Goal: Information Seeking & Learning: Check status

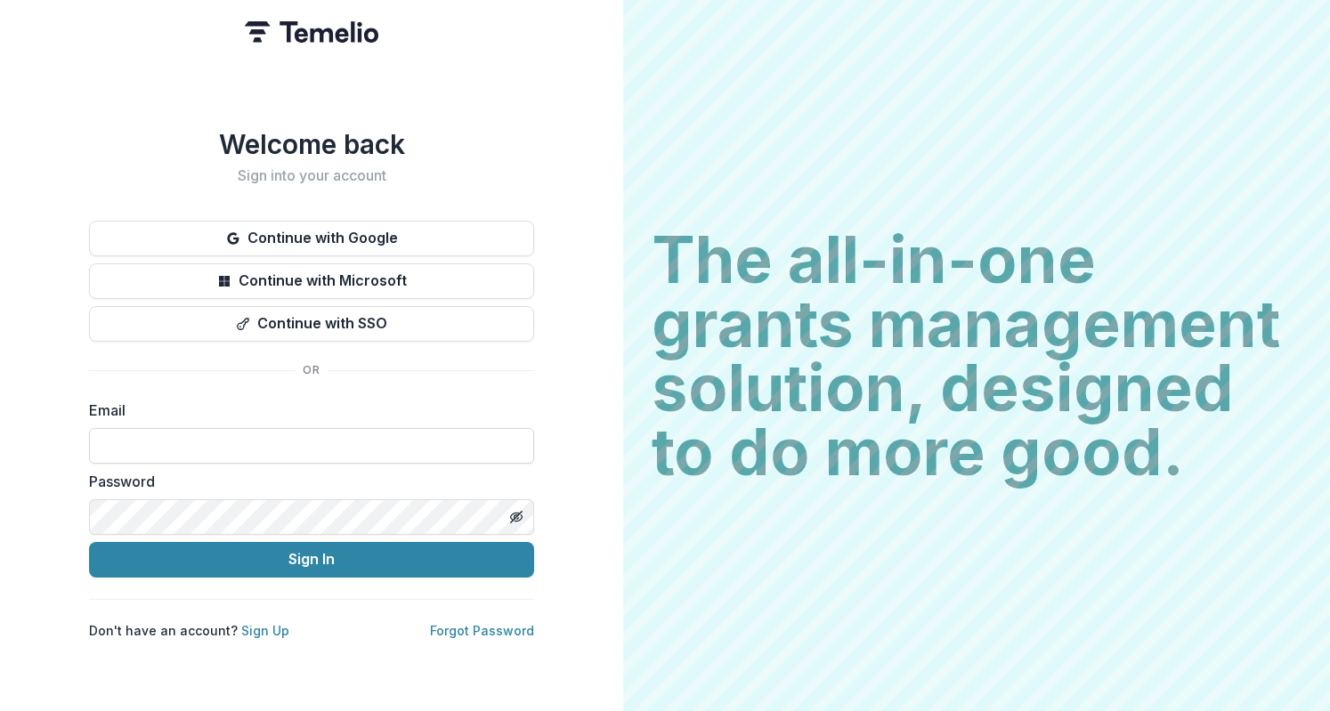
click at [354, 452] on input at bounding box center [311, 446] width 445 height 36
type input "**********"
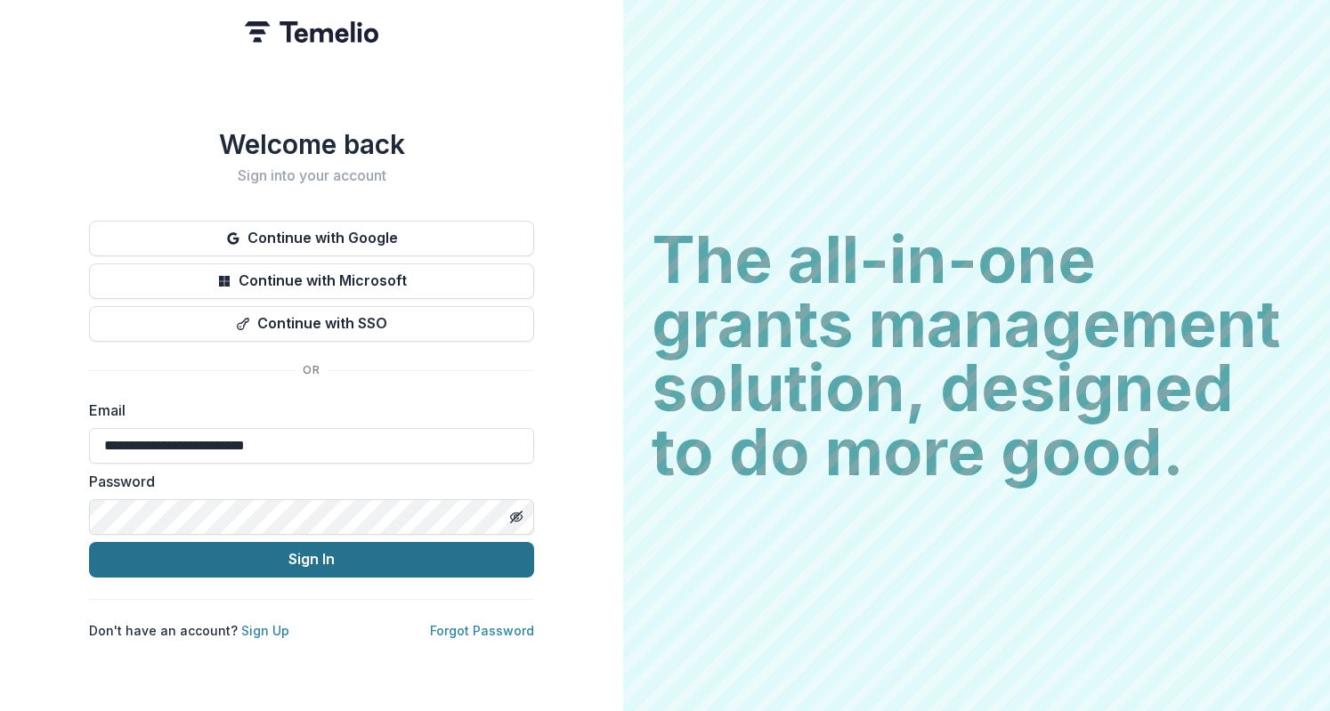
click at [449, 551] on button "Sign In" at bounding box center [311, 560] width 445 height 36
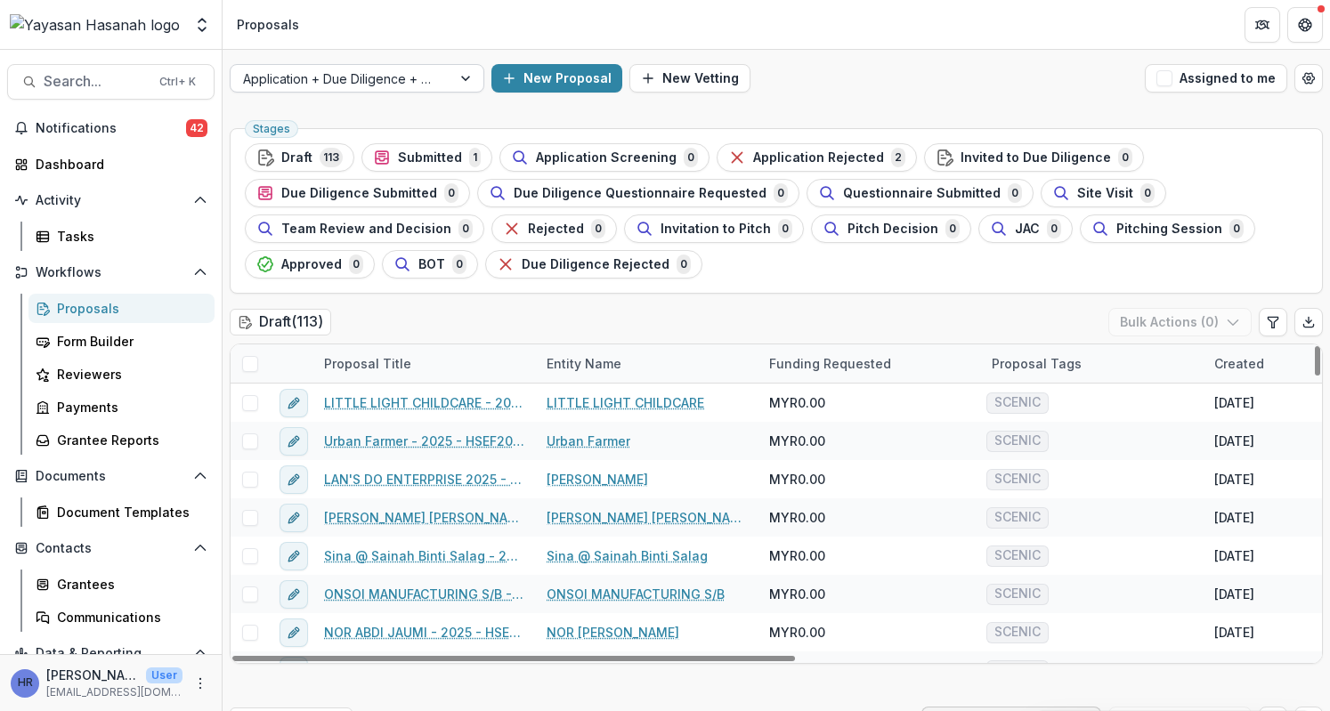
click at [421, 83] on div at bounding box center [341, 79] width 196 height 22
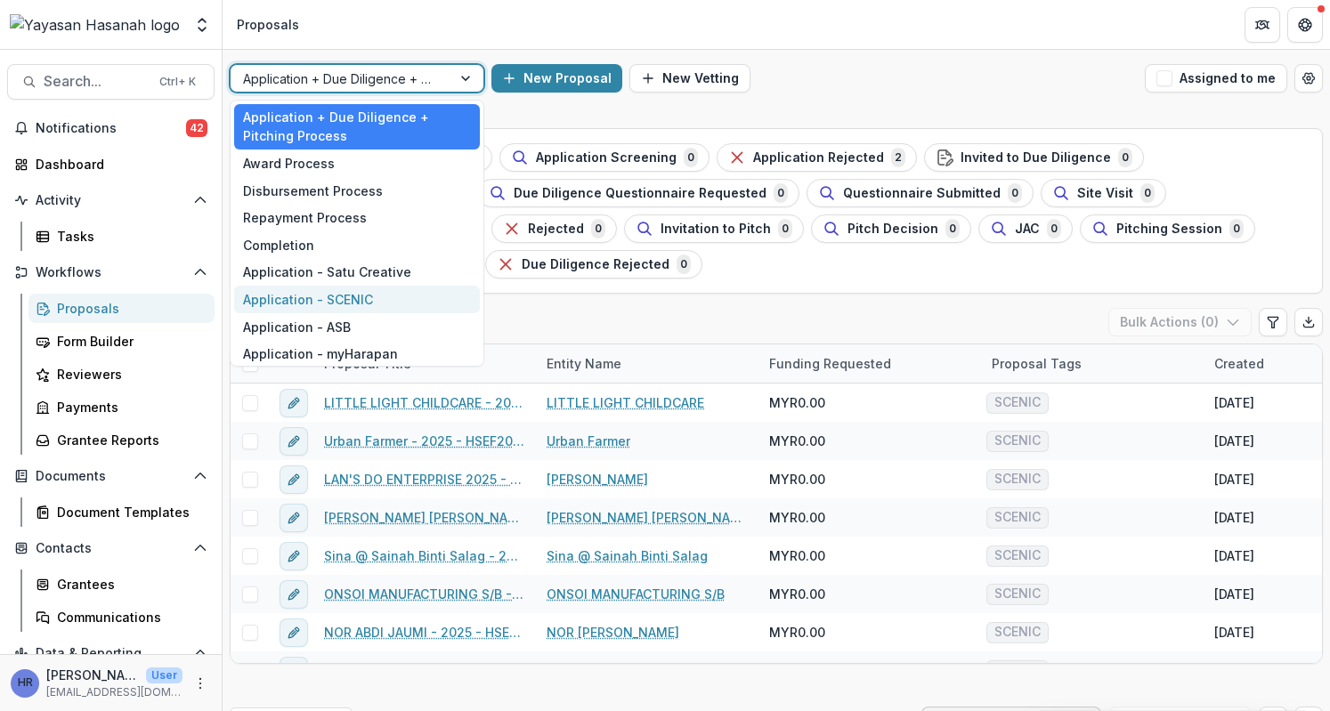
click at [383, 290] on div "Application - SCENIC" at bounding box center [357, 300] width 246 height 28
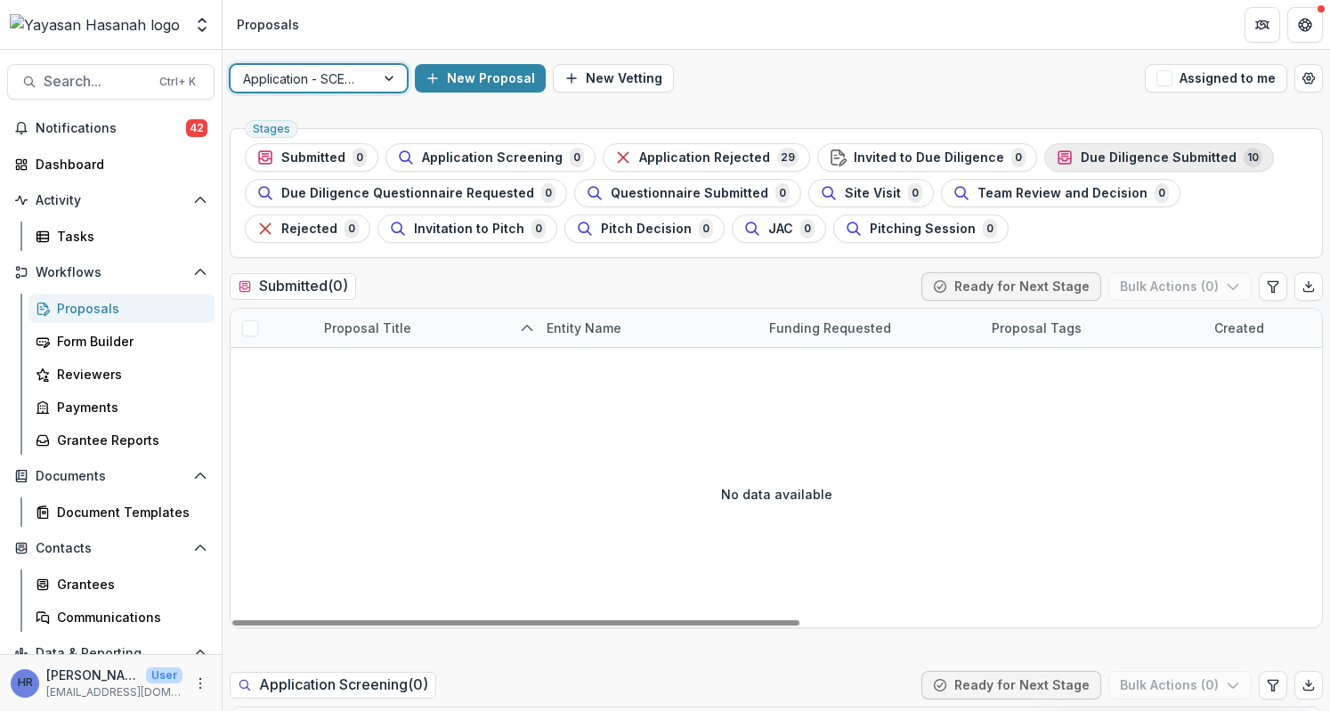
click at [1071, 165] on div "Due Diligence Submitted 10" at bounding box center [1158, 158] width 206 height 20
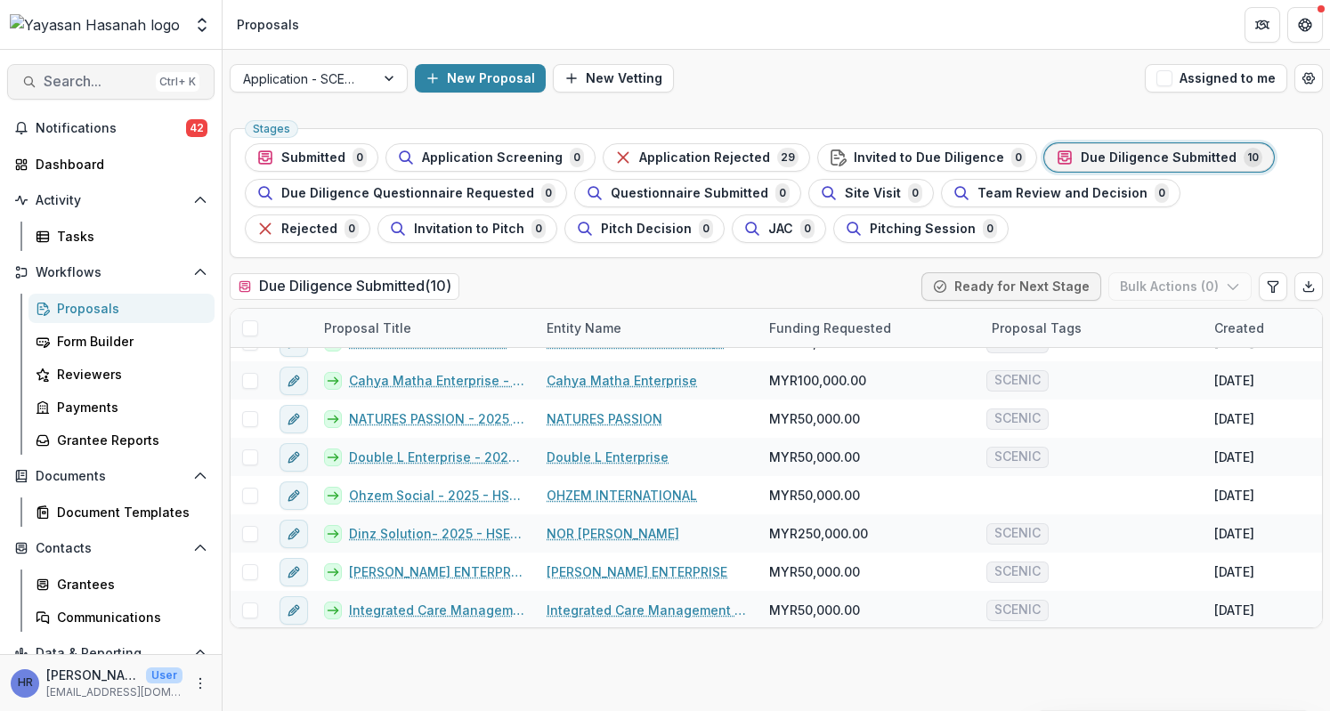
click at [106, 77] on span "Search..." at bounding box center [96, 81] width 105 height 17
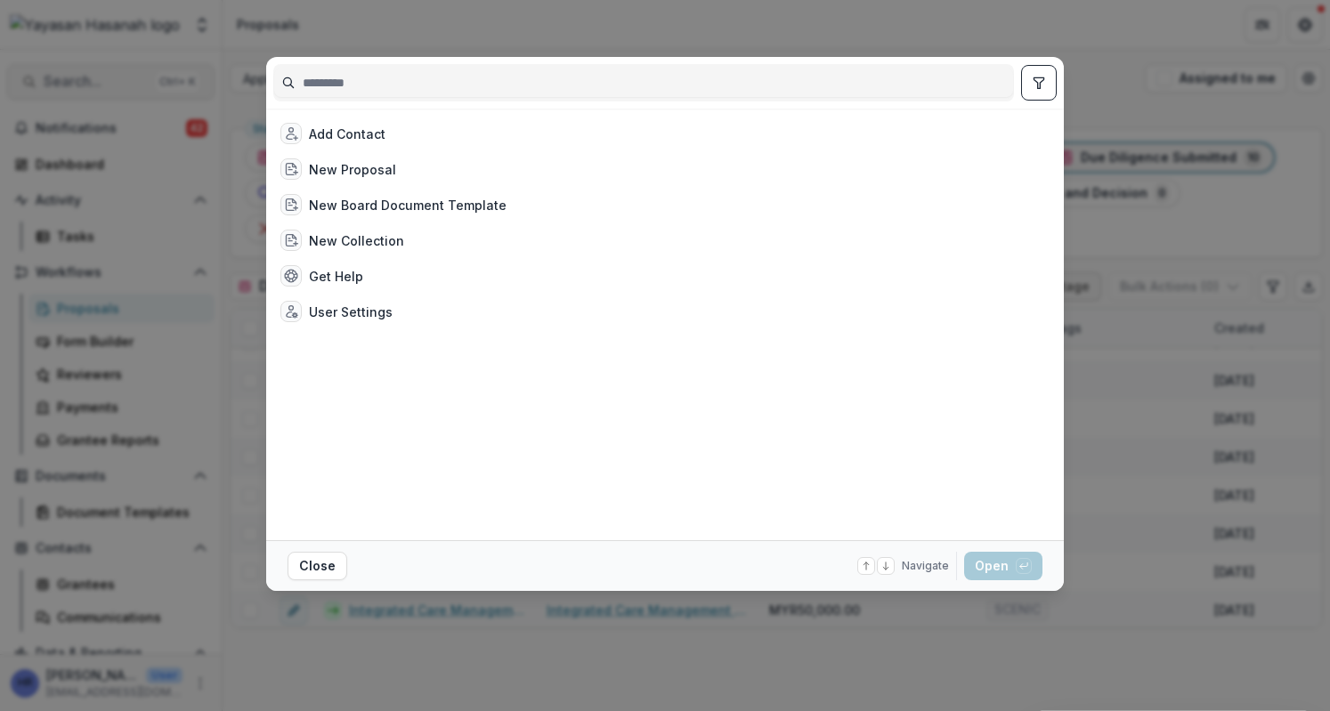
type input "*"
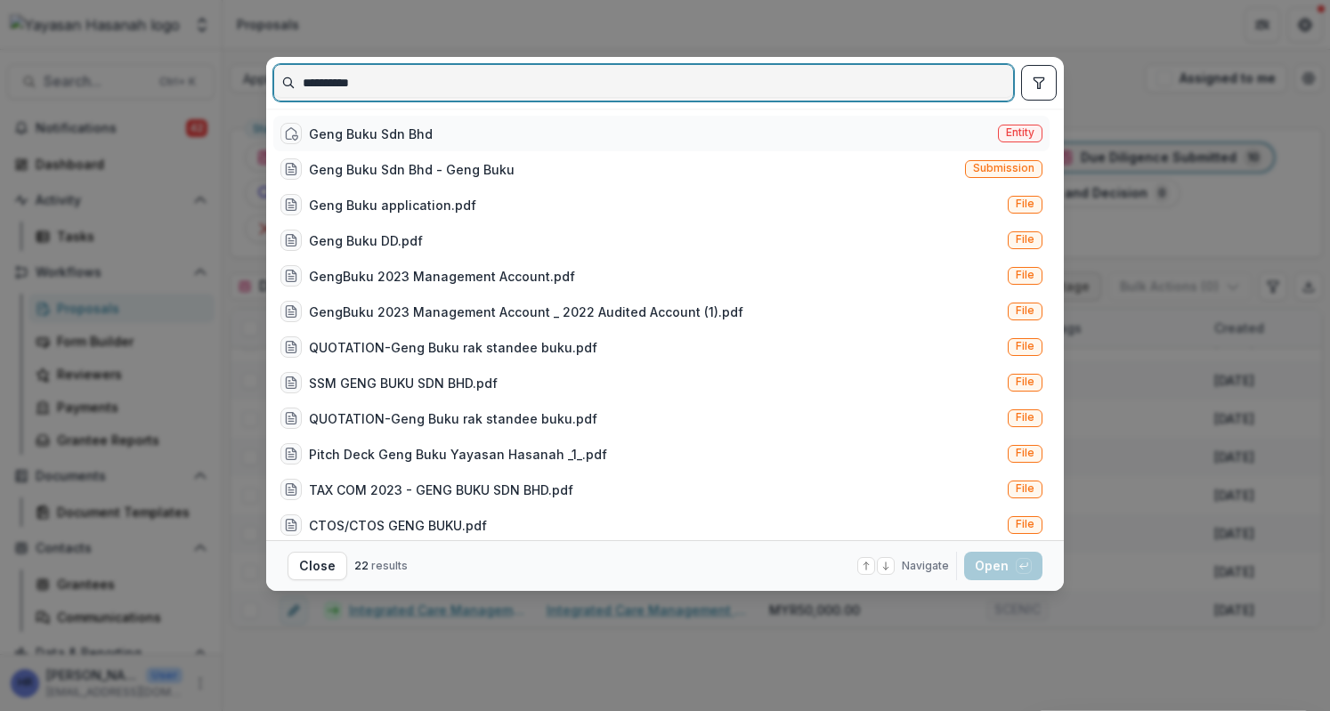
type input "**********"
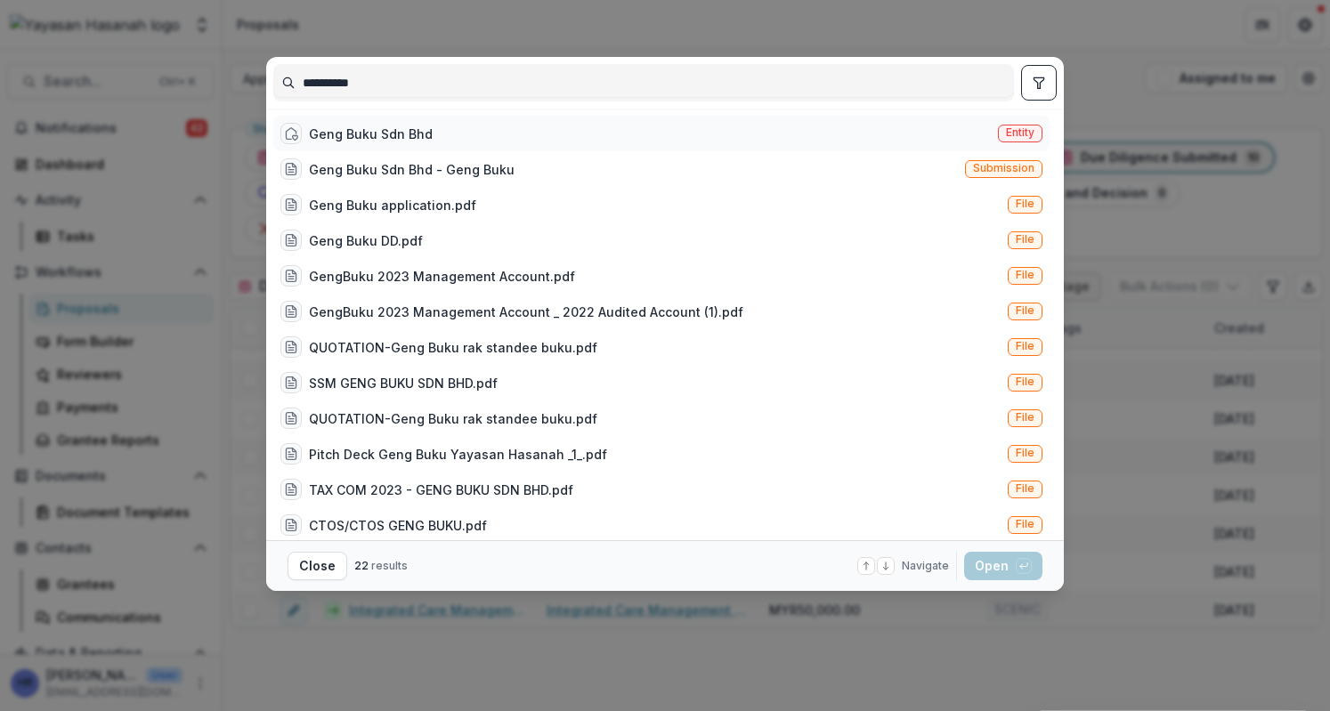
click at [525, 129] on div "Geng Buku Sdn Bhd Entity" at bounding box center [661, 134] width 776 height 36
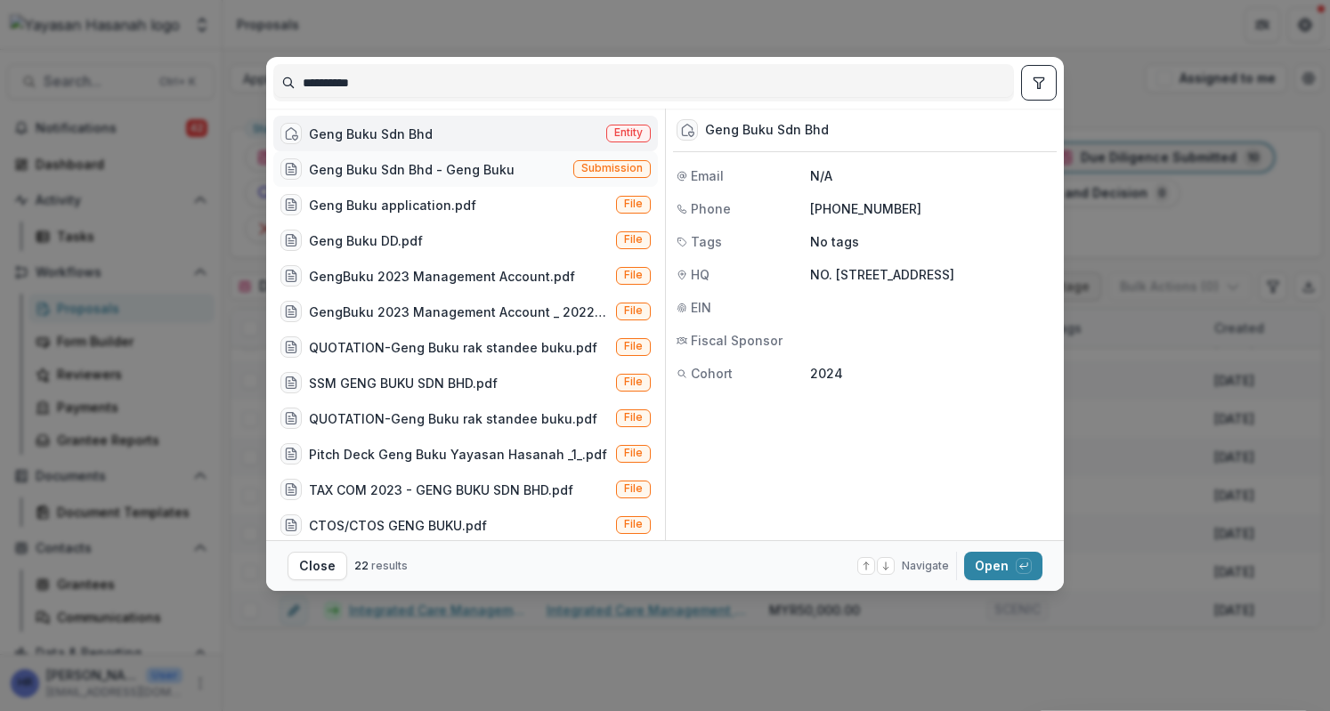
click at [516, 172] on div "Geng Buku Sdn Bhd - Geng Buku Submission" at bounding box center [465, 169] width 384 height 36
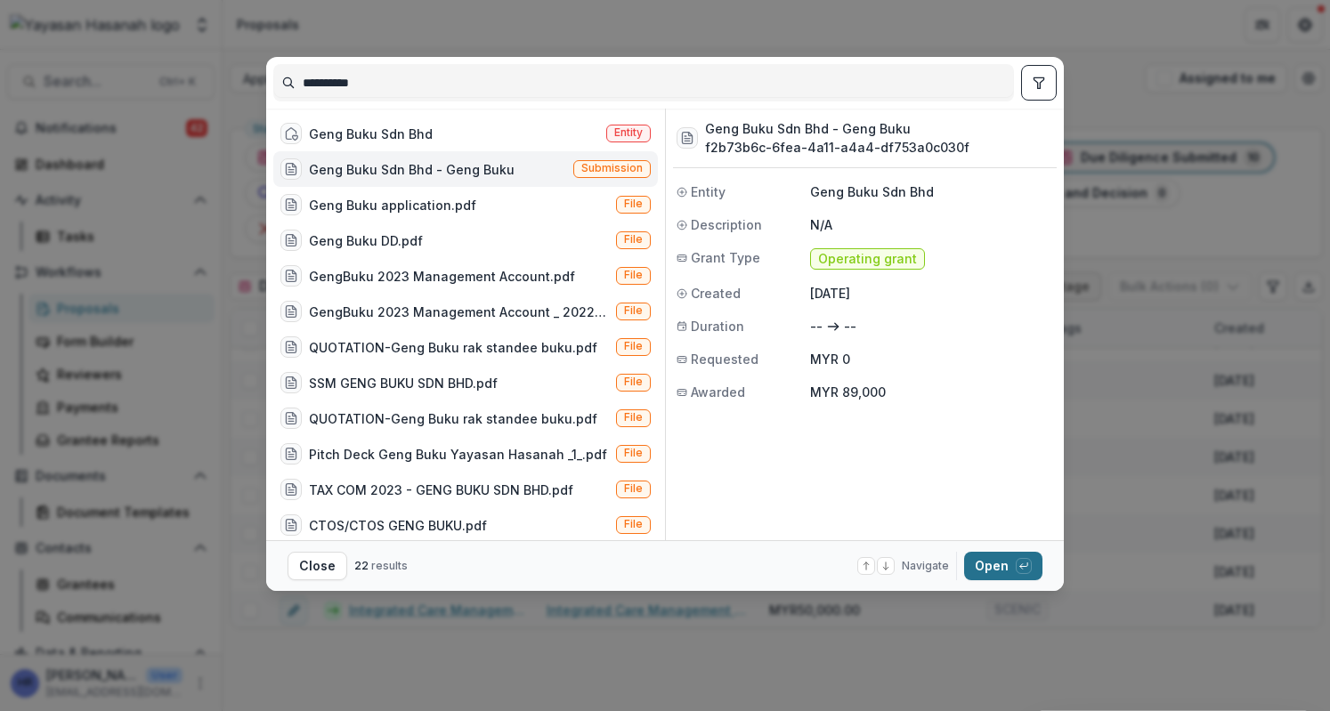
click at [985, 562] on button "Open with enter key" at bounding box center [1003, 566] width 78 height 28
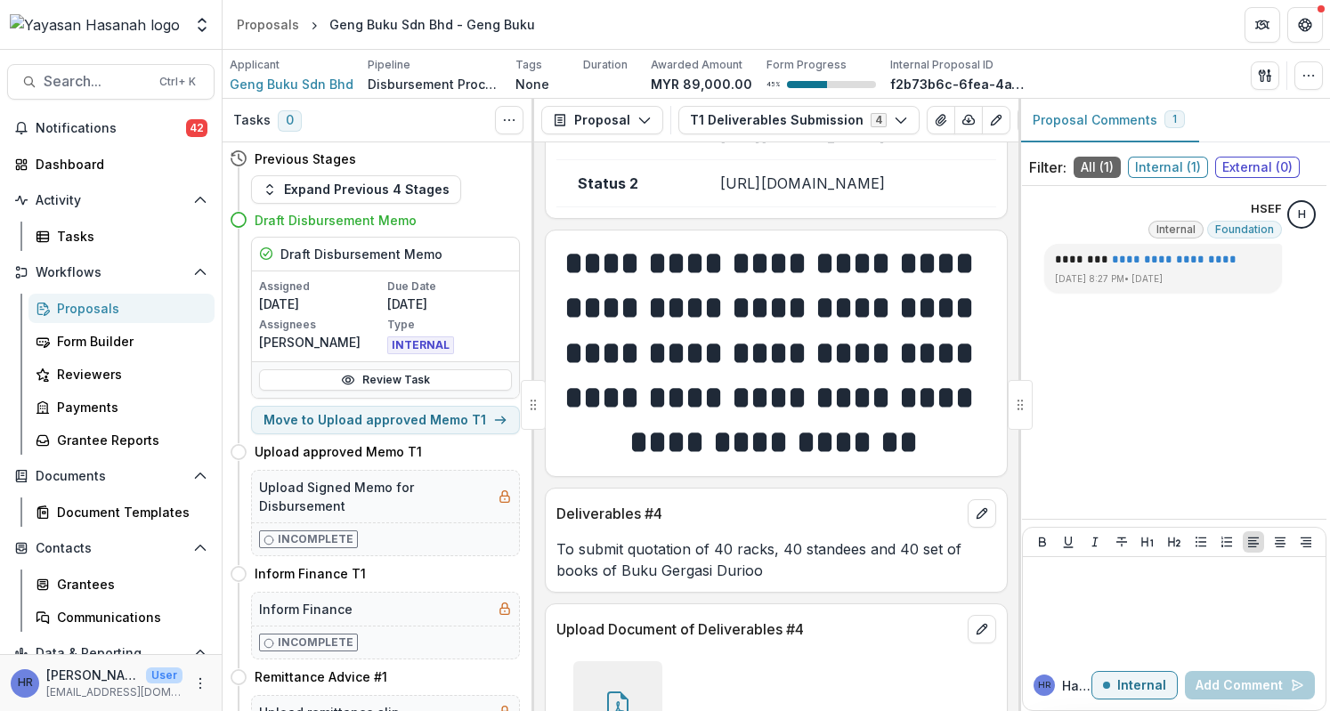
scroll to position [890, 0]
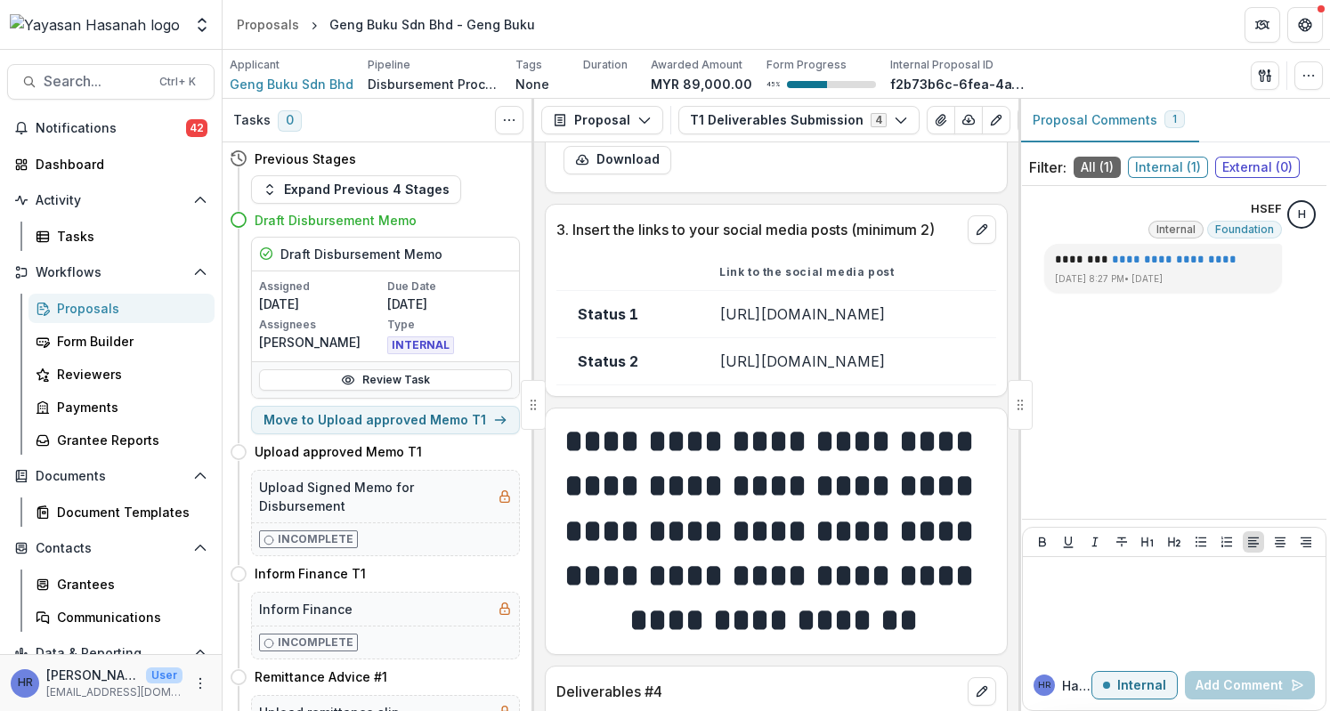
drag, startPoint x: 665, startPoint y: 311, endPoint x: 1009, endPoint y: 337, distance: 345.4
click at [996, 337] on td "https://www.facebook.com/photo/?fbid=1137804425022789&set=a.387309780072261" at bounding box center [847, 313] width 298 height 47
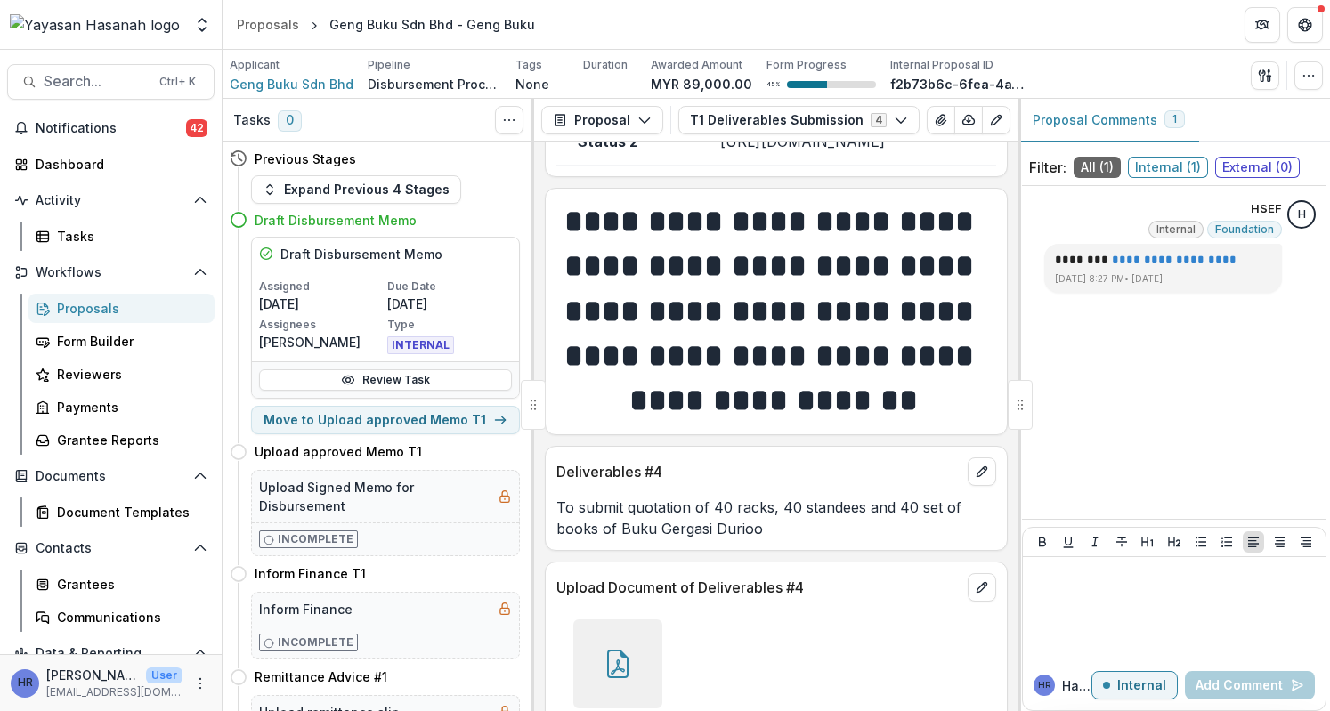
scroll to position [979, 0]
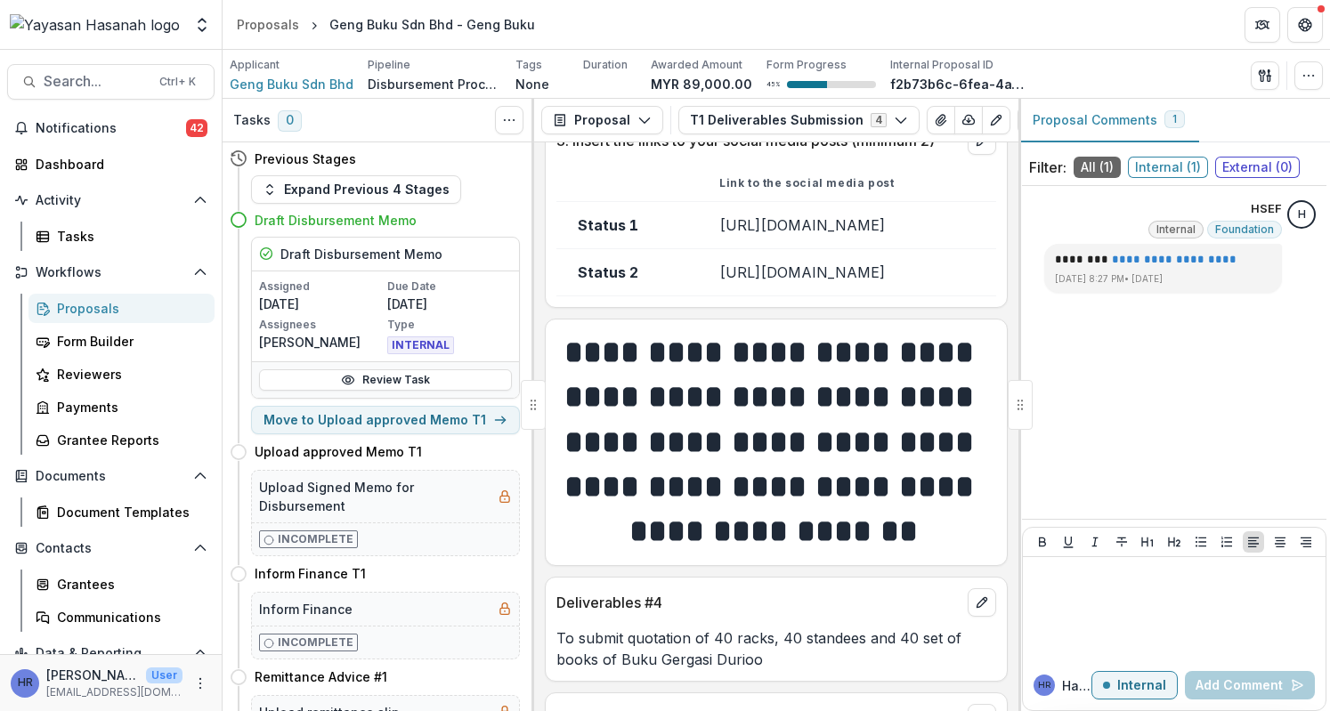
click at [811, 248] on td "https://www.facebook.com/photo/?fbid=1137804425022789&set=a.387309780072261" at bounding box center [847, 224] width 298 height 47
drag, startPoint x: 667, startPoint y: 221, endPoint x: 1015, endPoint y: 240, distance: 347.6
click at [1015, 240] on div "**********" at bounding box center [776, 426] width 484 height 569
click at [136, 77] on span "Search..." at bounding box center [96, 81] width 105 height 17
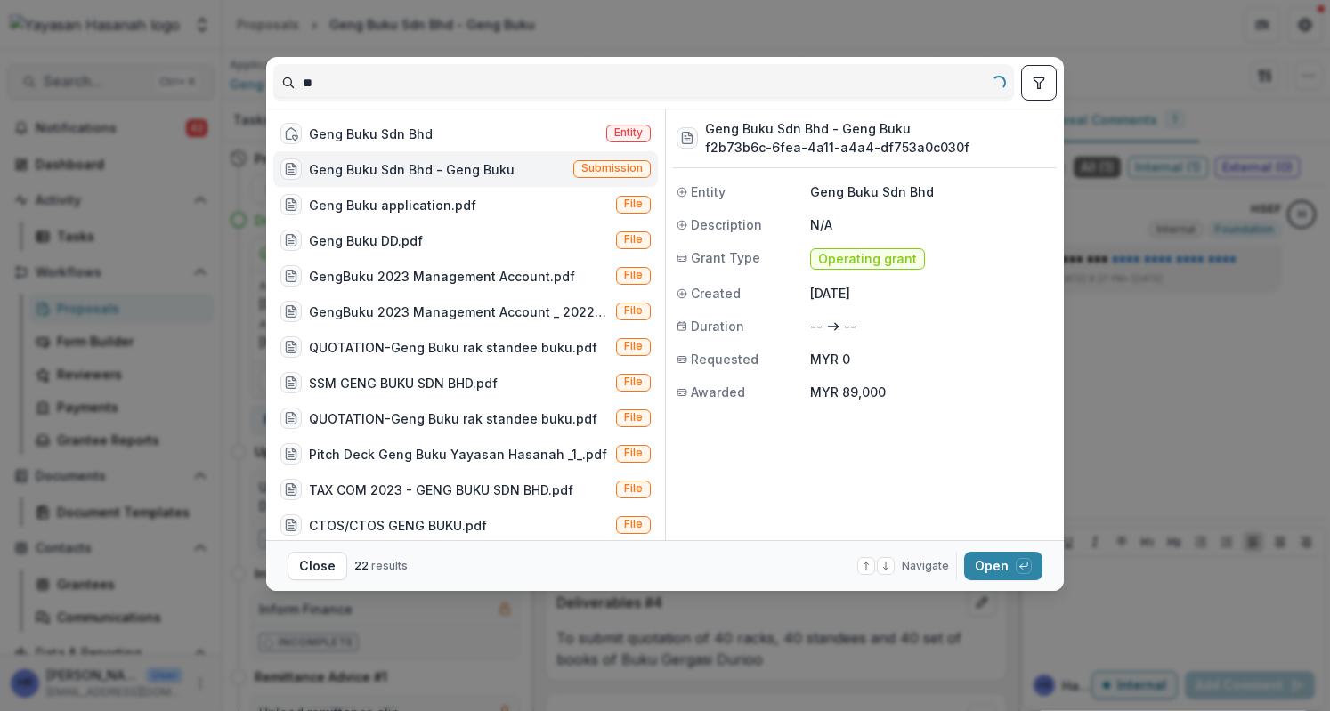
type input "*"
type input "**********"
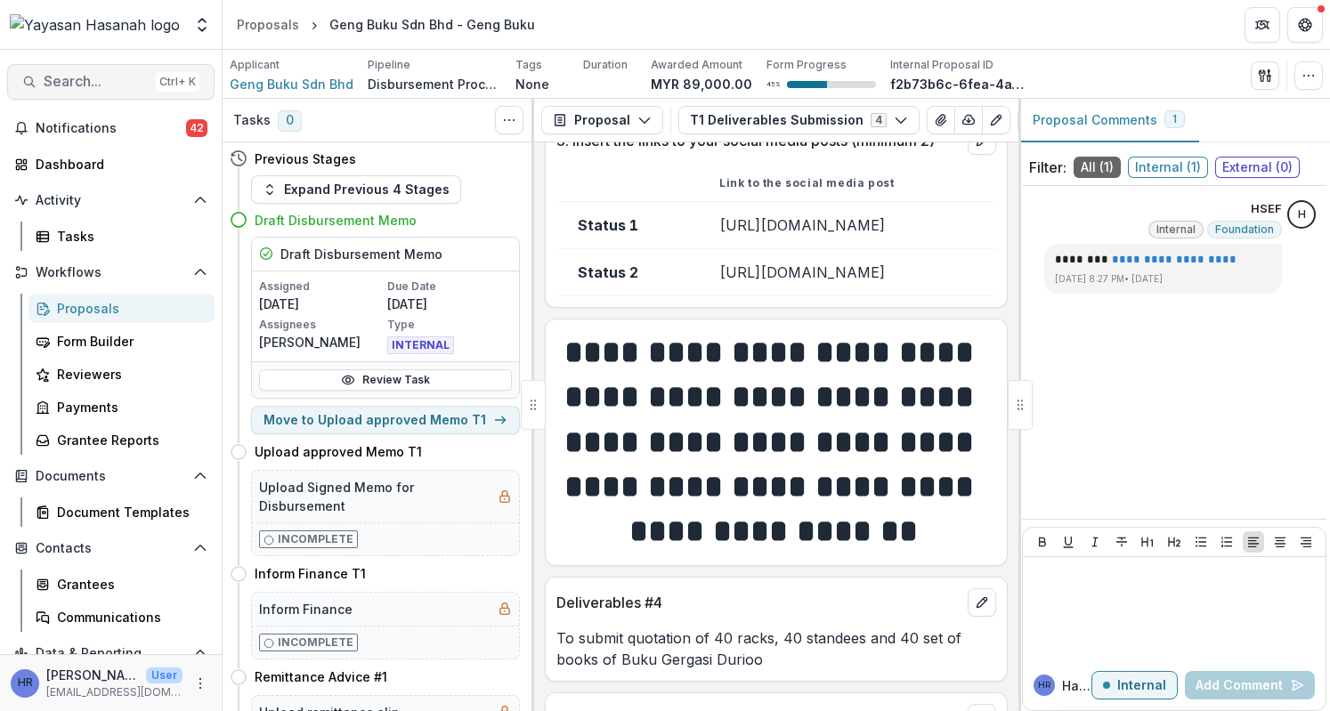
click at [88, 85] on span "Search..." at bounding box center [96, 81] width 105 height 17
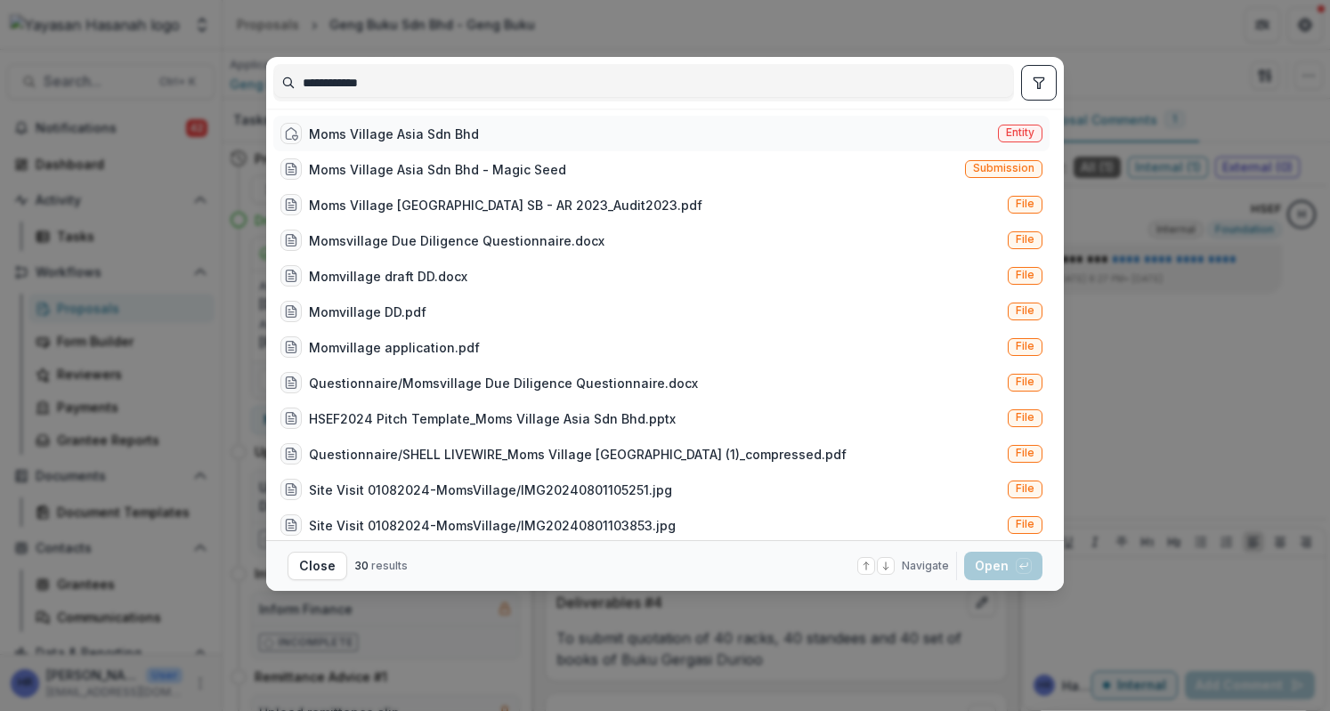
click at [457, 138] on div "Moms Village Asia Sdn Bhd" at bounding box center [394, 134] width 170 height 19
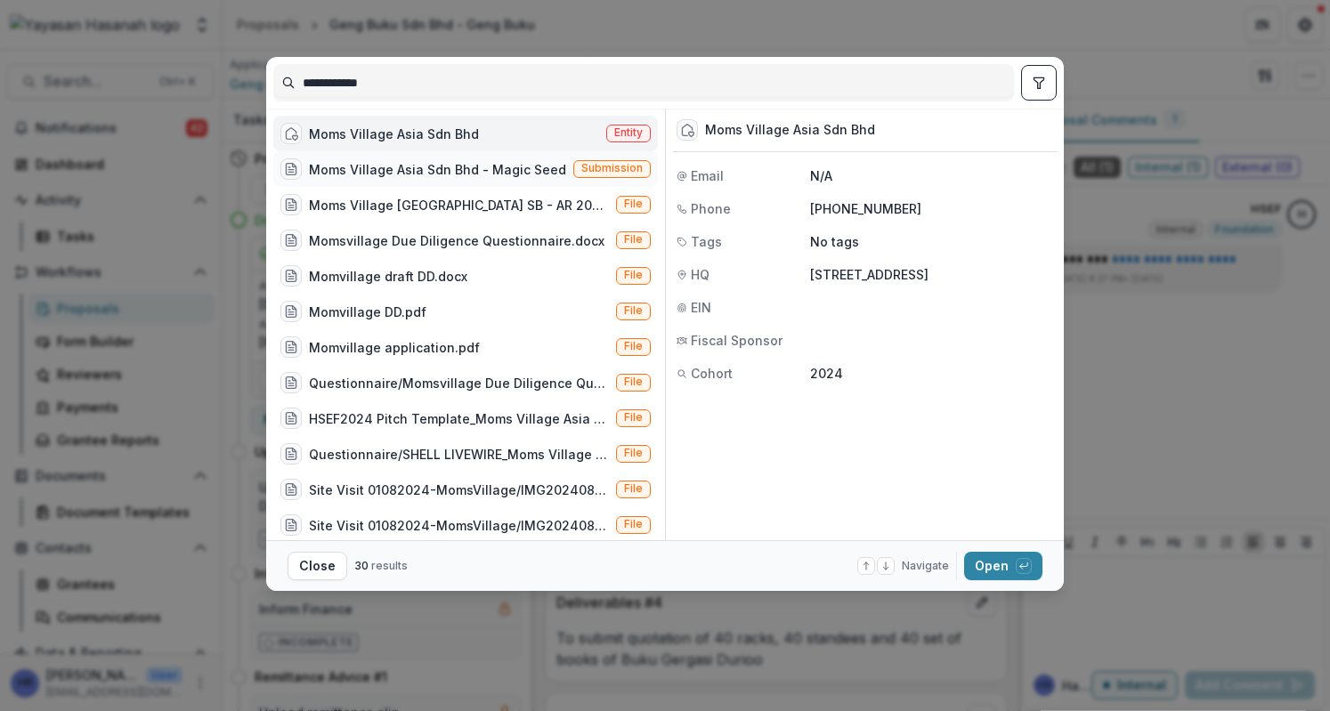
click at [460, 165] on div "Moms Village Asia Sdn Bhd - Magic Seed" at bounding box center [437, 169] width 257 height 19
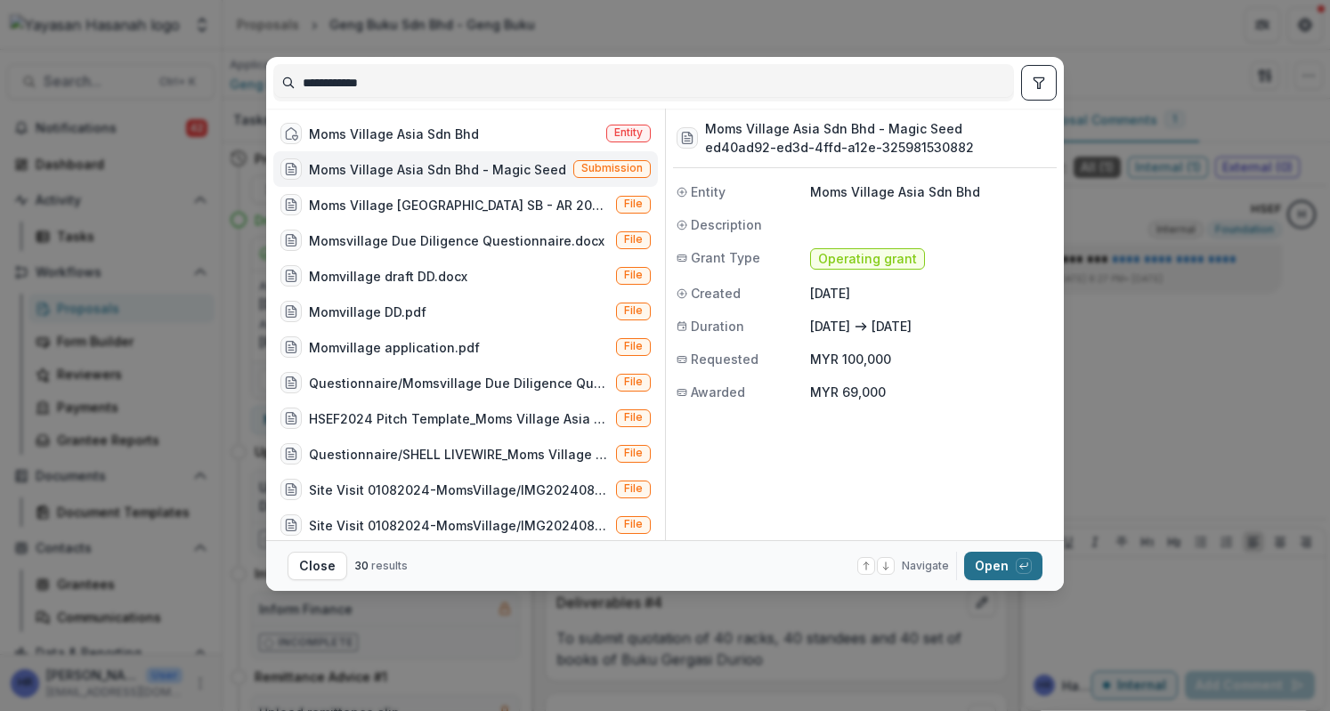
click at [1004, 563] on button "Open with enter key" at bounding box center [1003, 566] width 78 height 28
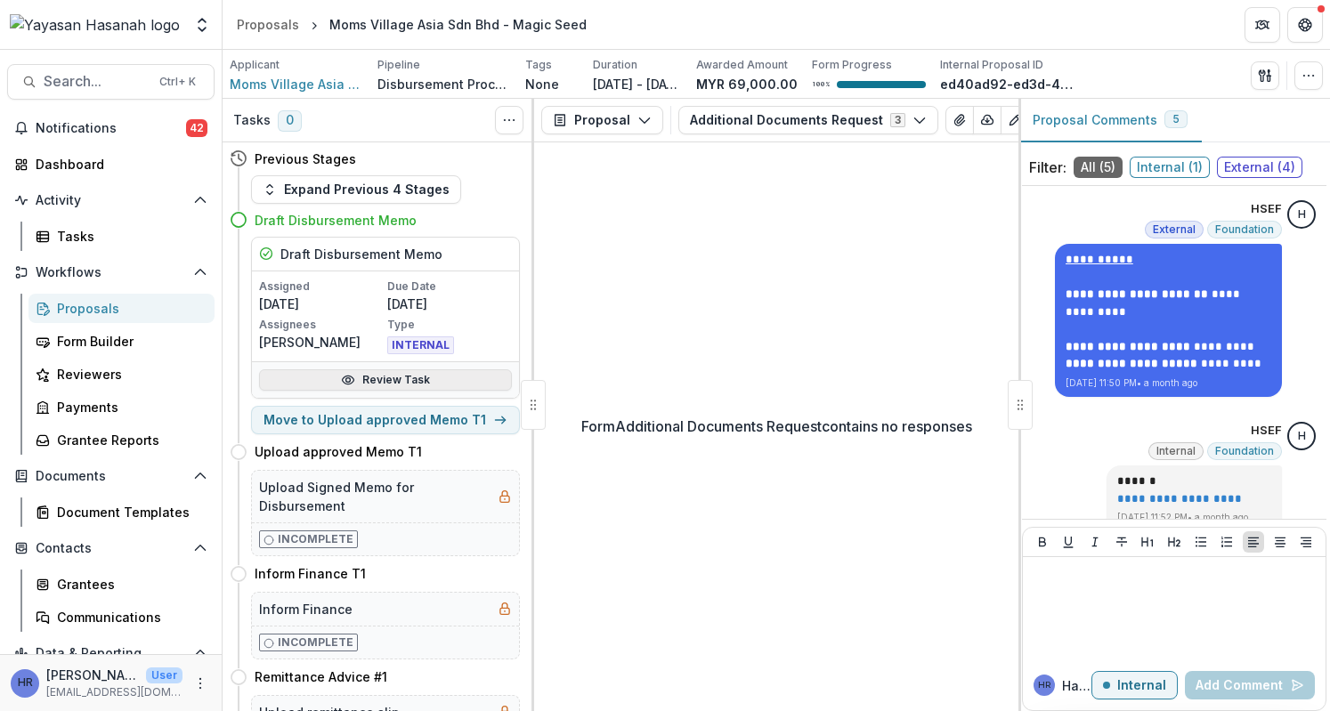
click at [429, 384] on link "Review Task" at bounding box center [385, 379] width 253 height 21
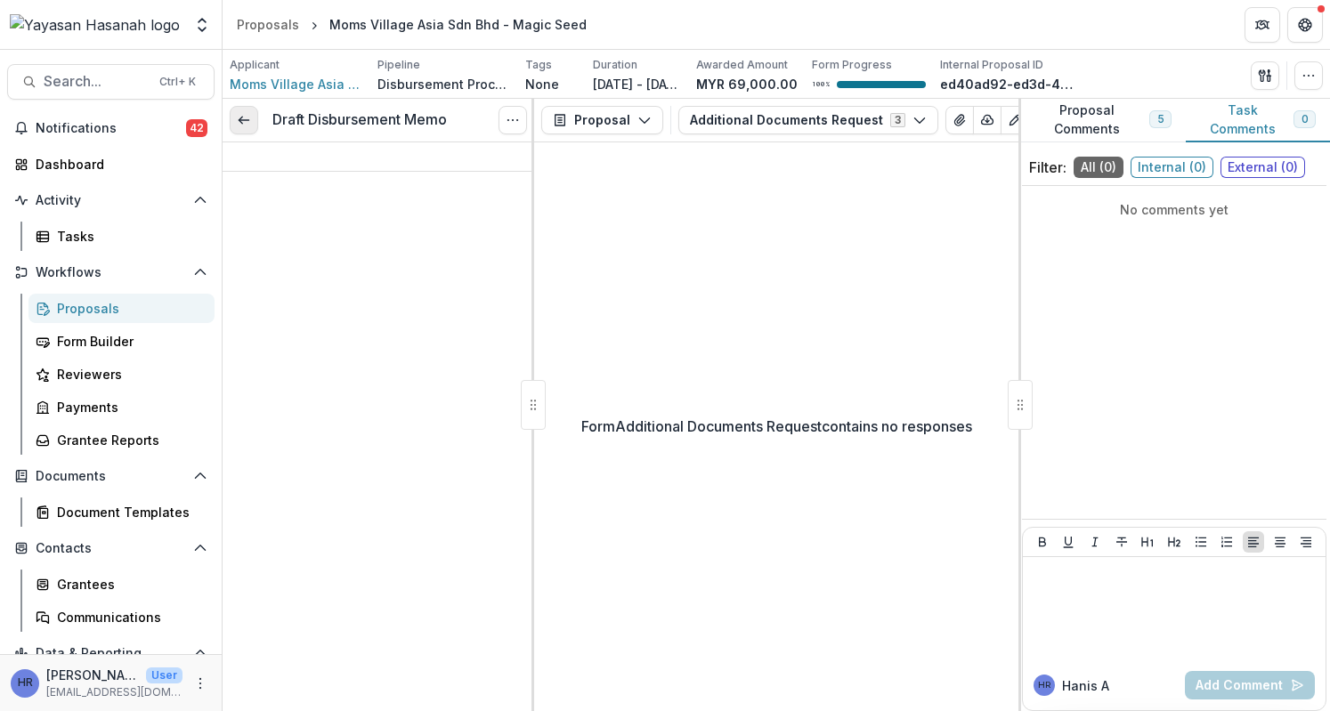
click at [246, 120] on line at bounding box center [244, 120] width 10 height 0
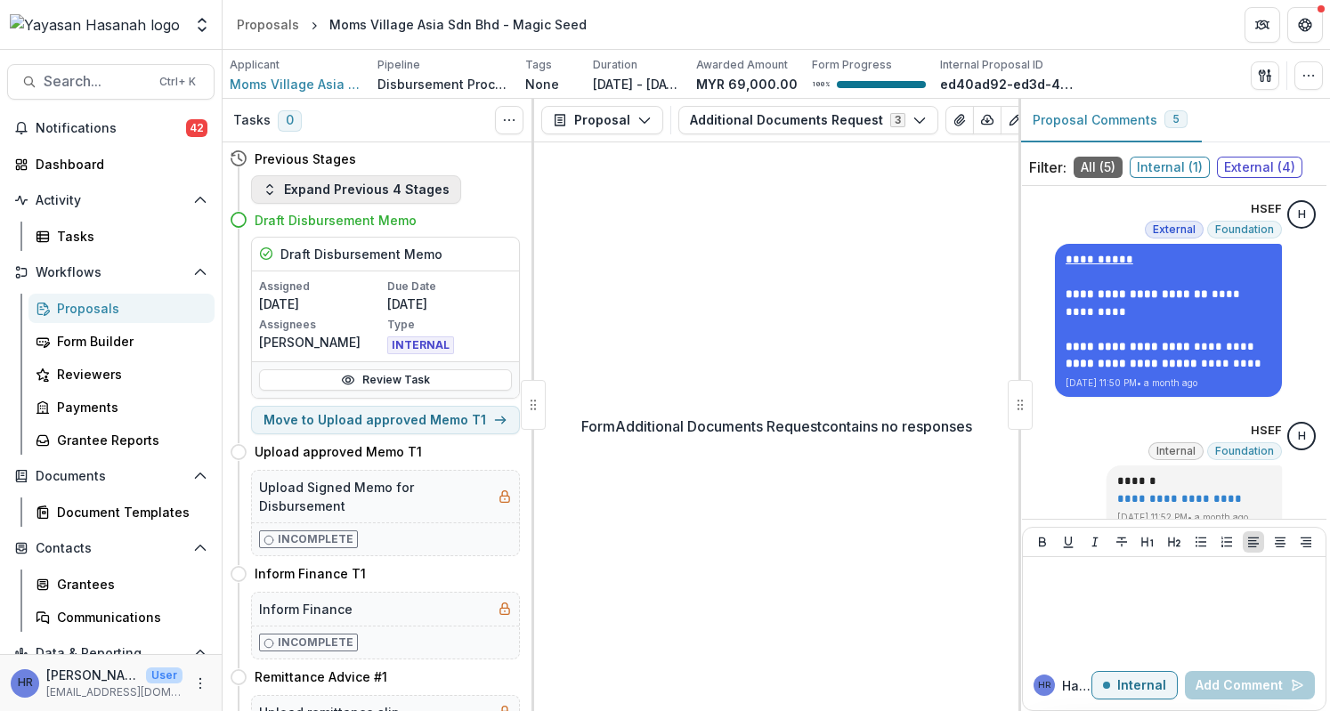
click at [367, 196] on button "Expand Previous 4 Stages" at bounding box center [356, 189] width 210 height 28
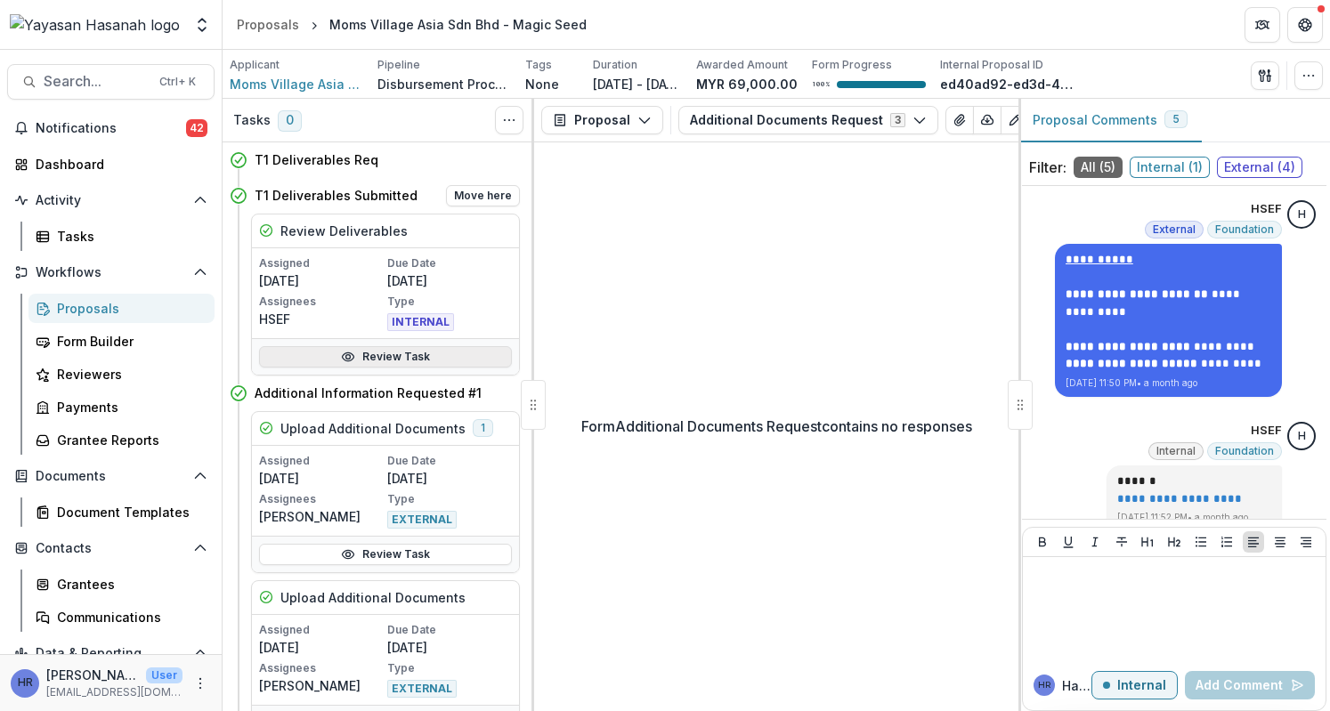
click at [401, 359] on link "Review Task" at bounding box center [385, 356] width 253 height 21
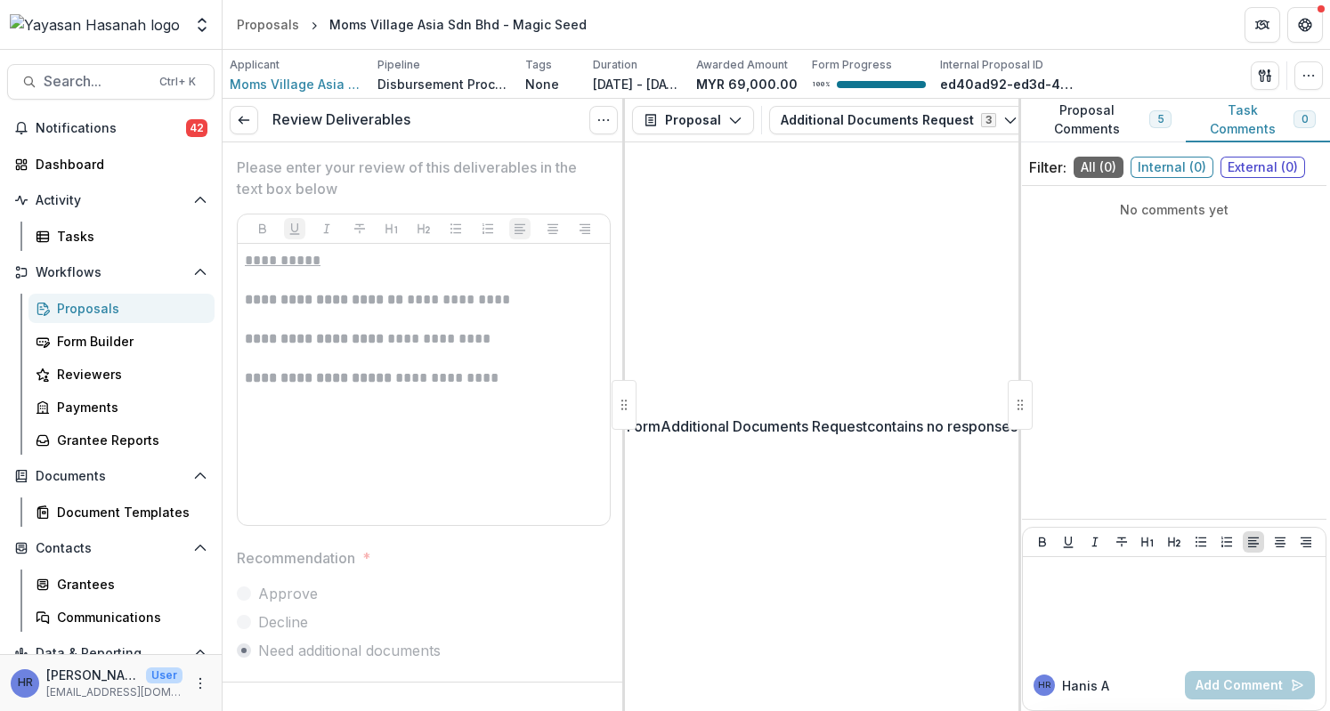
click at [762, 376] on div "Form Additional Documents Request contains no responses" at bounding box center [821, 426] width 393 height 569
click at [967, 124] on button "Additional Documents Request 3" at bounding box center [899, 120] width 260 height 28
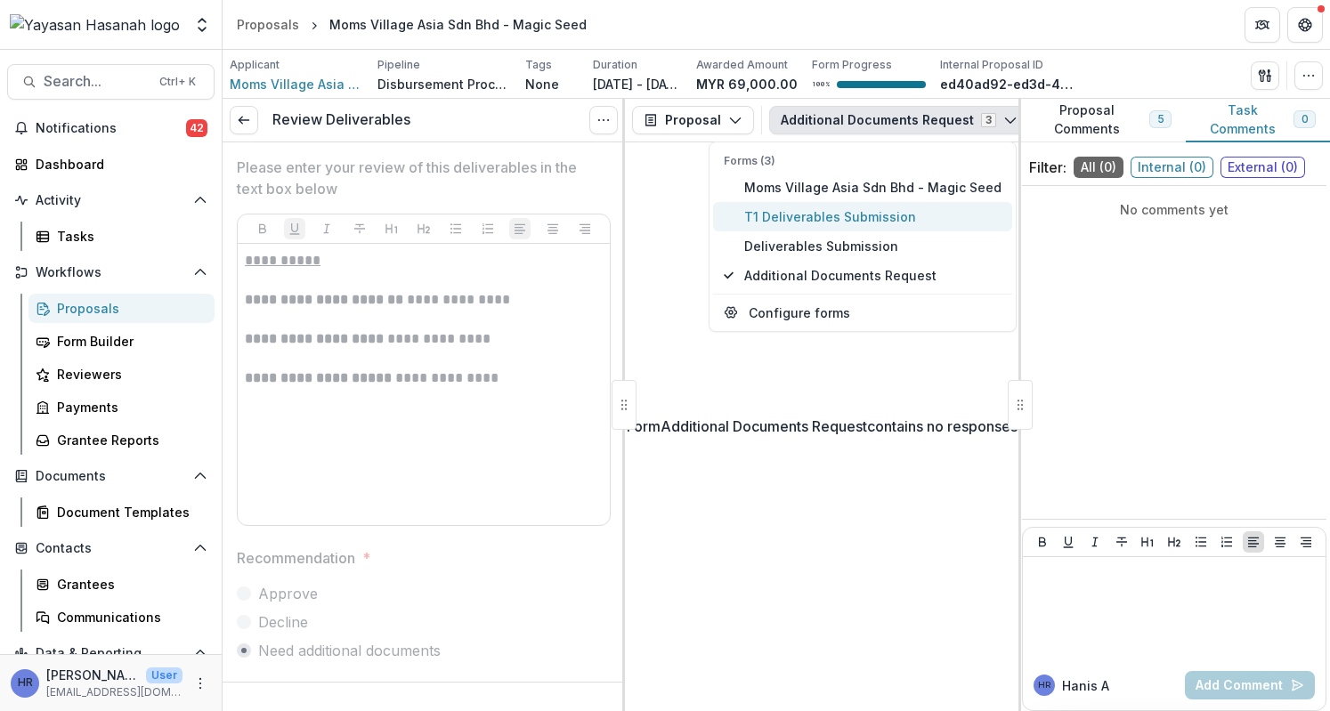
click at [936, 214] on span "T1 Deliverables Submission" at bounding box center [872, 216] width 257 height 19
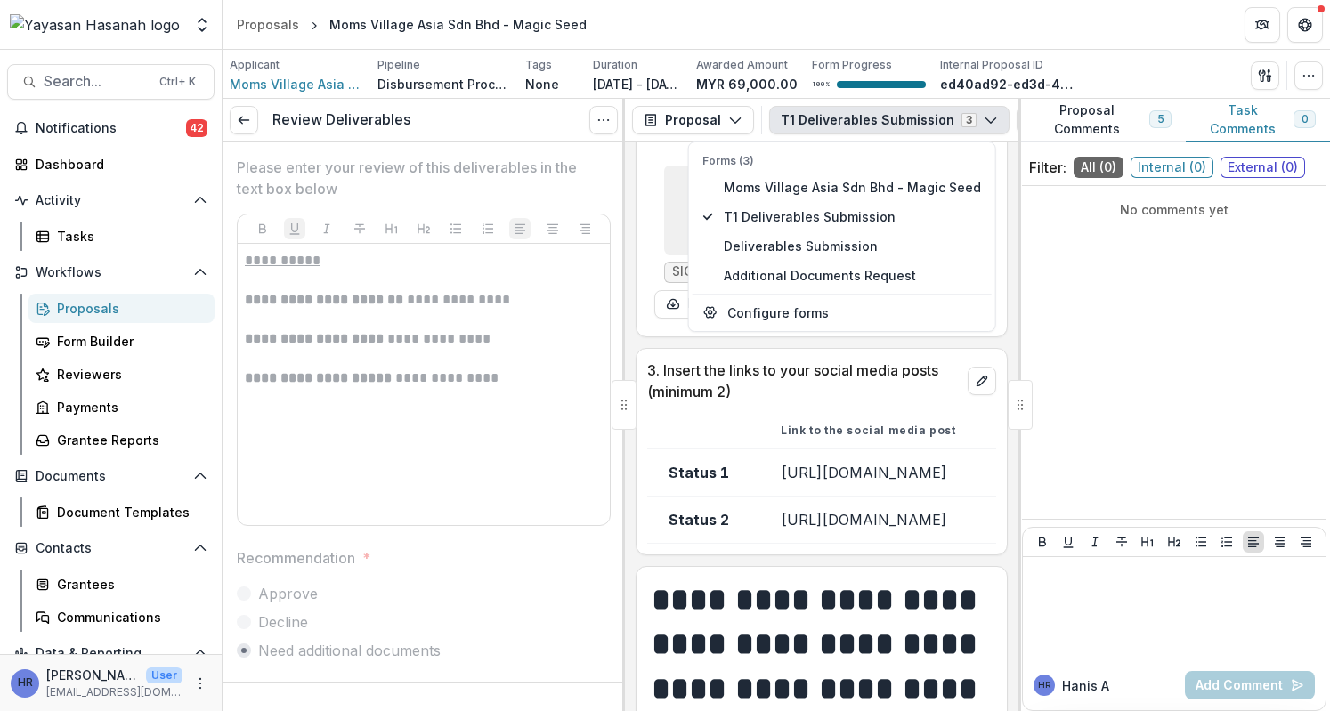
scroll to position [890, 0]
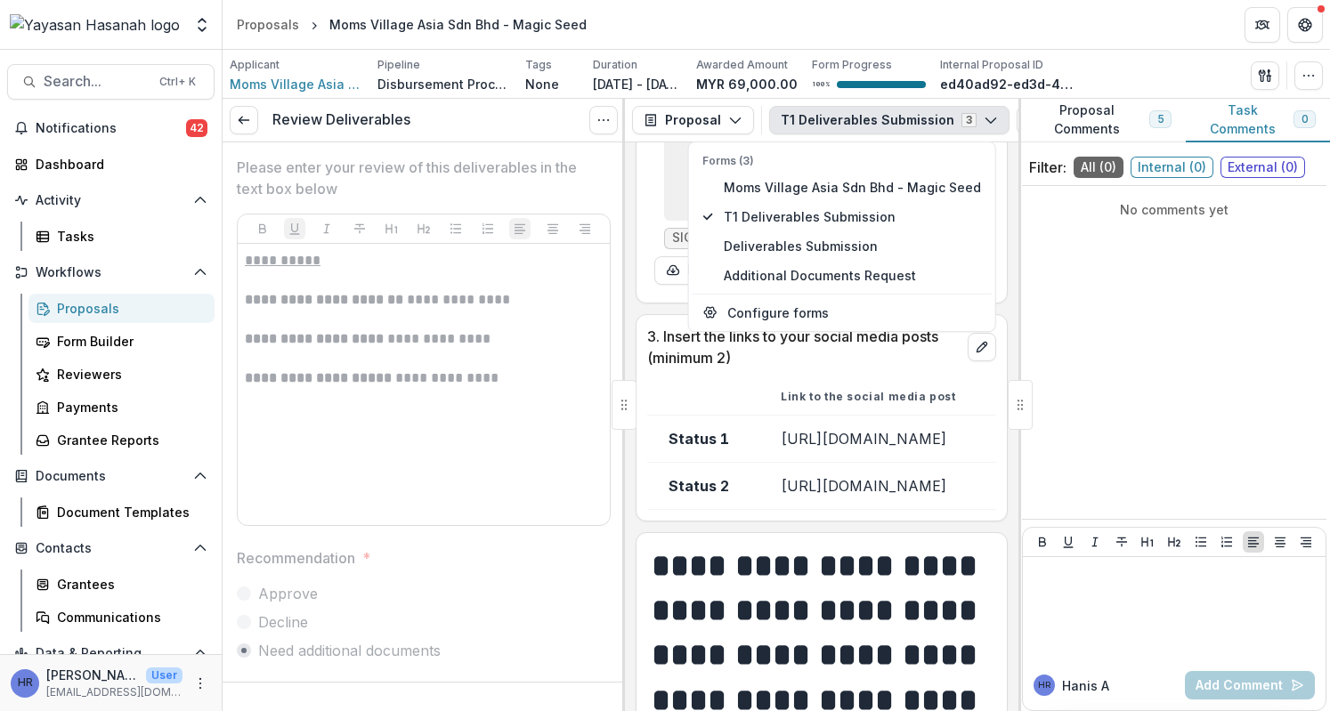
drag, startPoint x: 757, startPoint y: 445, endPoint x: 1017, endPoint y: 452, distance: 260.0
click at [1017, 452] on div "**********" at bounding box center [821, 426] width 393 height 569
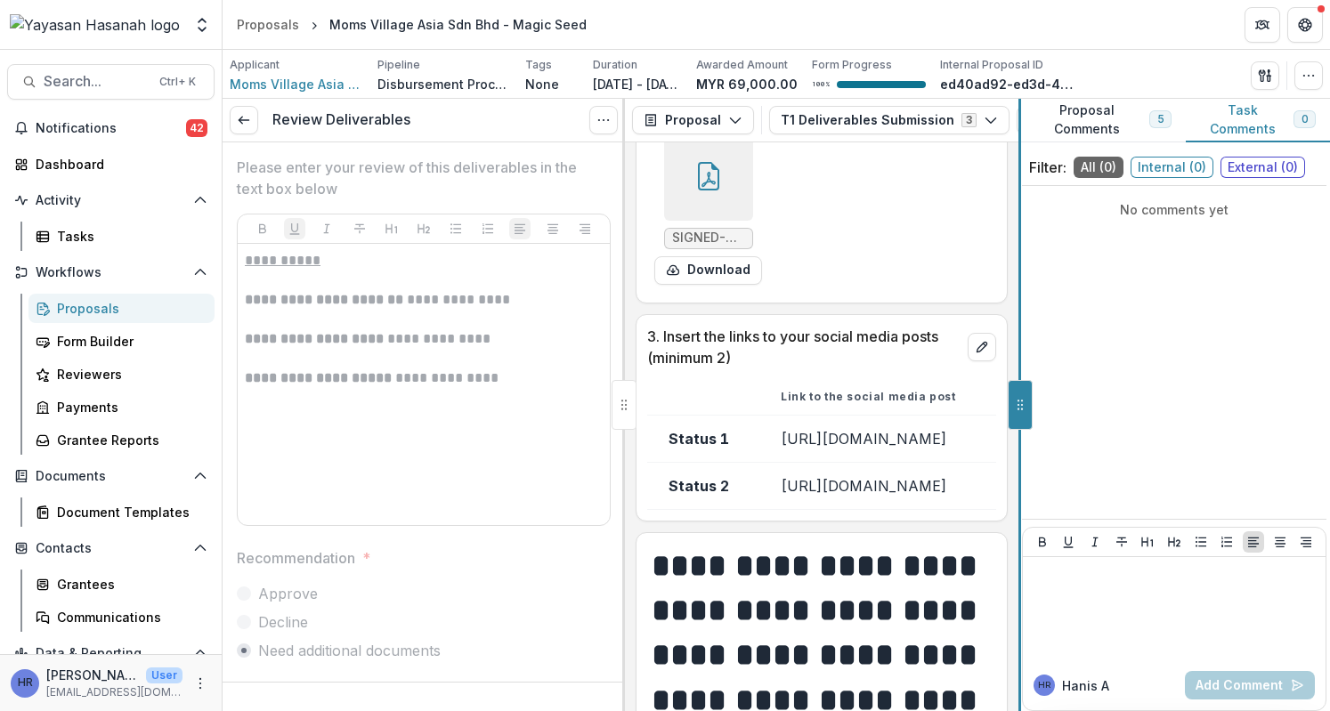
scroll to position [698, 0]
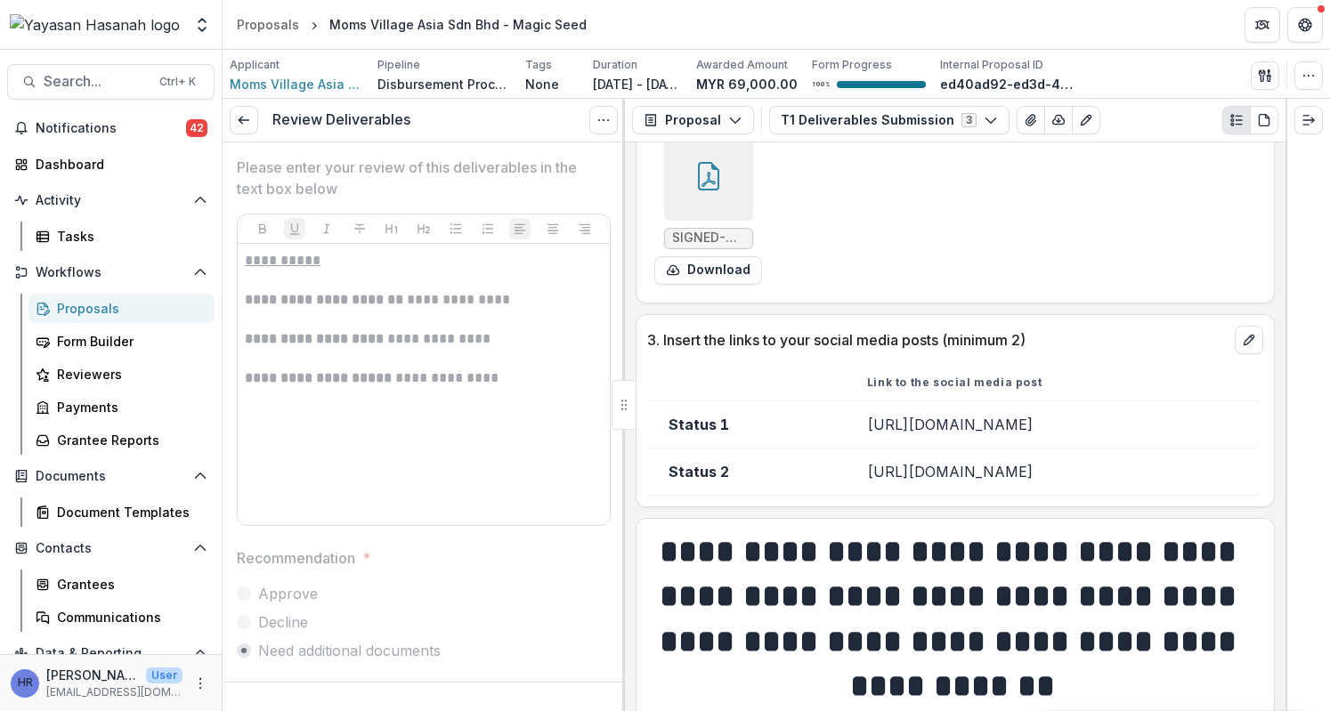
click at [1111, 432] on td "https://www.facebook.com/share/p/1CGk4WgN4V/" at bounding box center [1053, 423] width 417 height 47
drag, startPoint x: 1102, startPoint y: 428, endPoint x: 756, endPoint y: 423, distance: 345.3
click at [845, 423] on td "https://www.facebook.com/share/p/1CGk4WgN4V/" at bounding box center [1053, 423] width 417 height 47
copy td "https://www.facebook.com/share/p/1CGk4WgN4V/"
click at [116, 74] on span "Search..." at bounding box center [96, 81] width 105 height 17
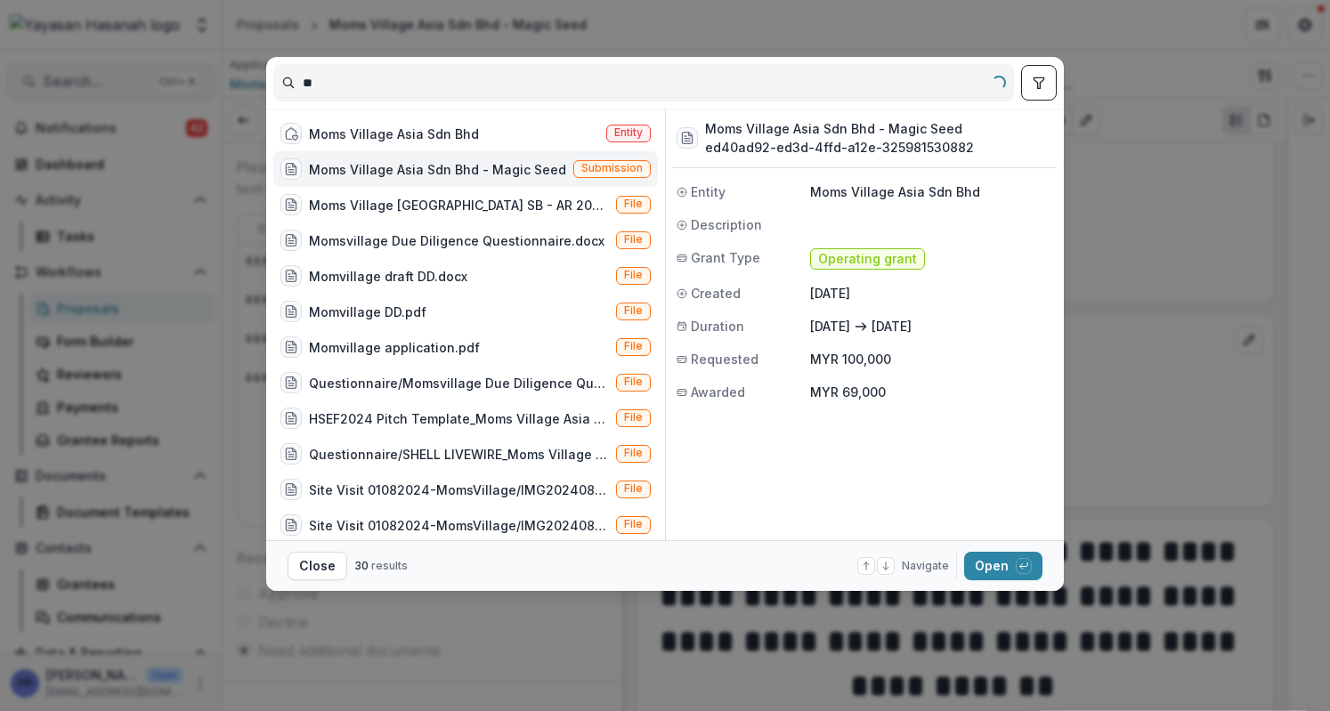
type input "*"
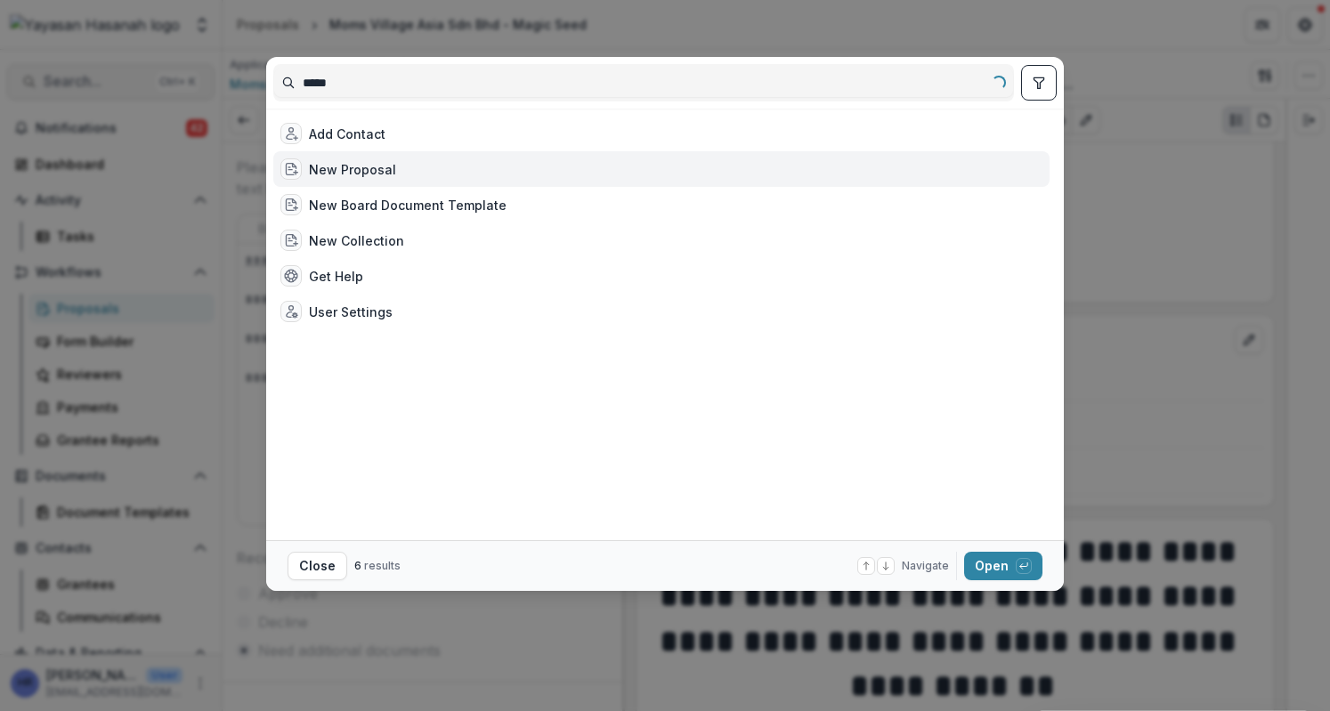
type input "******"
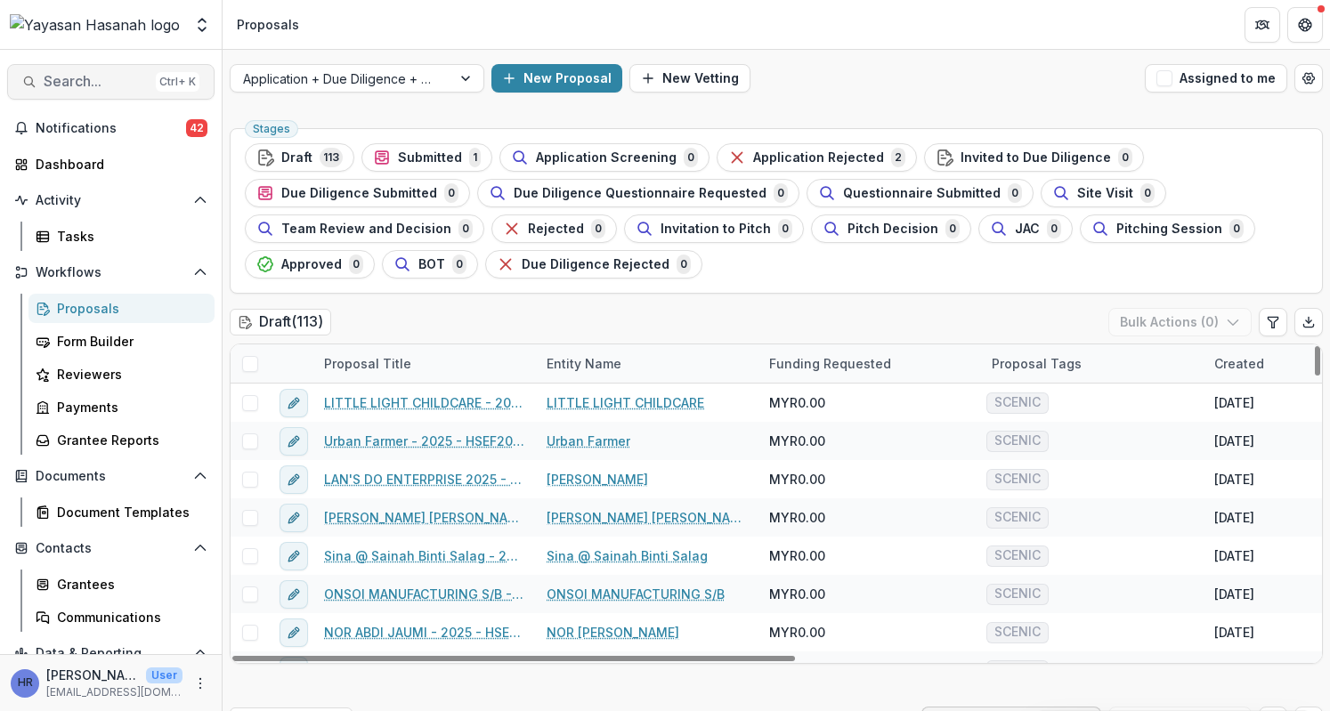
click at [126, 92] on button "Search... Ctrl + K" at bounding box center [110, 82] width 207 height 36
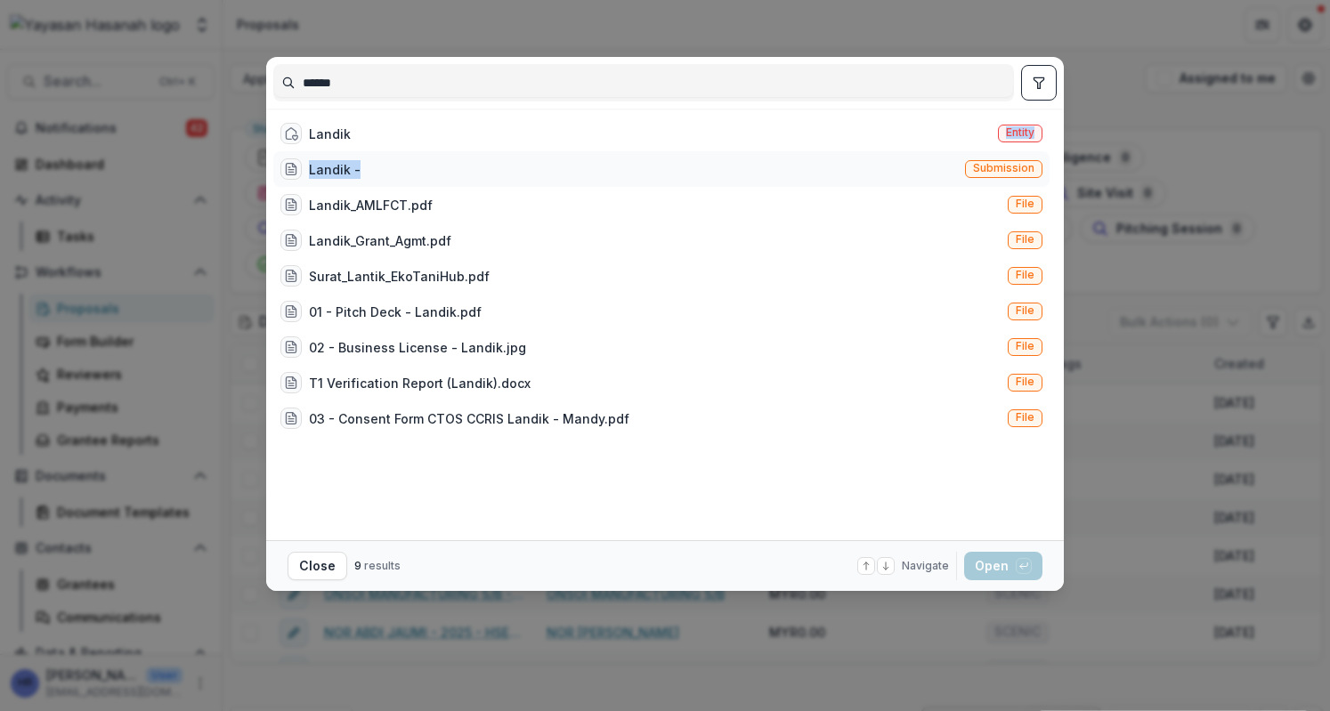
click at [886, 154] on div "Landik Entity Landik - Submission Landik_AMLFCT.pdf File Landik_Grant_Agmt.pdf …" at bounding box center [661, 324] width 776 height 417
click at [886, 161] on div "Landik - Submission" at bounding box center [661, 169] width 776 height 36
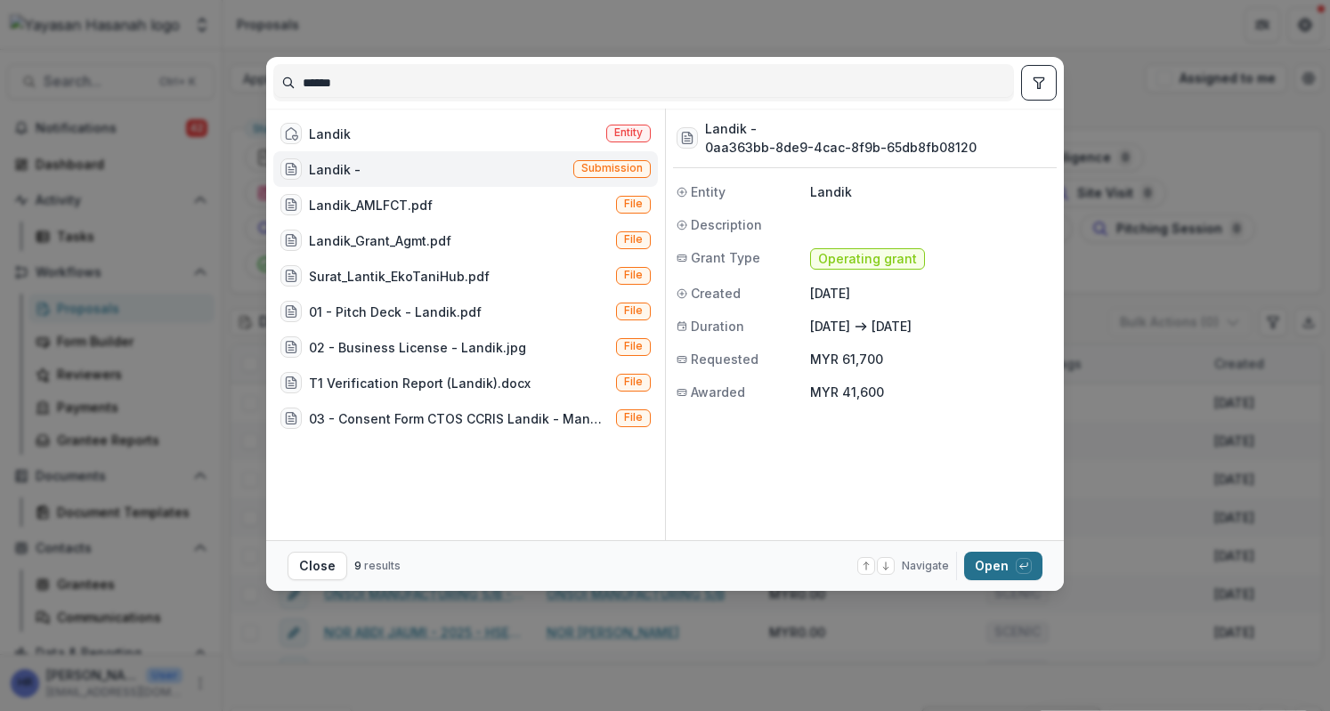
click at [1007, 562] on button "Open with enter key" at bounding box center [1003, 566] width 78 height 28
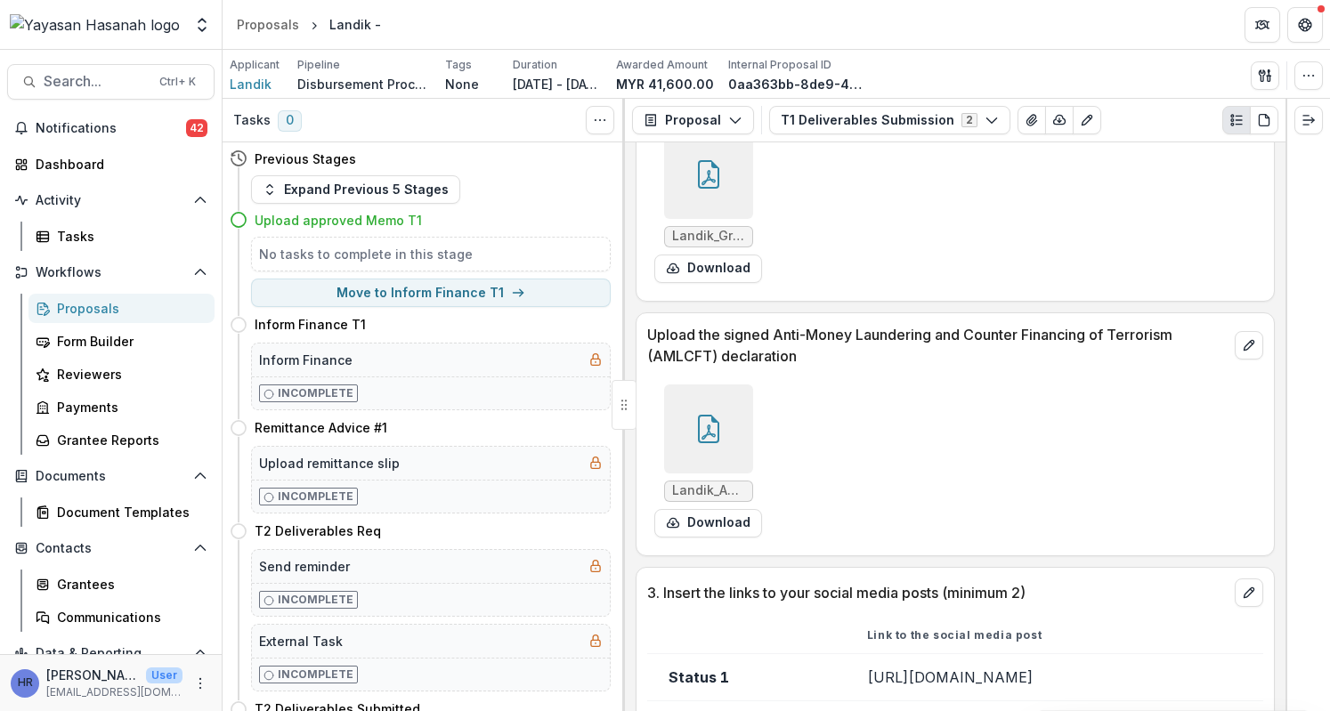
scroll to position [712, 0]
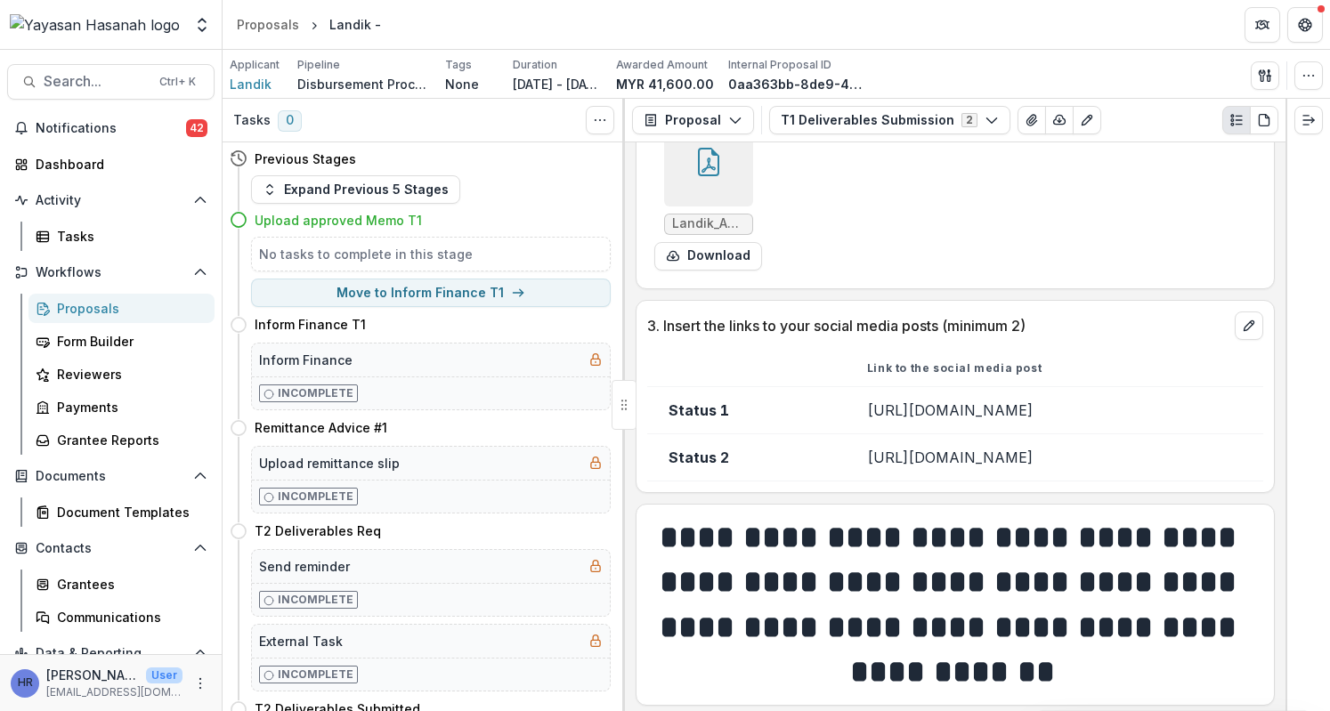
drag, startPoint x: 991, startPoint y: 424, endPoint x: 769, endPoint y: 403, distance: 223.4
click at [845, 403] on td "https://www.instagram.com/p/DKvZi7AS3vr/?igsh=MW9jdzJ0OXprMndxOA==" at bounding box center [1053, 409] width 417 height 47
copy td "https://www.instagram.com/p/DKvZi7AS3vr/?igsh=MW9jdzJ0OXprMndxOA=="
drag, startPoint x: 972, startPoint y: 489, endPoint x: 761, endPoint y: 462, distance: 212.6
click at [845, 462] on td "https://www.instagram.com/p/DLXIZtnScpx/?utm_source=ig_web_copy_link" at bounding box center [1053, 456] width 417 height 47
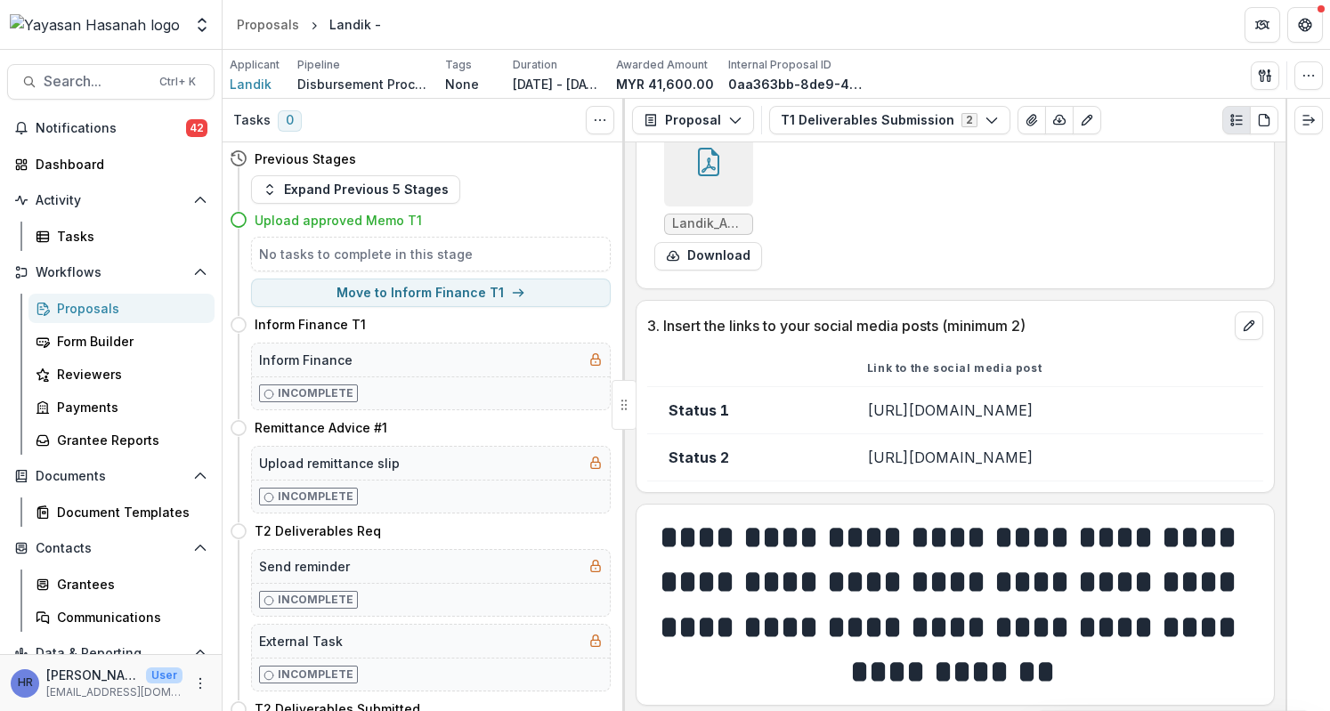
copy td "https://www.instagram.com/p/DLXIZtnScpx/?utm_source=ig_web_copy_link"
click at [108, 83] on span "Search..." at bounding box center [96, 81] width 105 height 17
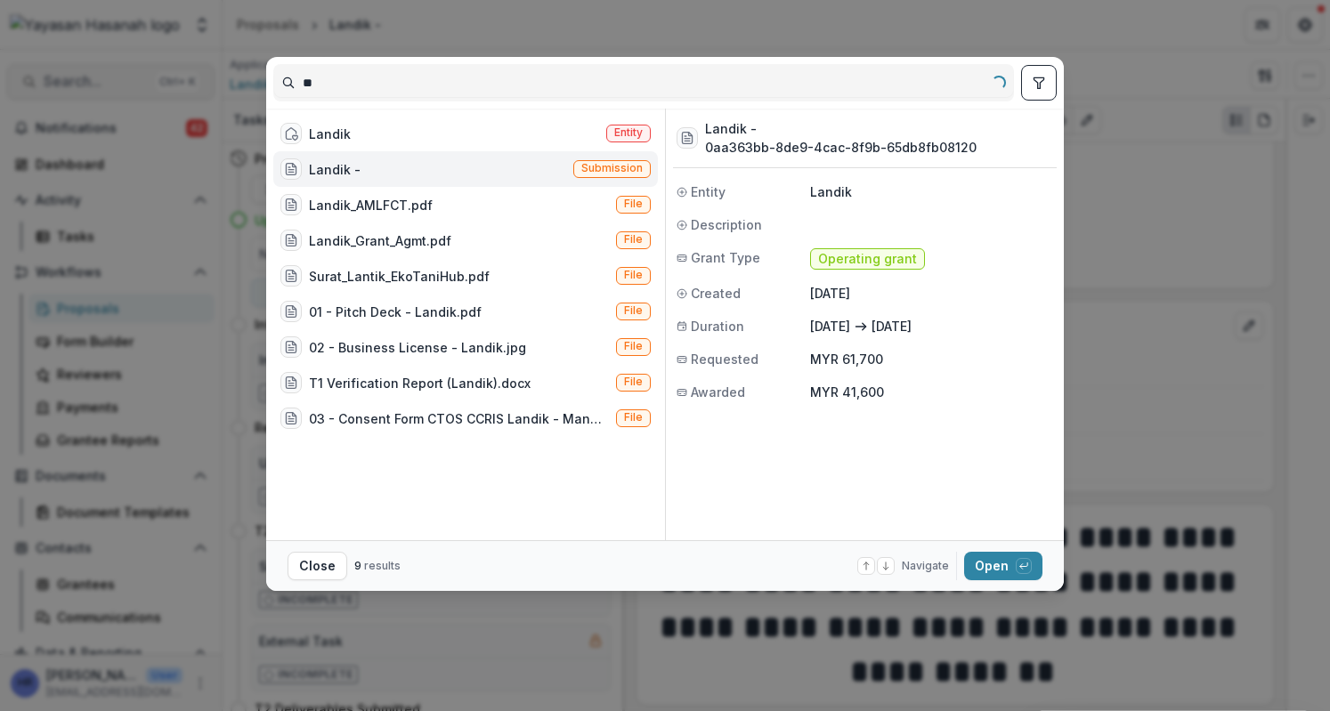
type input "*"
type input "**********"
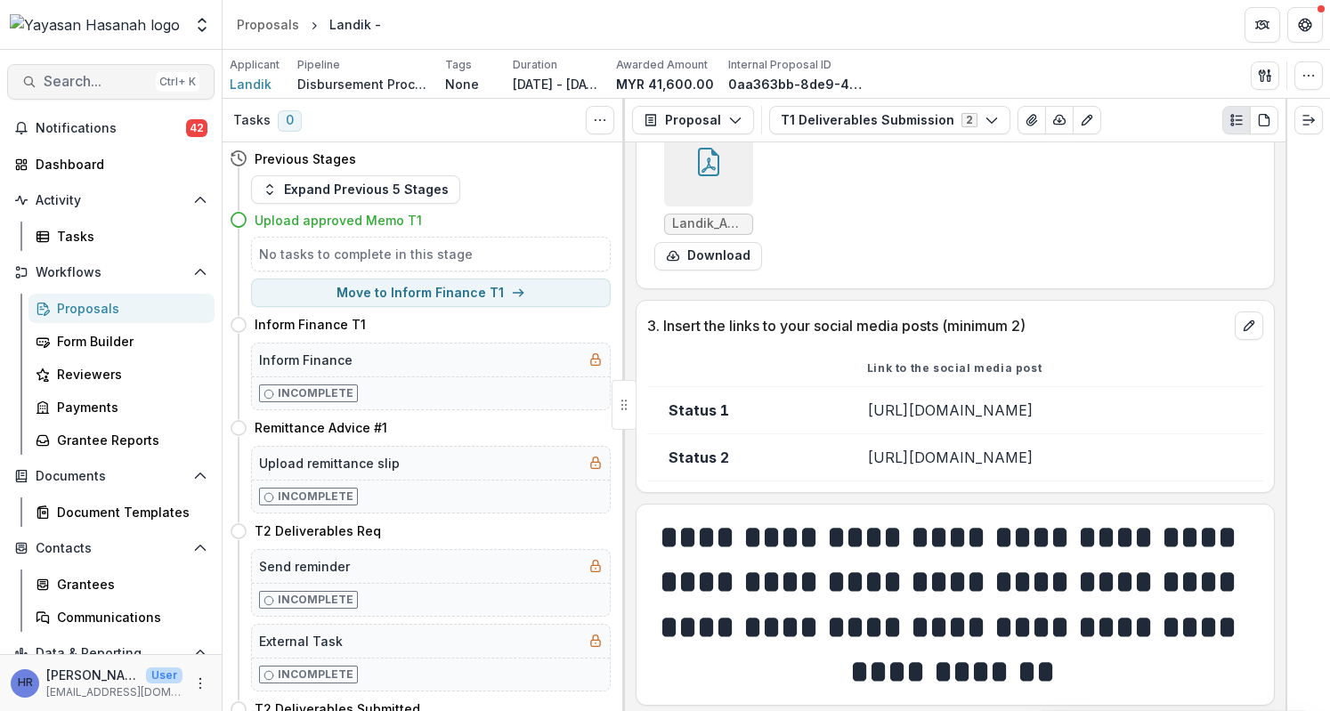
click at [126, 93] on button "Search... Ctrl + K" at bounding box center [110, 82] width 207 height 36
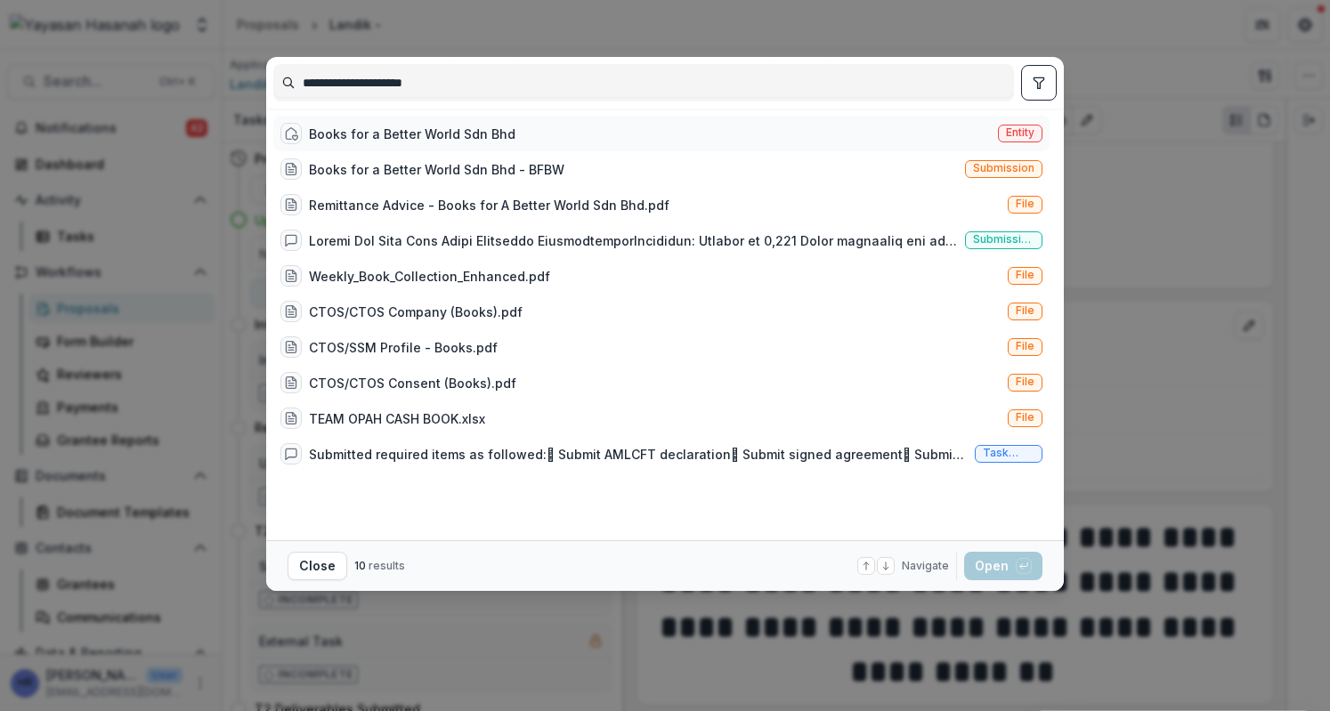
click at [473, 125] on div "Books for a Better World Sdn Bhd" at bounding box center [412, 134] width 206 height 19
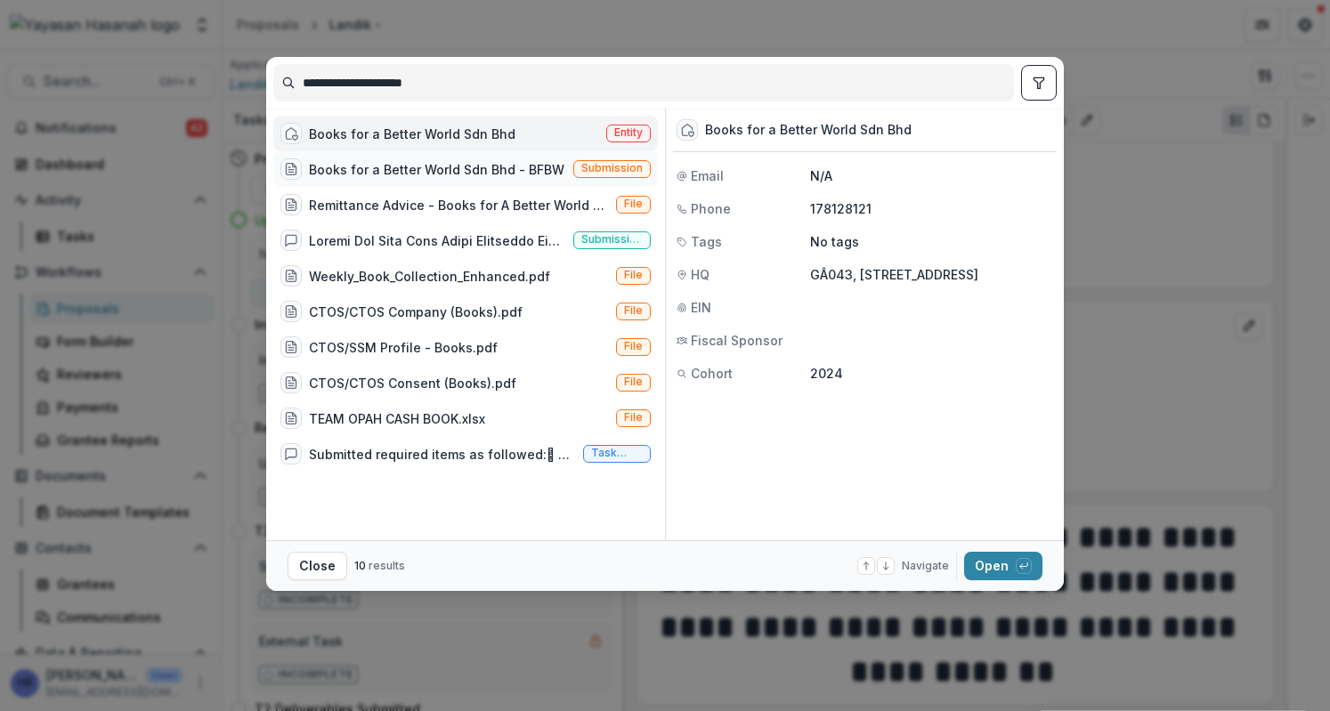
click at [513, 162] on div "Books for a Better World Sdn Bhd - BFBW" at bounding box center [436, 169] width 255 height 19
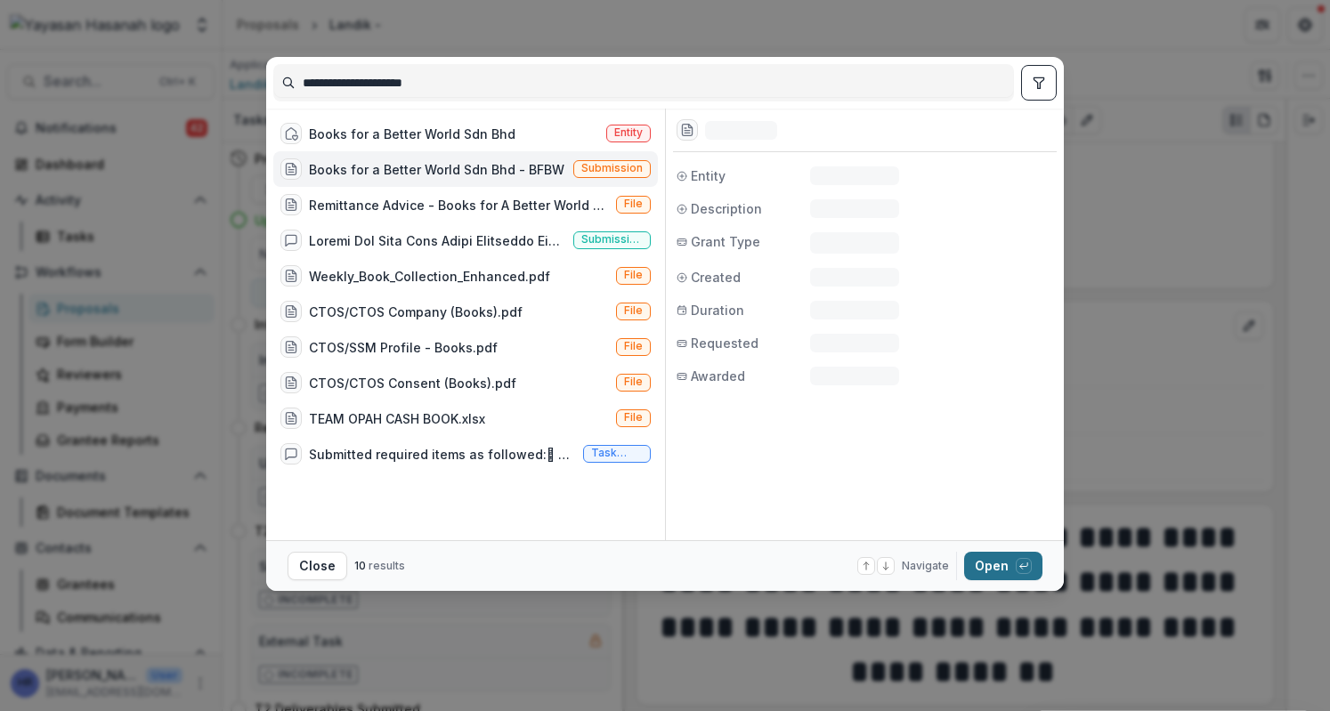
click at [1003, 567] on button "Open with enter key" at bounding box center [1003, 566] width 78 height 28
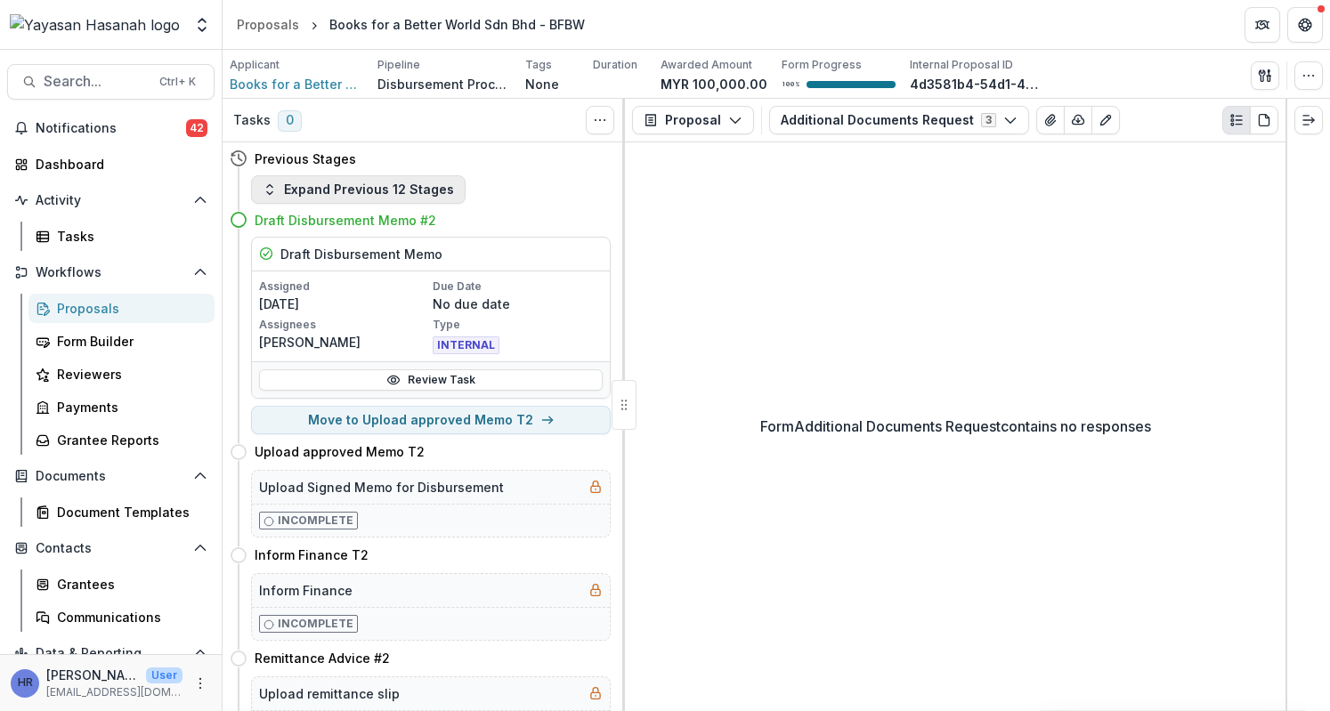
click at [295, 195] on button "Expand Previous 12 Stages" at bounding box center [358, 189] width 214 height 28
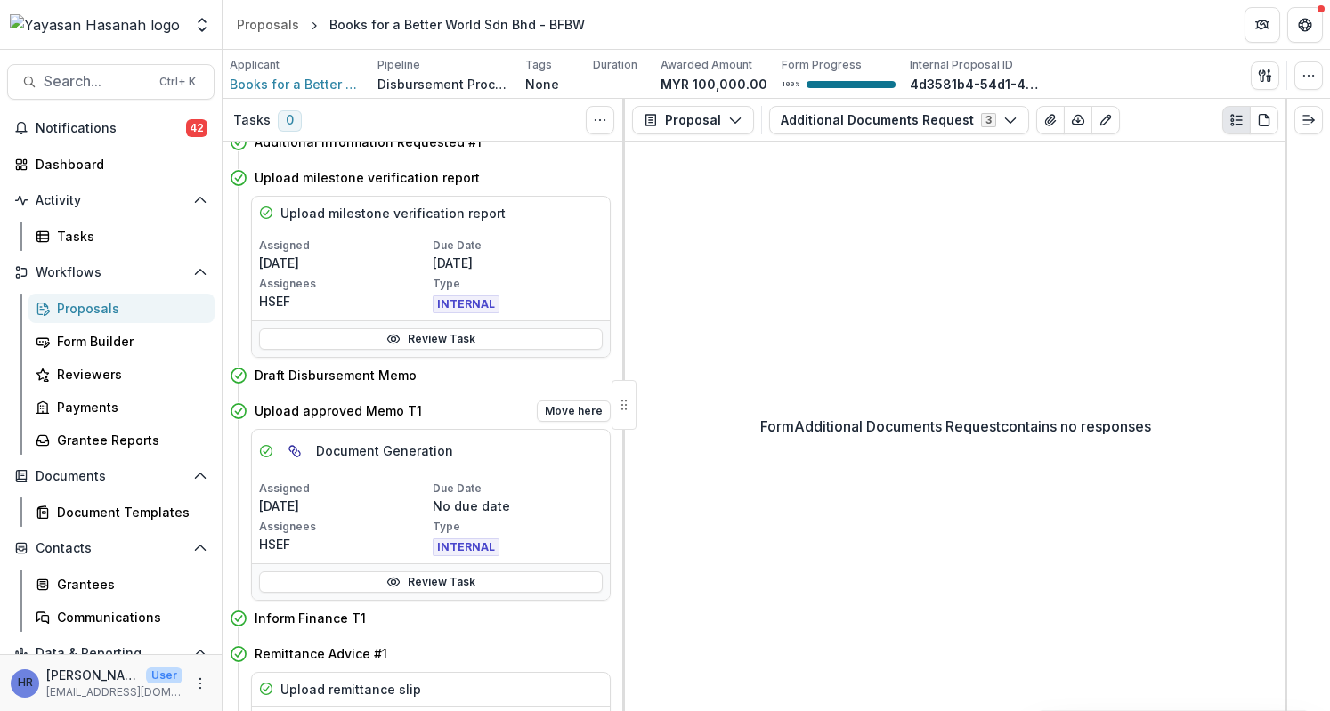
scroll to position [178, 0]
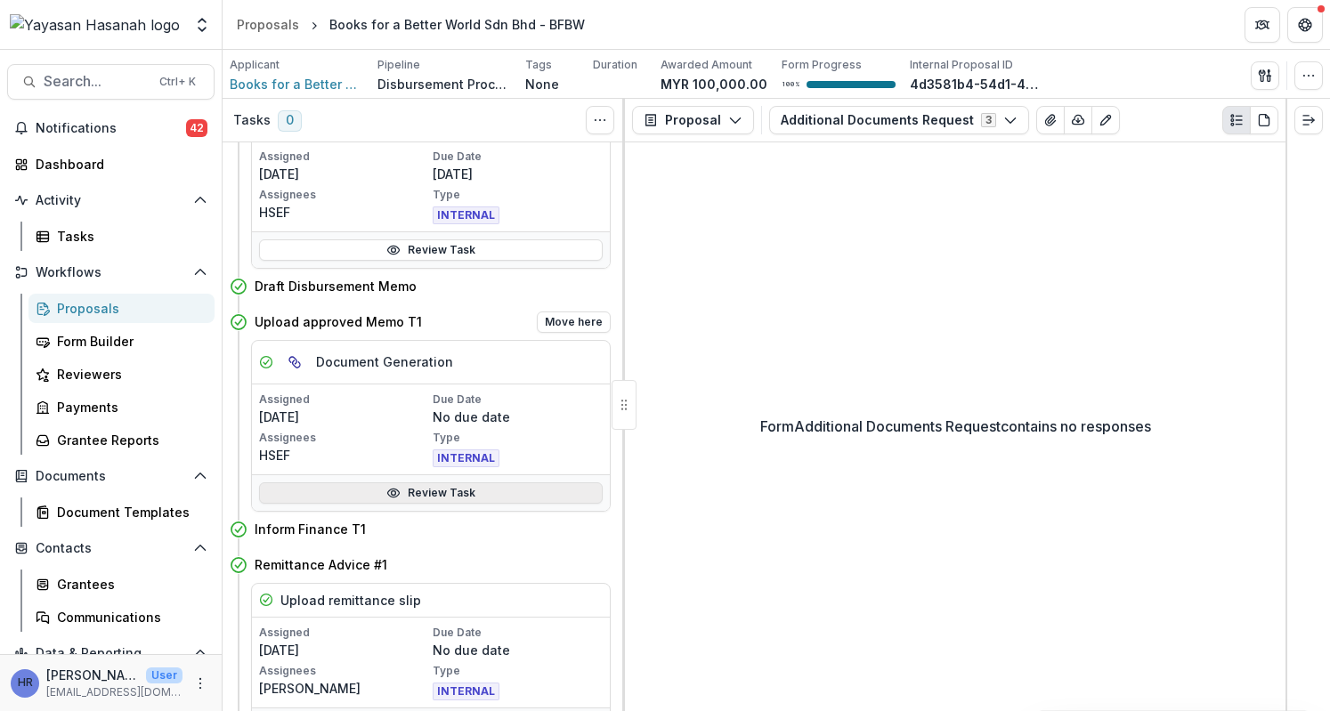
click at [479, 493] on link "Review Task" at bounding box center [431, 492] width 344 height 21
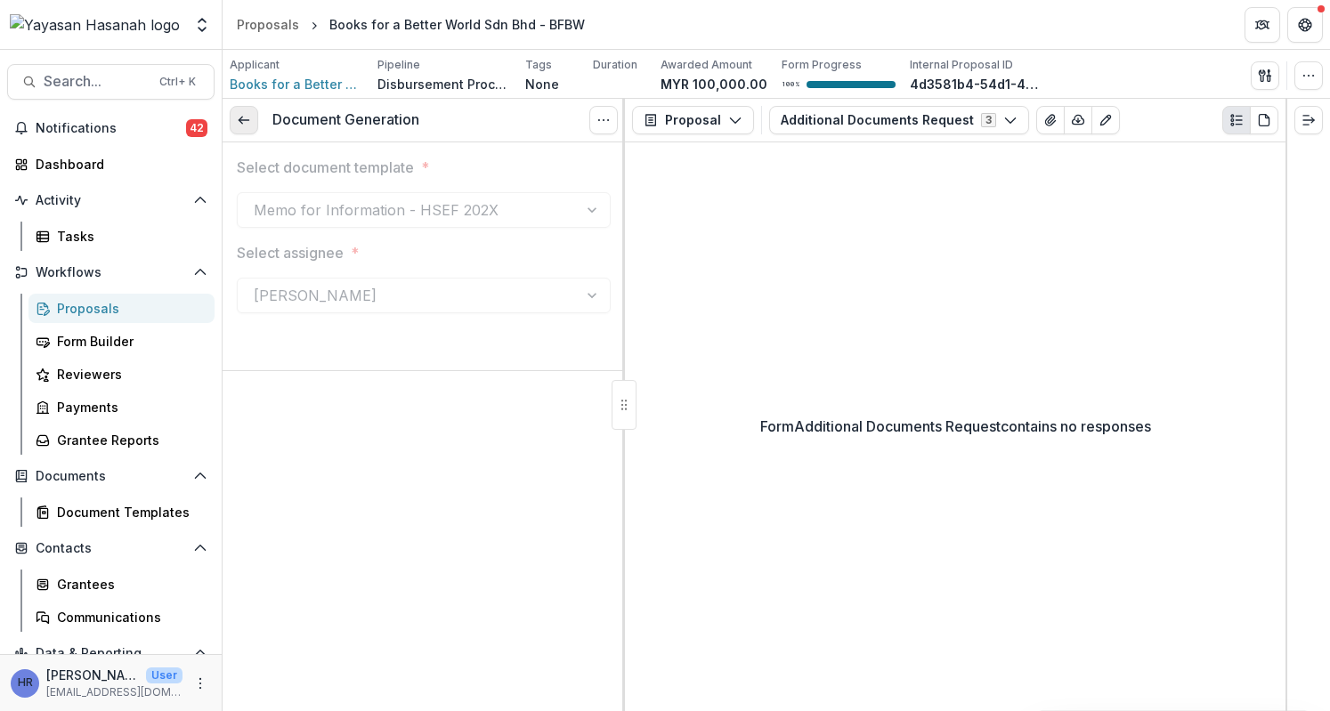
click at [236, 115] on link at bounding box center [244, 120] width 28 height 28
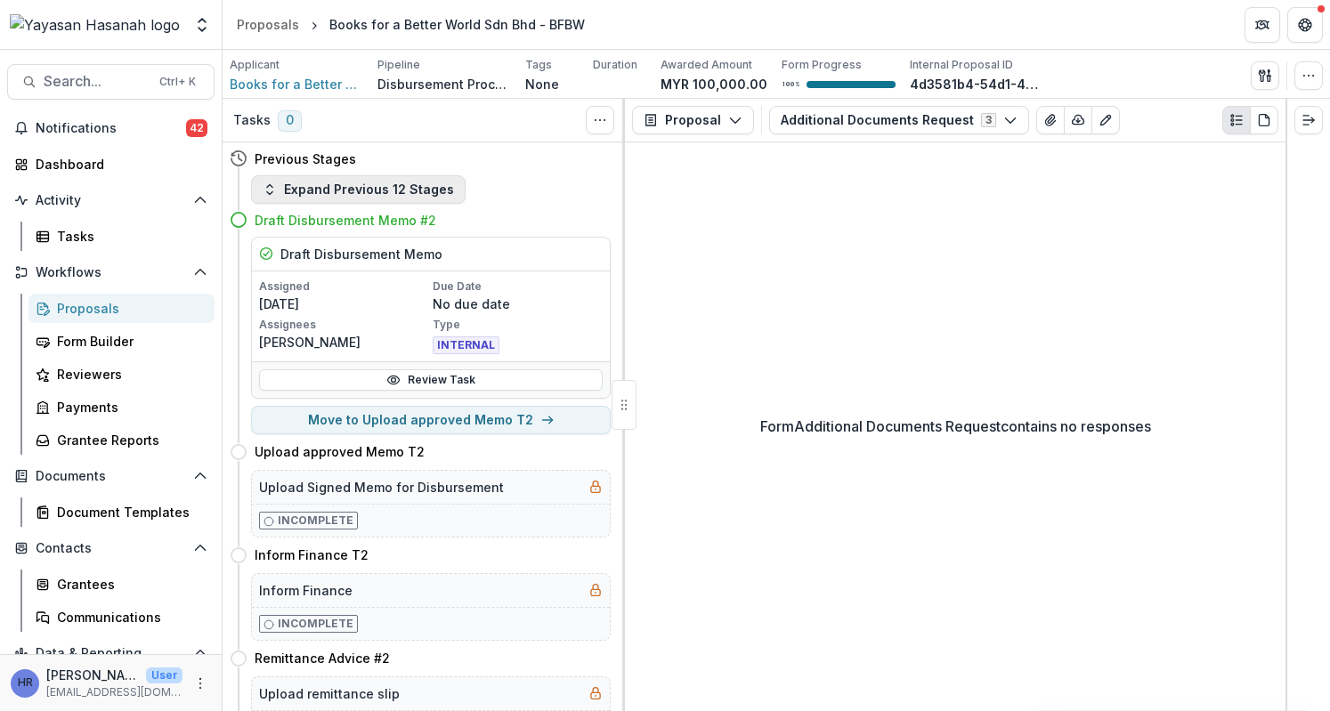
click at [355, 182] on button "Expand Previous 12 Stages" at bounding box center [358, 189] width 214 height 28
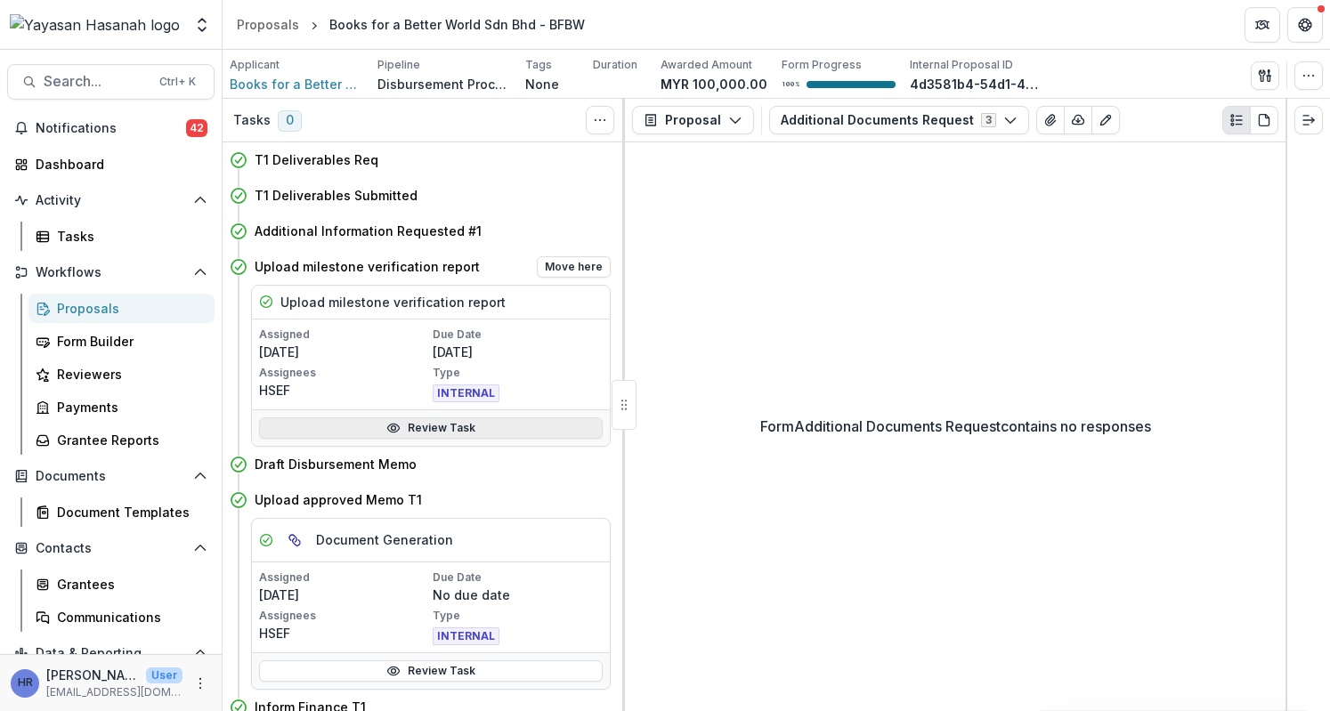
scroll to position [89, 0]
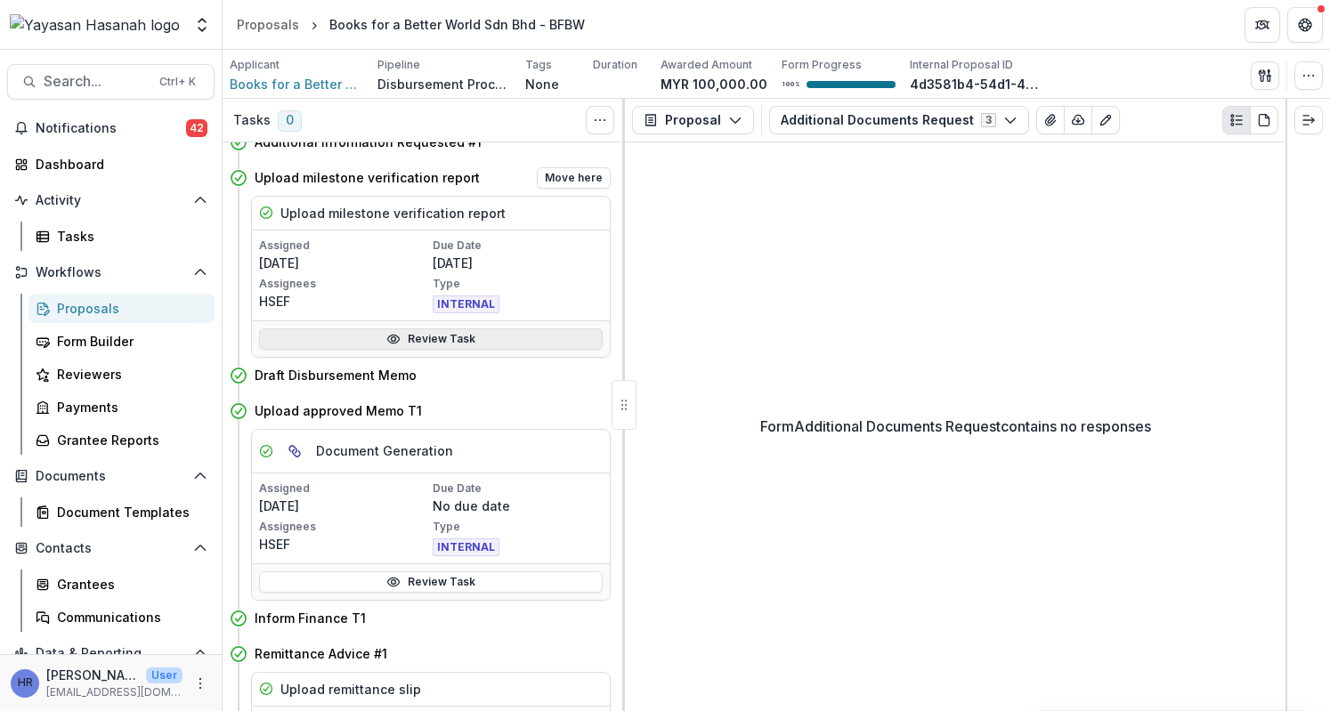
click at [444, 331] on link "Review Task" at bounding box center [431, 338] width 344 height 21
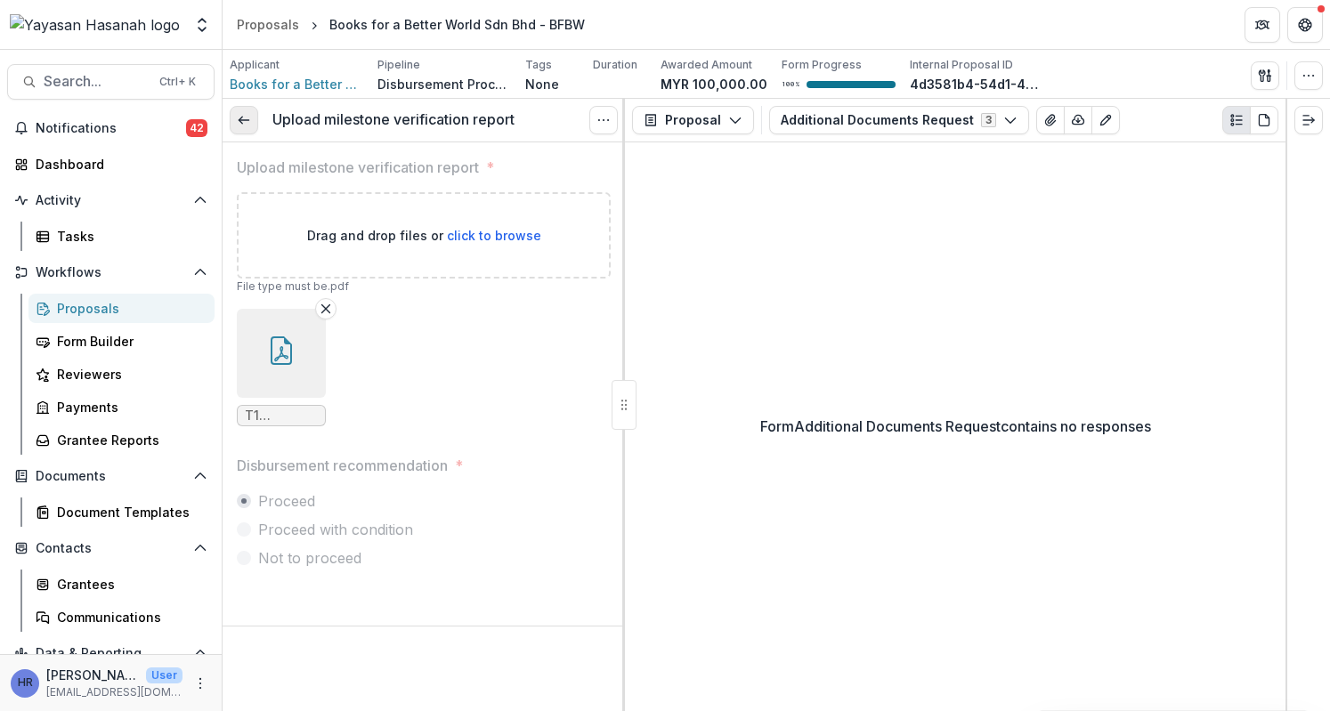
click at [249, 122] on icon at bounding box center [244, 120] width 14 height 14
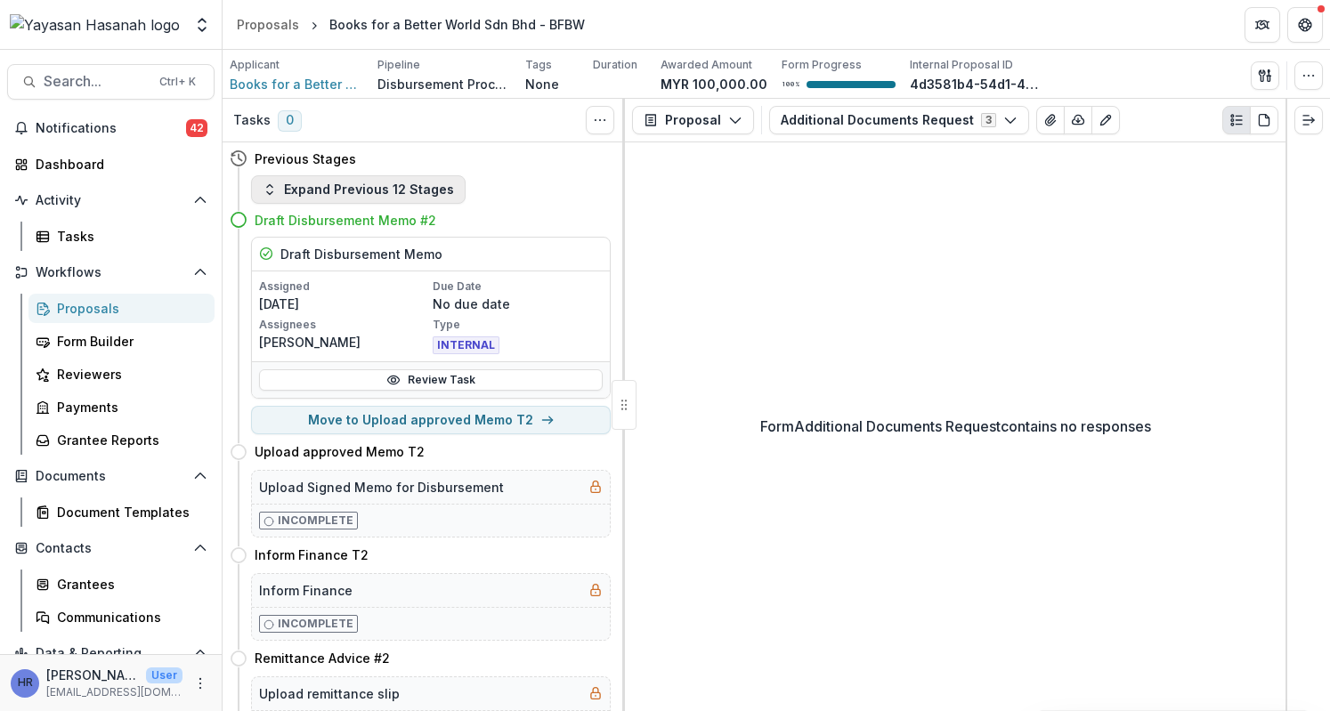
click at [305, 198] on button "Expand Previous 12 Stages" at bounding box center [358, 189] width 214 height 28
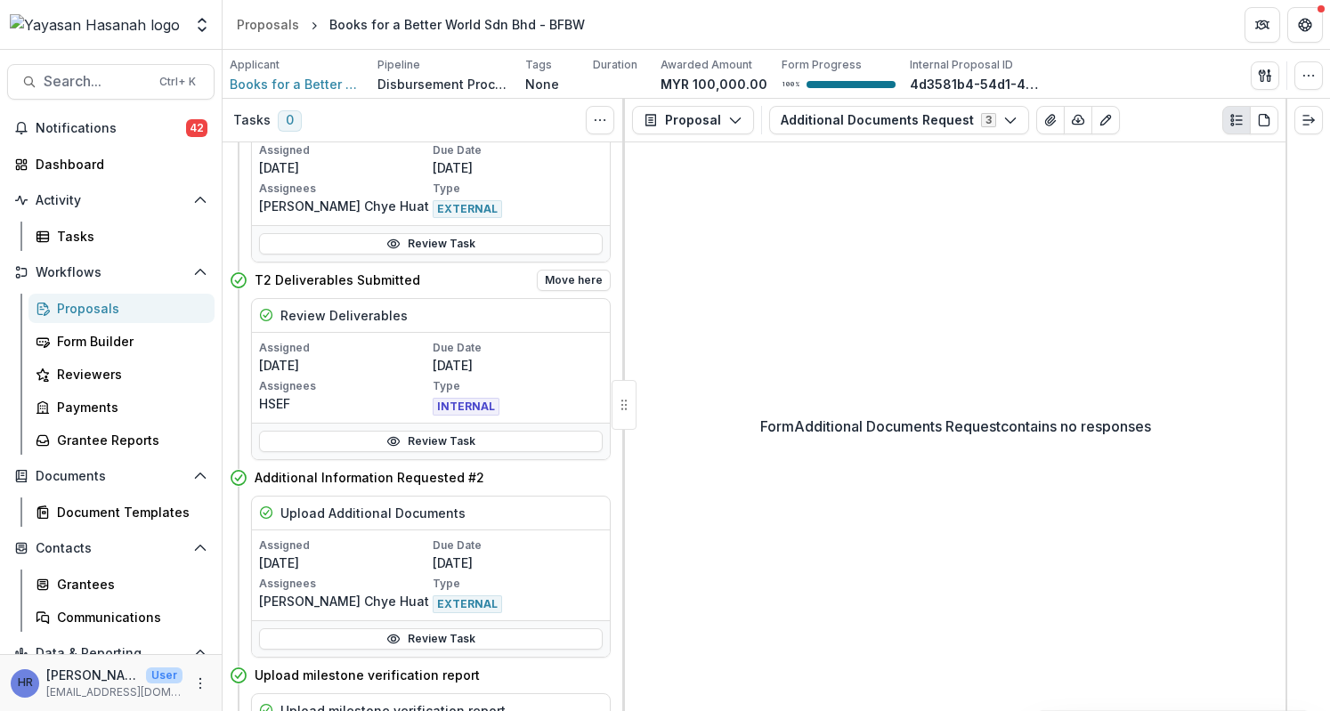
scroll to position [890, 0]
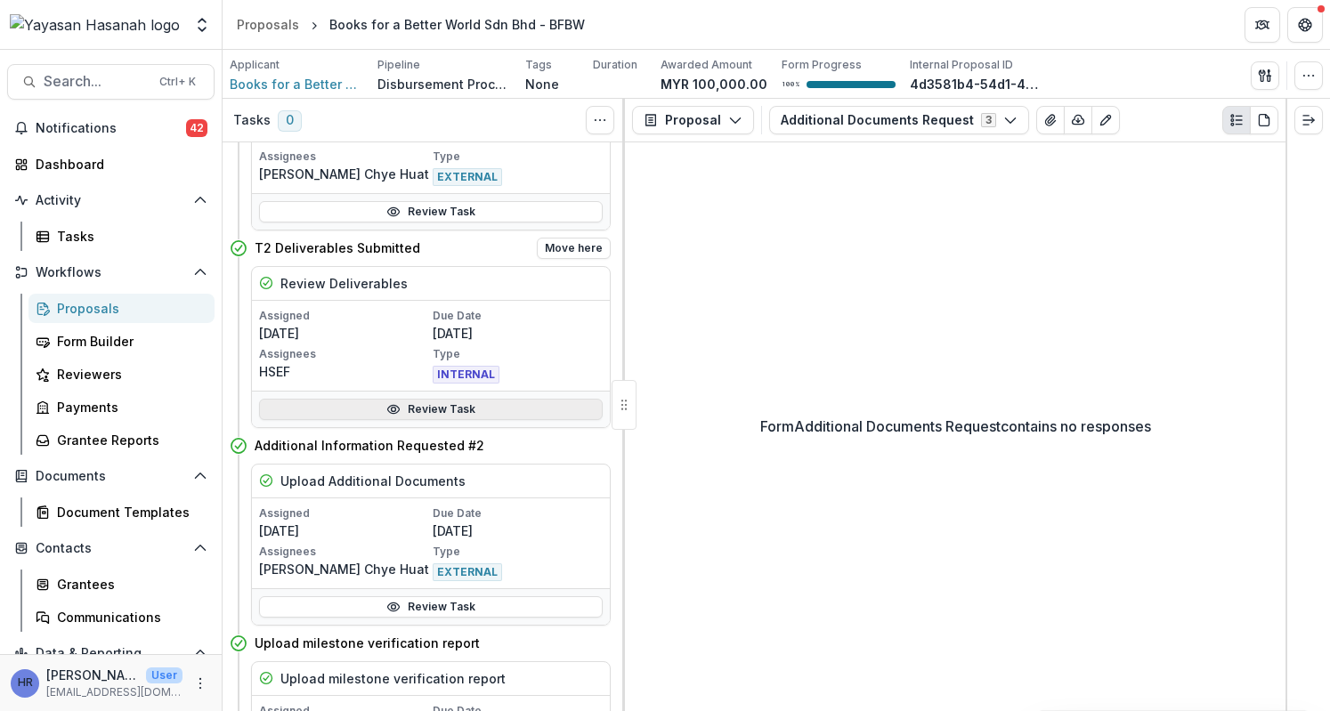
click at [424, 408] on link "Review Task" at bounding box center [431, 409] width 344 height 21
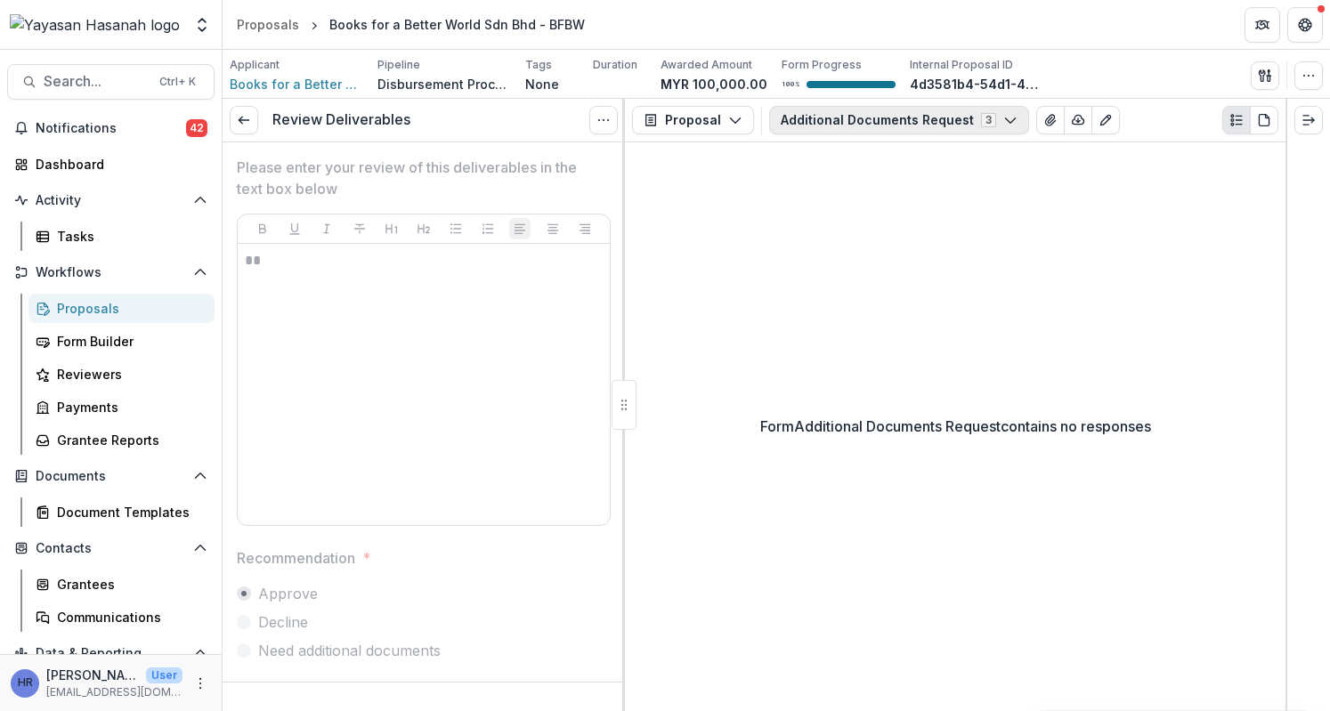
click at [890, 109] on button "Additional Documents Request 3" at bounding box center [899, 120] width 260 height 28
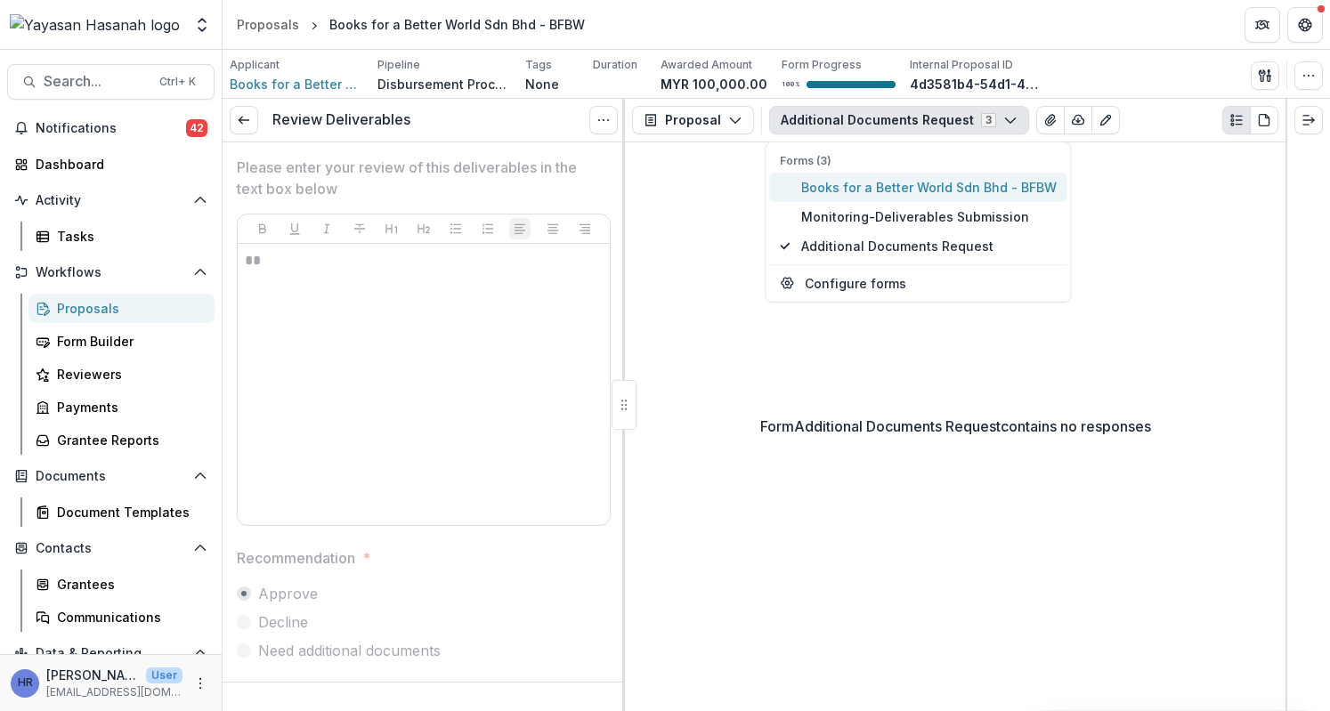
click at [899, 193] on span "Books for a Better World Sdn Bhd - BFBW" at bounding box center [928, 187] width 255 height 19
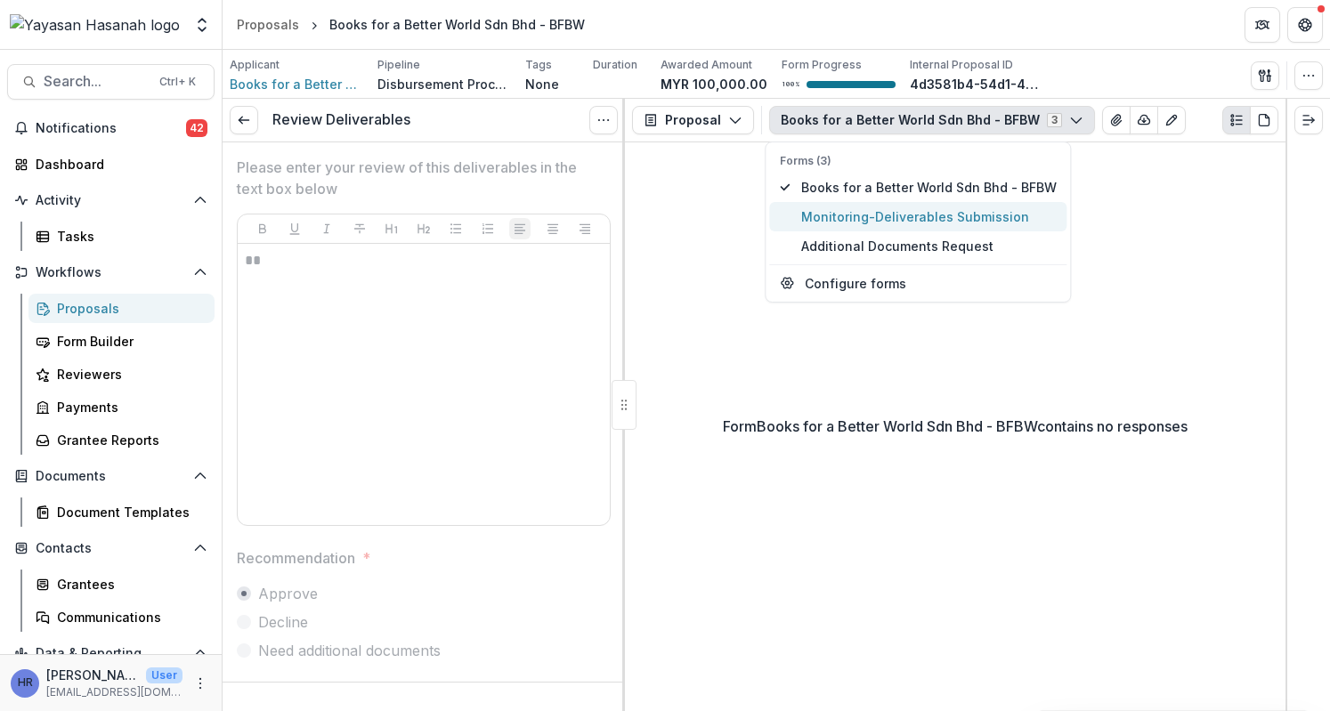
click at [920, 218] on span "Monitoring-Deliverables Submission" at bounding box center [928, 216] width 255 height 19
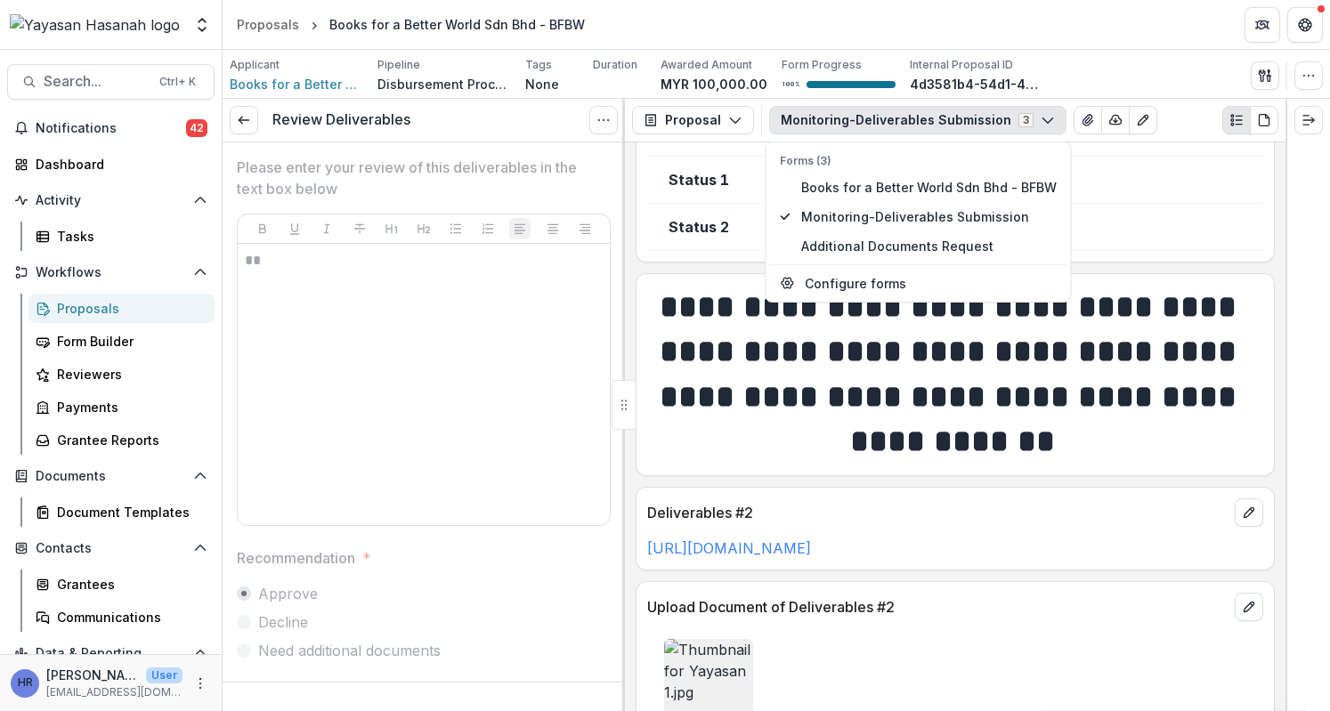
scroll to position [5607, 0]
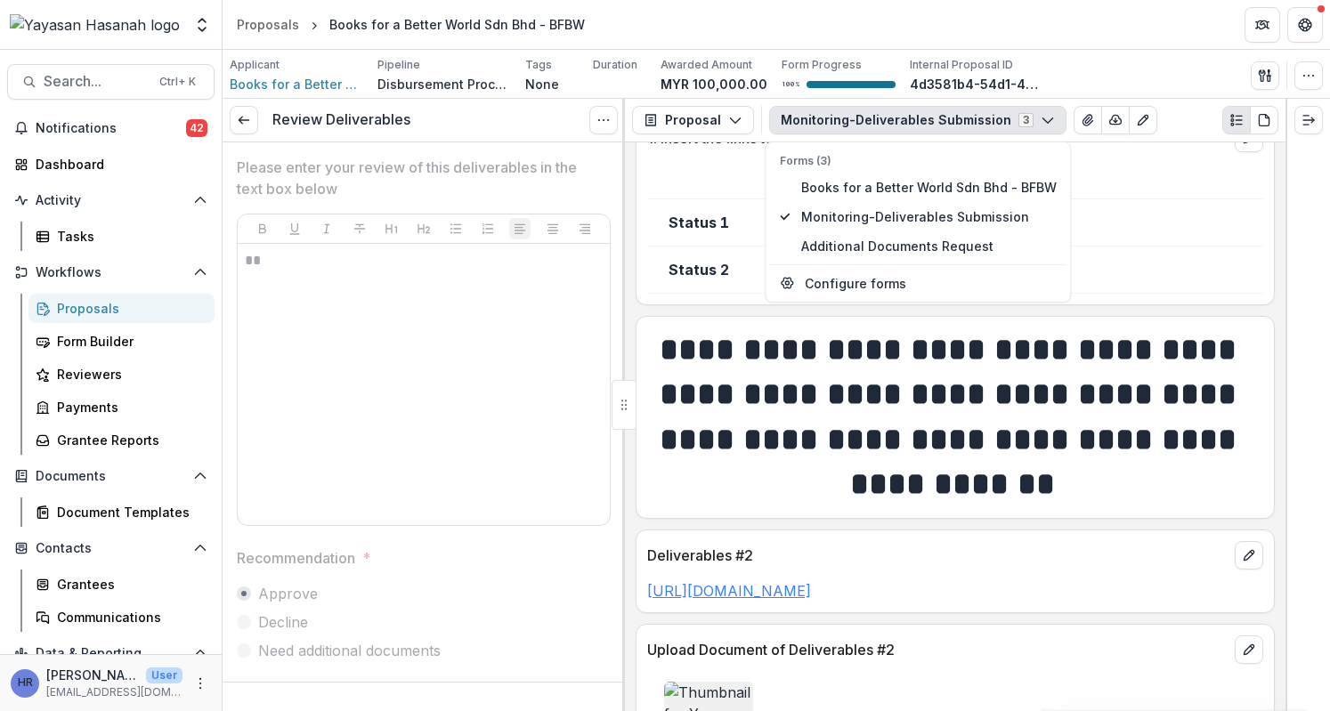
click at [811, 582] on link "https://www.instagram.com/p/DLuRBzzJbwZ/?igsh=MWk0MmJoZDJjcWhr" at bounding box center [729, 591] width 164 height 18
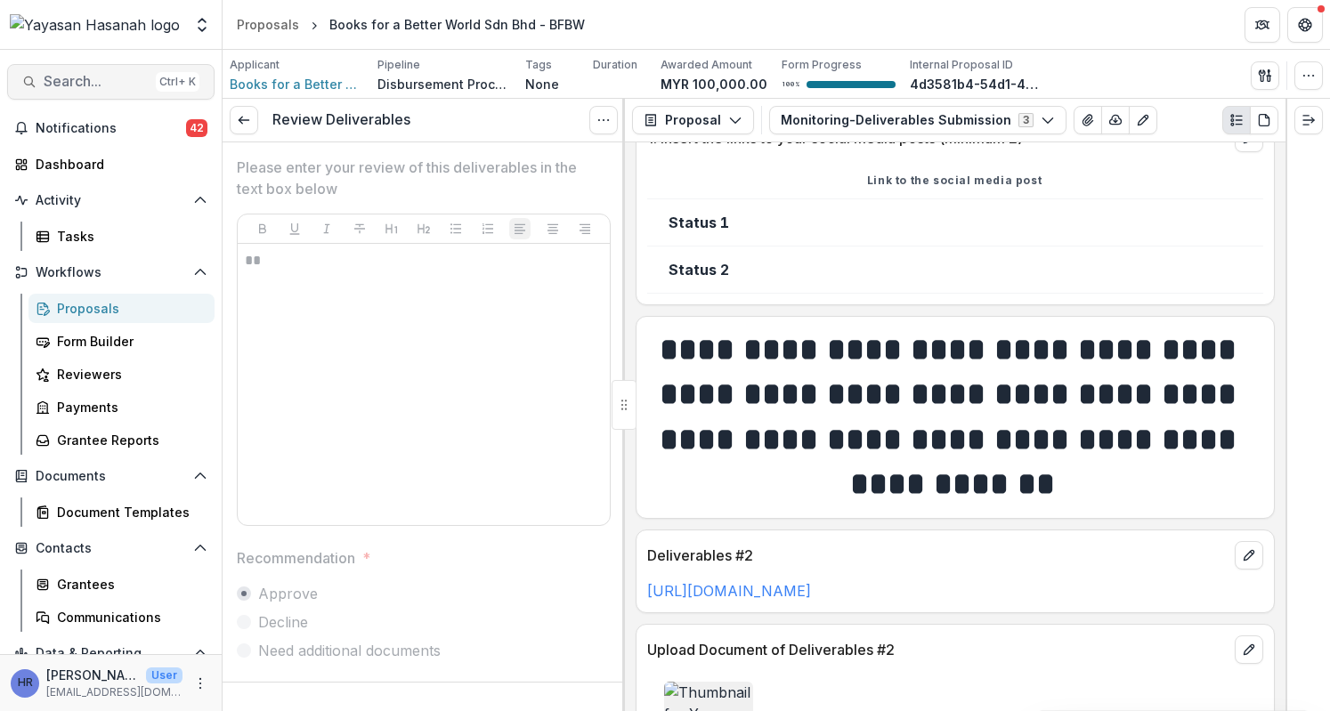
click at [121, 77] on span "Search..." at bounding box center [96, 81] width 105 height 17
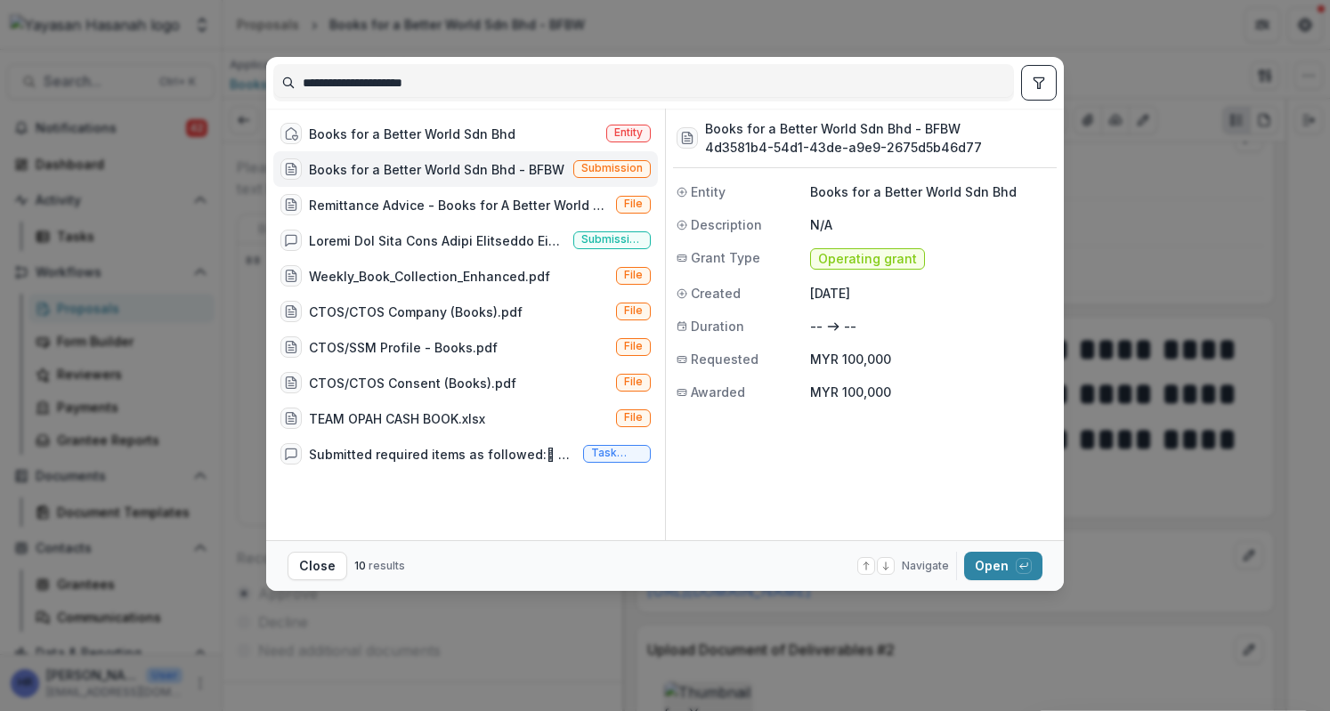
drag, startPoint x: 462, startPoint y: 81, endPoint x: 142, endPoint y: 108, distance: 321.5
click at [142, 108] on div "**********" at bounding box center [665, 355] width 1330 height 711
type input "*****"
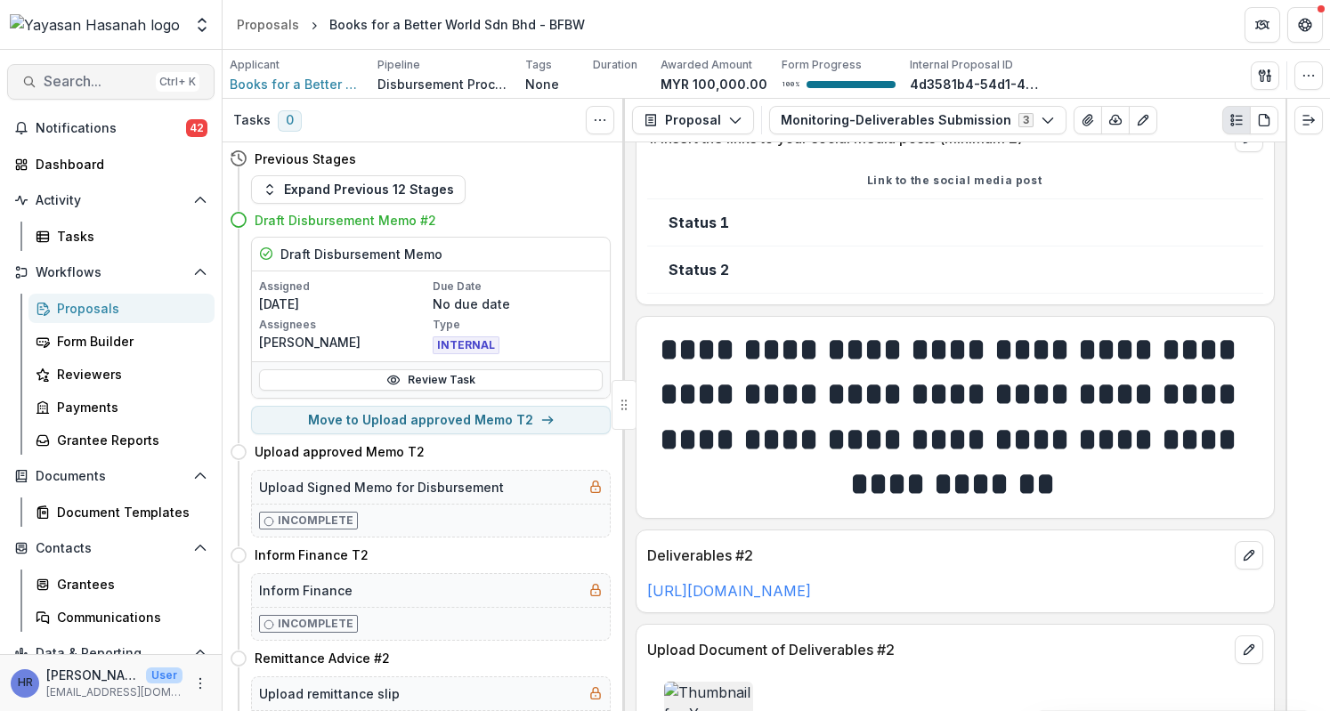
click at [148, 82] on button "Search... Ctrl + K" at bounding box center [110, 82] width 207 height 36
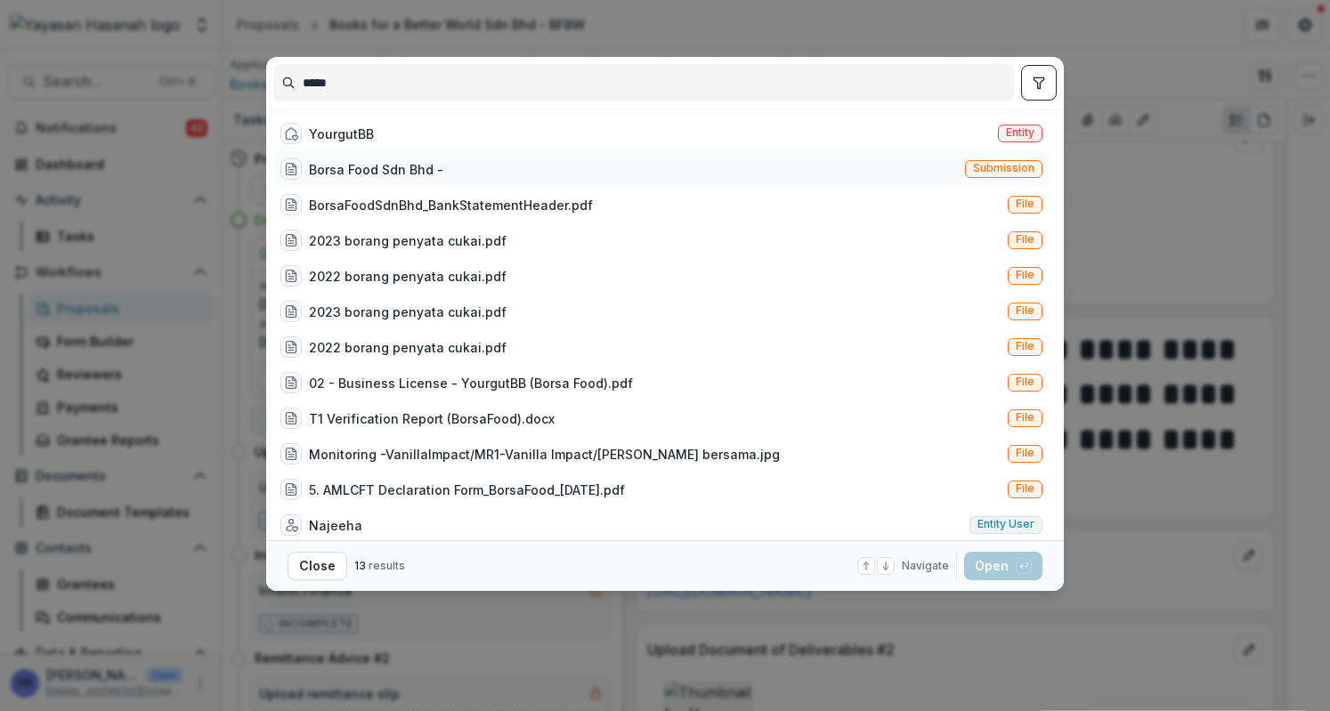
click at [497, 171] on div "Borsa Food Sdn Bhd - Submission" at bounding box center [661, 169] width 776 height 36
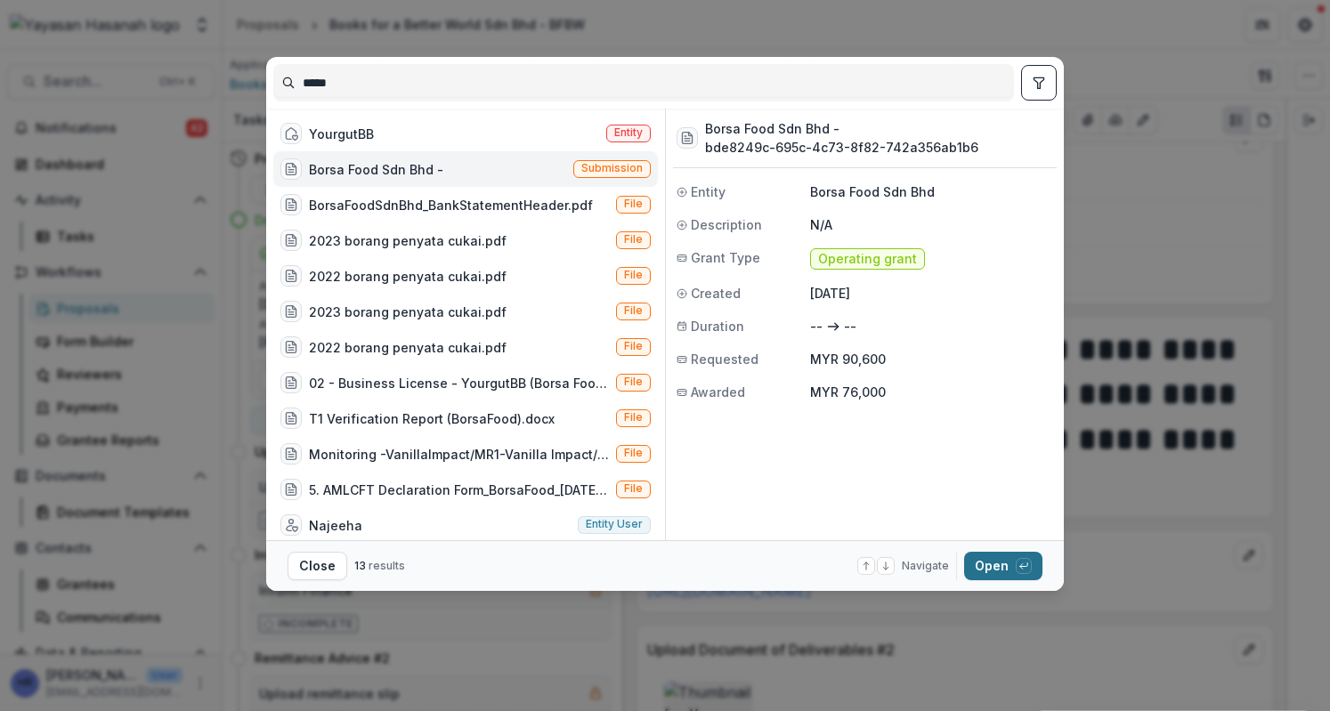
click at [1018, 571] on div "button" at bounding box center [1023, 566] width 16 height 16
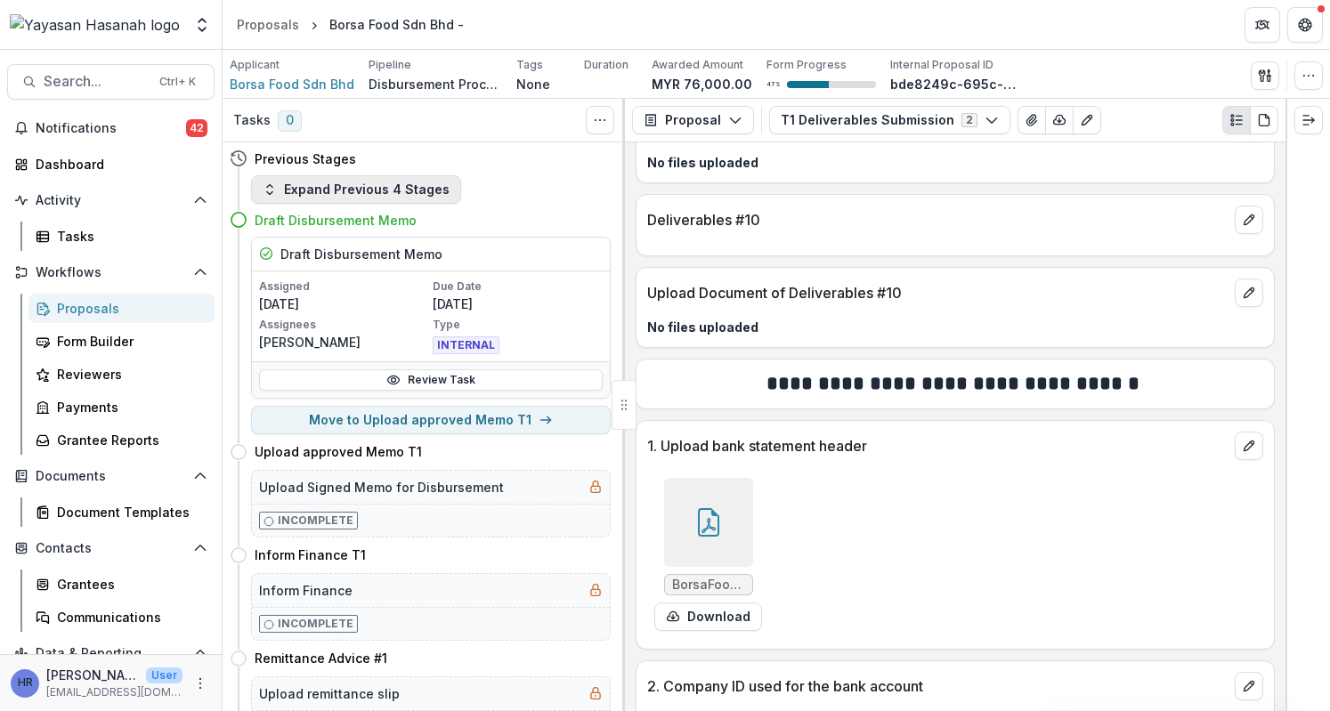
click at [410, 186] on button "Expand Previous 4 Stages" at bounding box center [356, 189] width 210 height 28
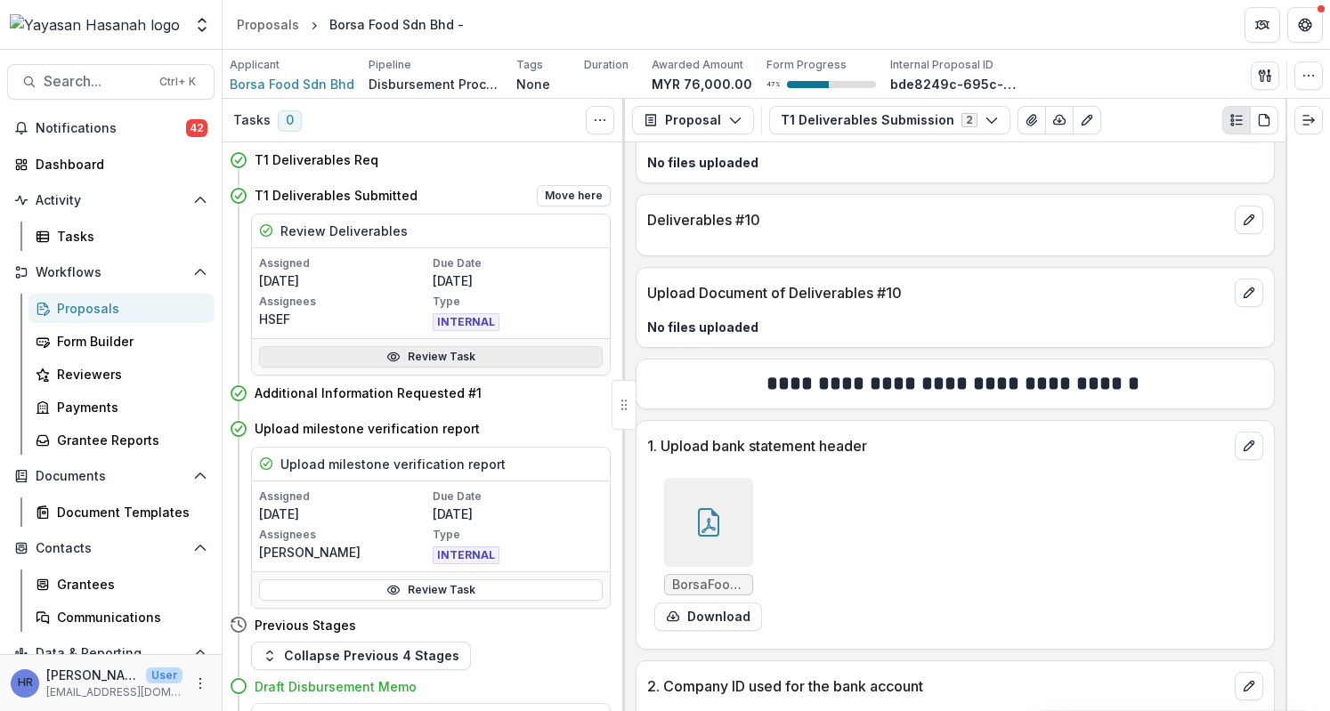
click at [415, 355] on link "Review Task" at bounding box center [431, 356] width 344 height 21
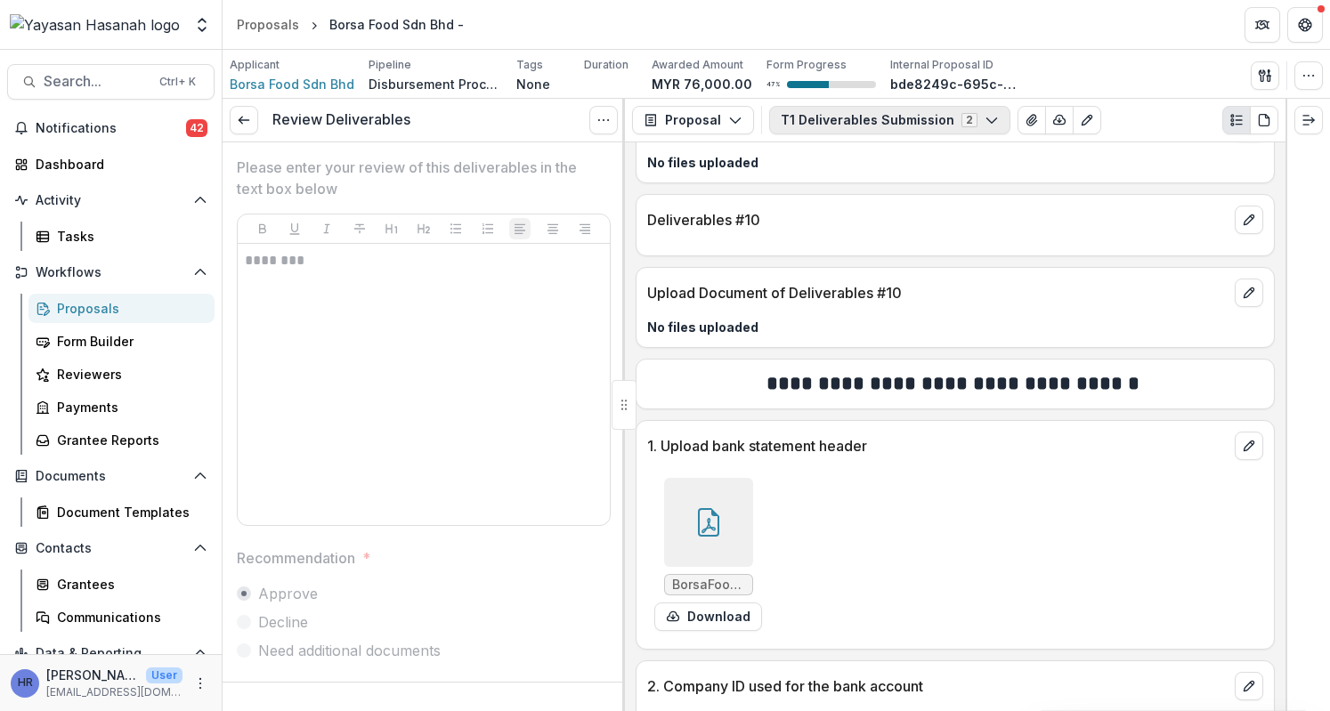
click at [950, 120] on button "T1 Deliverables Submission 2" at bounding box center [889, 120] width 241 height 28
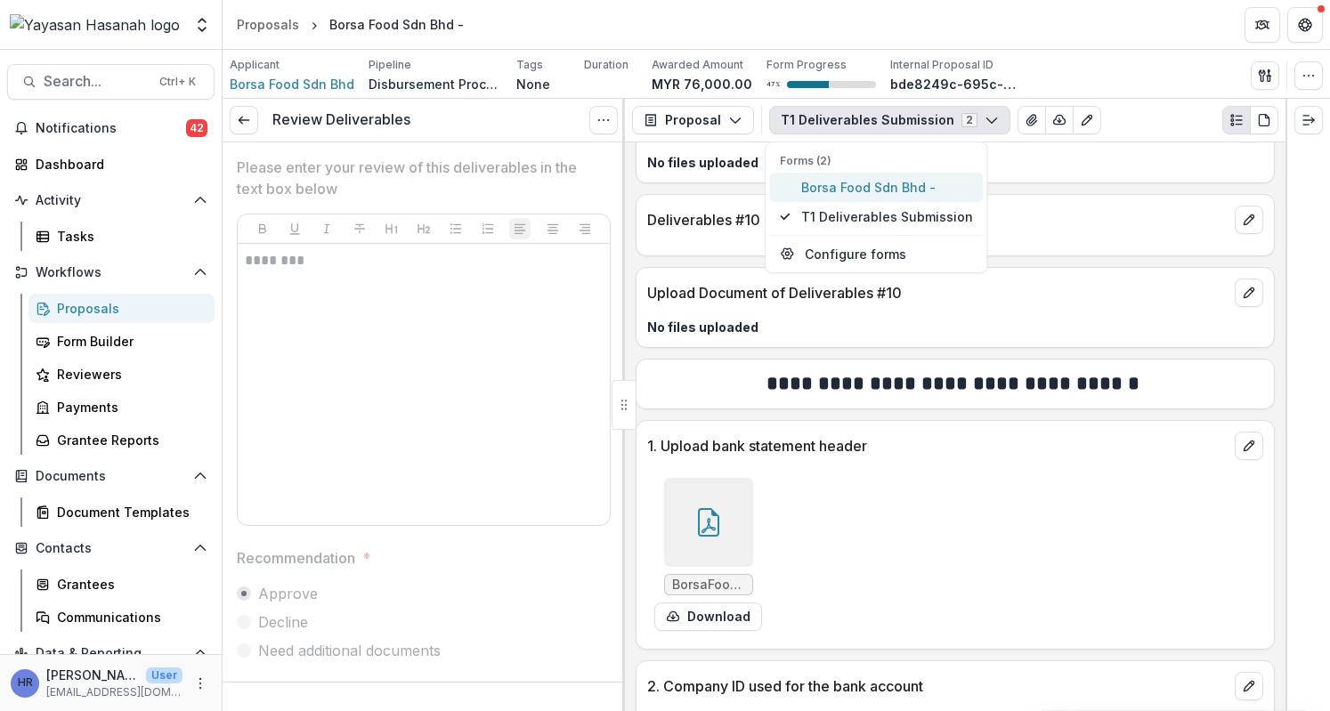
click at [920, 190] on span "Borsa Food Sdn Bhd -" at bounding box center [887, 187] width 172 height 19
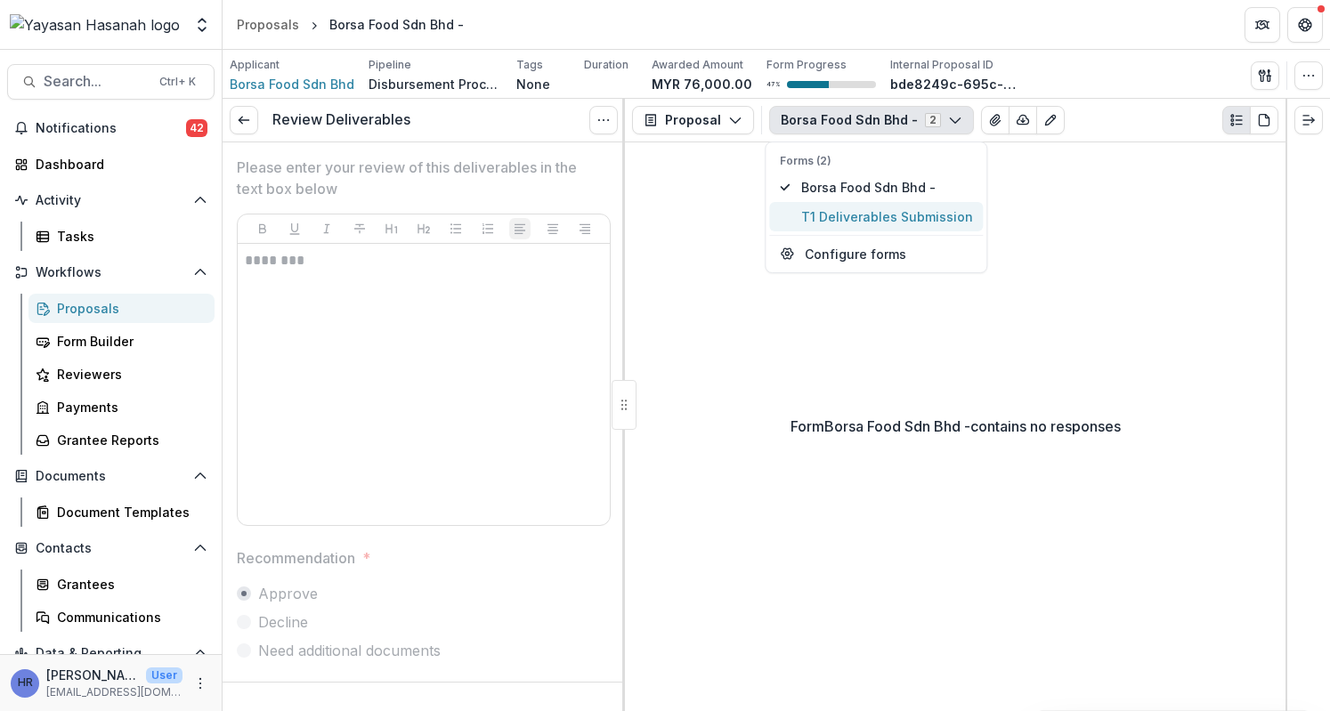
click at [918, 217] on span "T1 Deliverables Submission" at bounding box center [887, 216] width 172 height 19
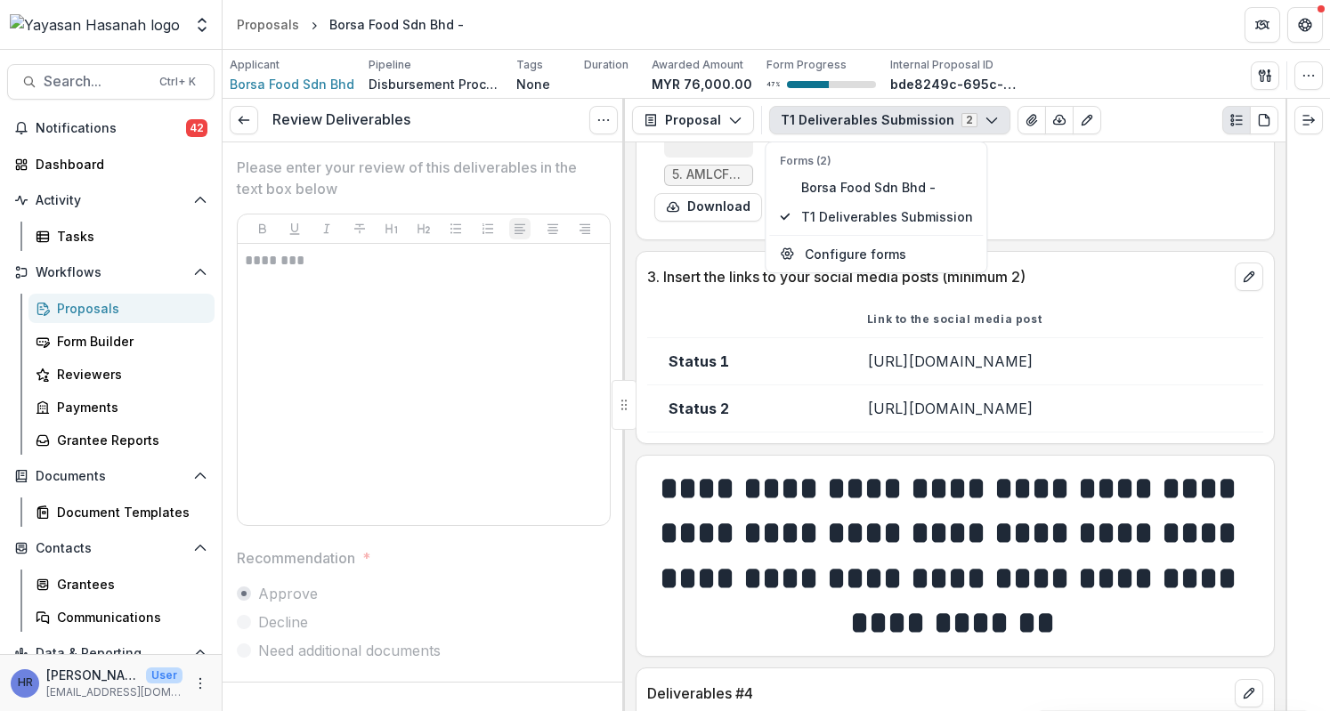
scroll to position [712, 0]
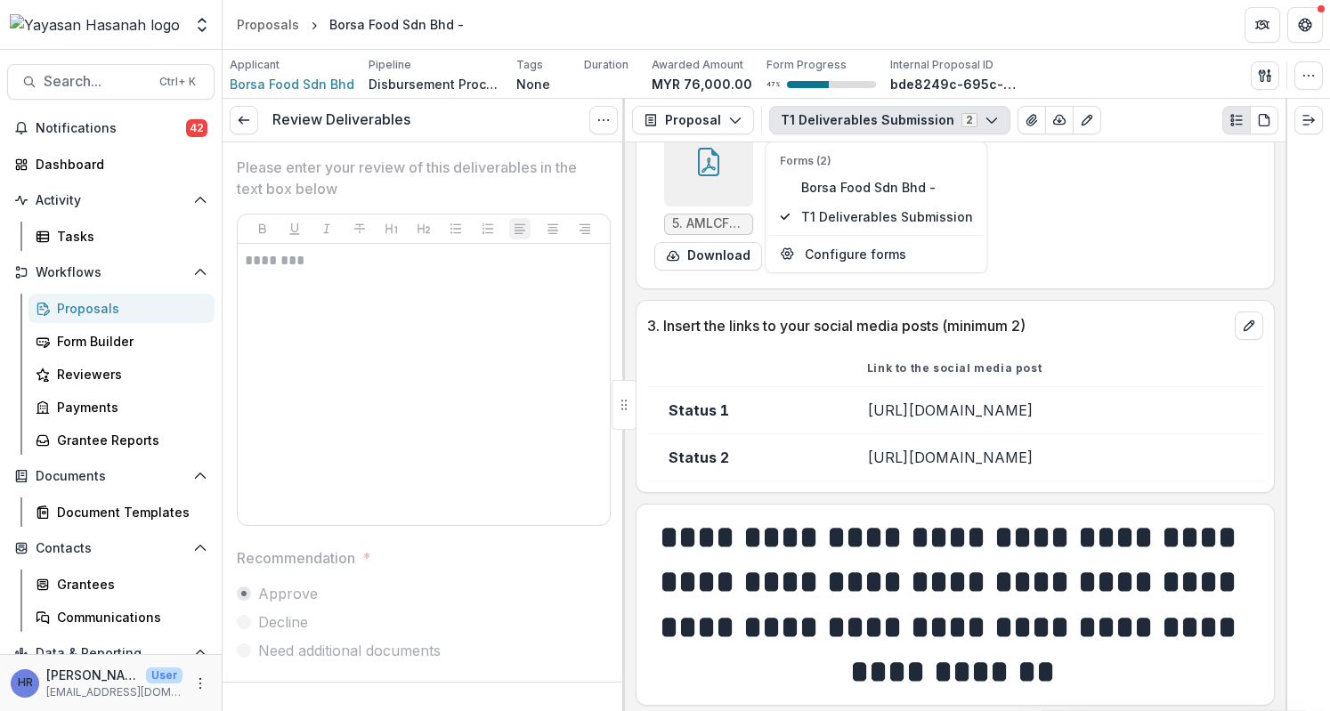
drag, startPoint x: 1152, startPoint y: 449, endPoint x: 778, endPoint y: 446, distance: 373.8
click at [845, 446] on td "https://www.facebook.com/share/p/1AyHzSznPs/" at bounding box center [1053, 456] width 417 height 47
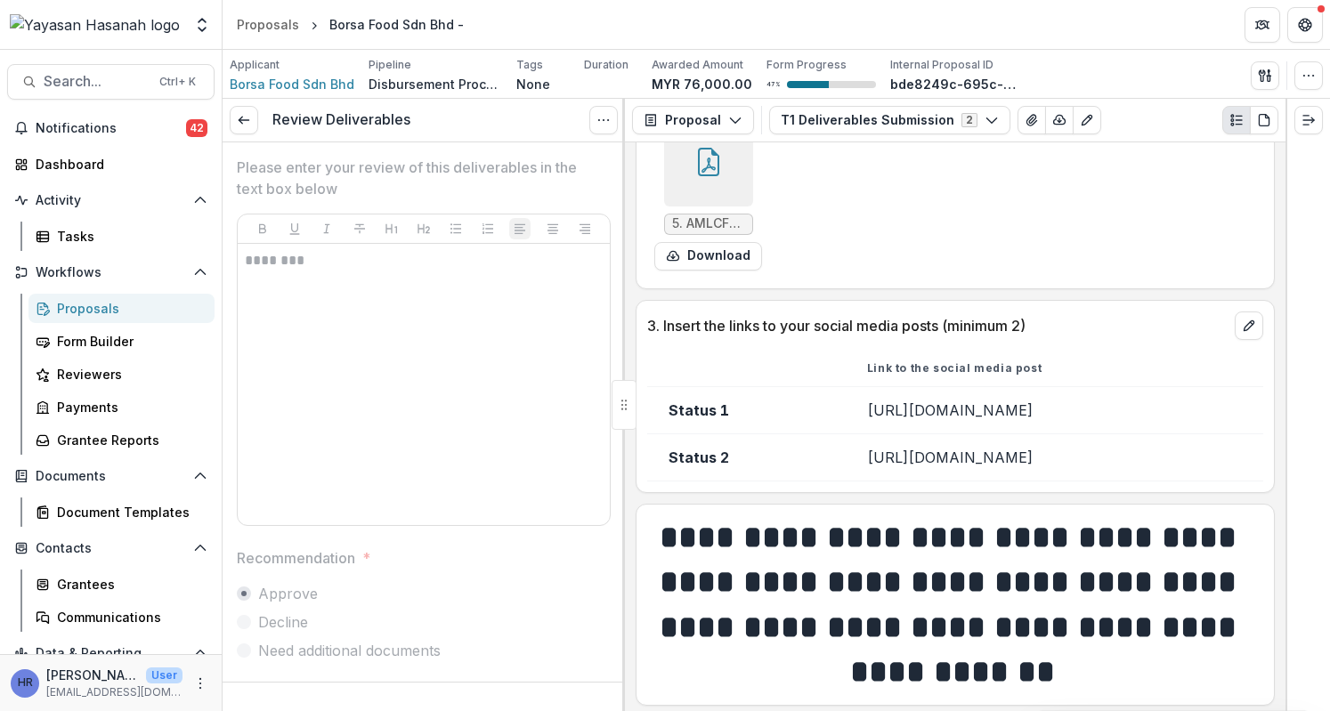
copy td "https://www.facebook.com/share/p/1AyHzSznPs/"
click at [75, 82] on span "Search..." at bounding box center [96, 81] width 105 height 17
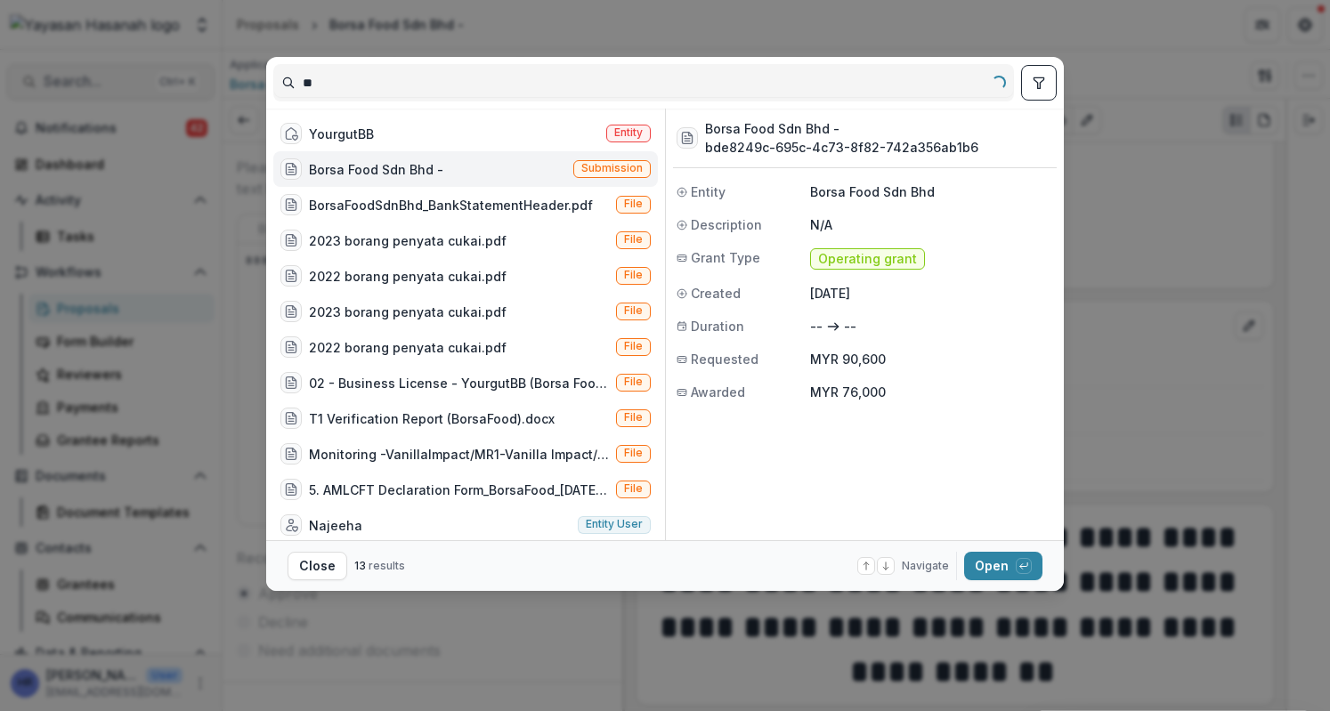
type input "*"
type input "*********"
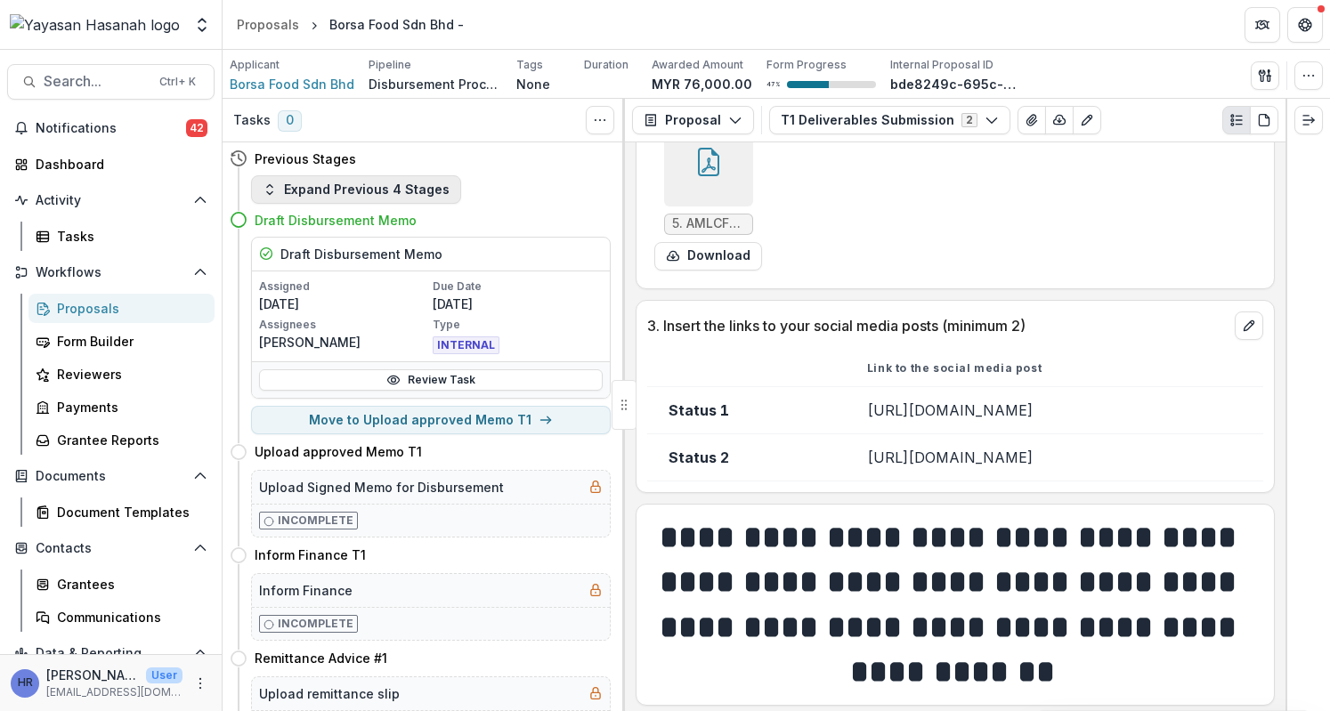
click at [384, 181] on button "Expand Previous 4 Stages" at bounding box center [356, 189] width 210 height 28
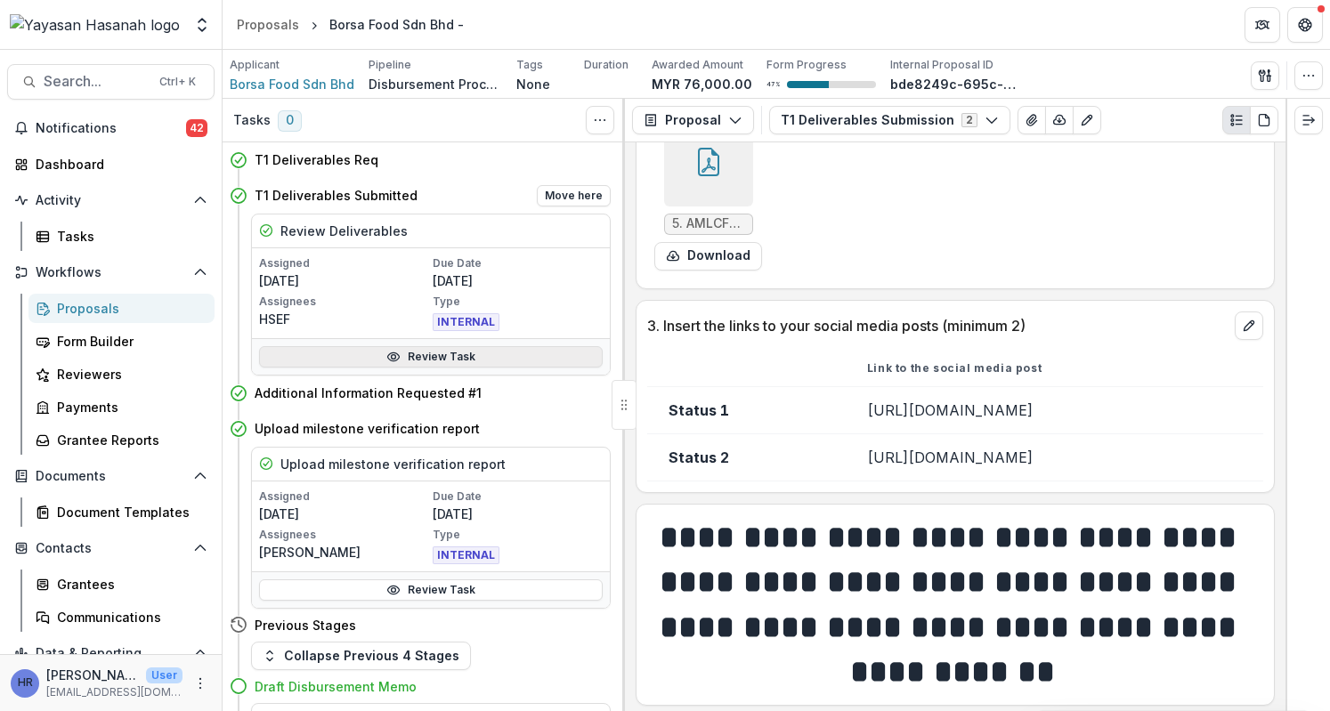
click at [464, 351] on link "Review Task" at bounding box center [431, 356] width 344 height 21
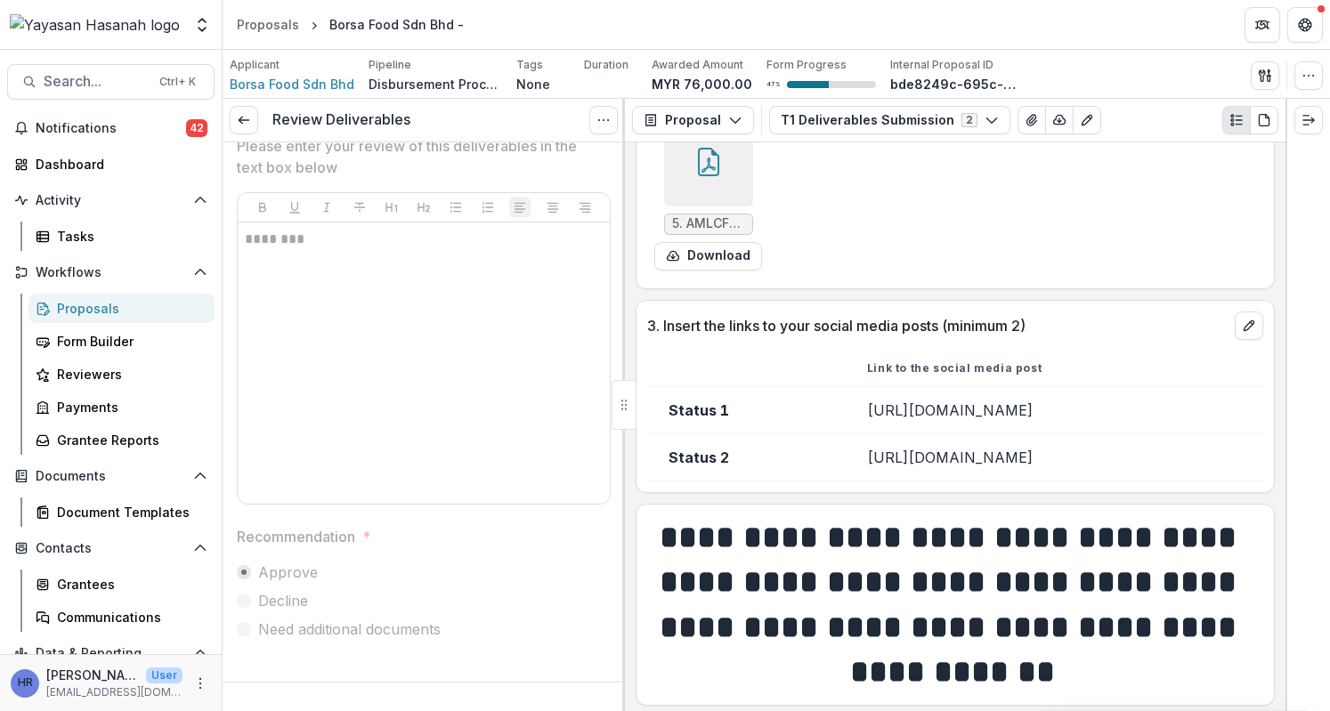
scroll to position [34, 0]
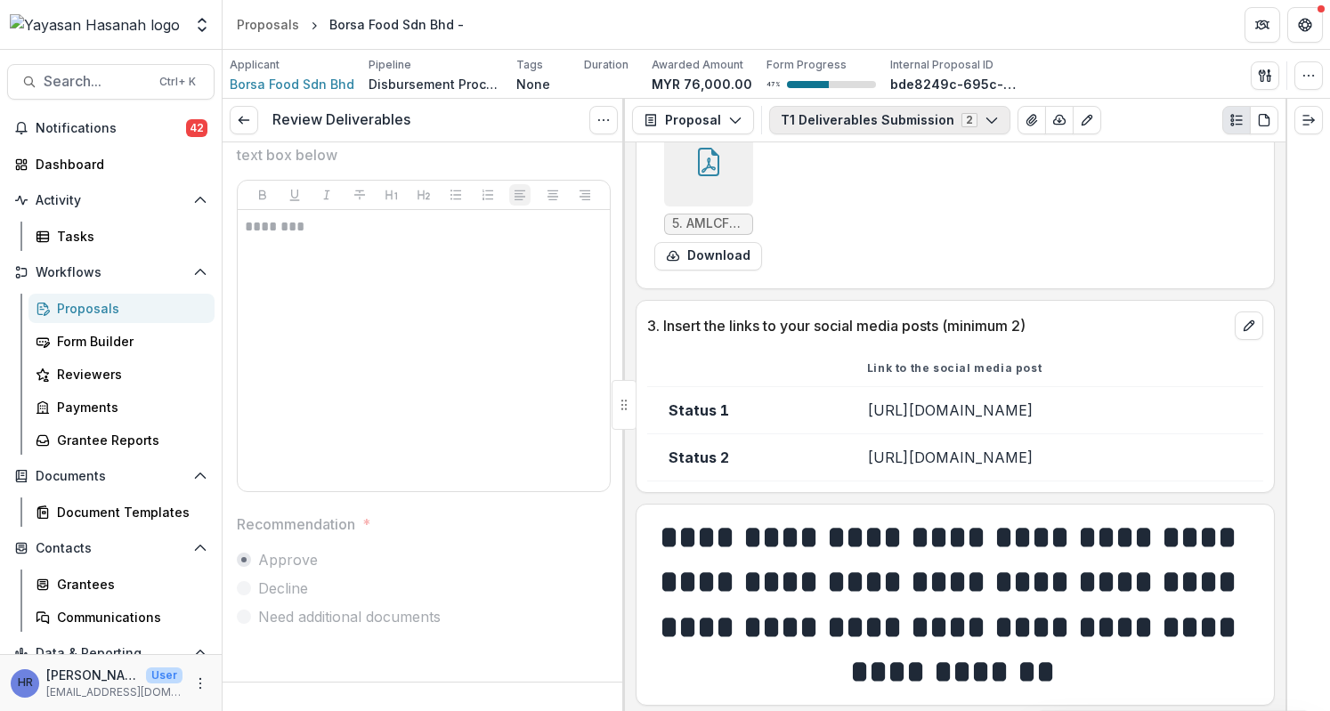
click at [900, 110] on button "T1 Deliverables Submission 2" at bounding box center [889, 120] width 241 height 28
click at [94, 85] on span "Search..." at bounding box center [96, 81] width 105 height 17
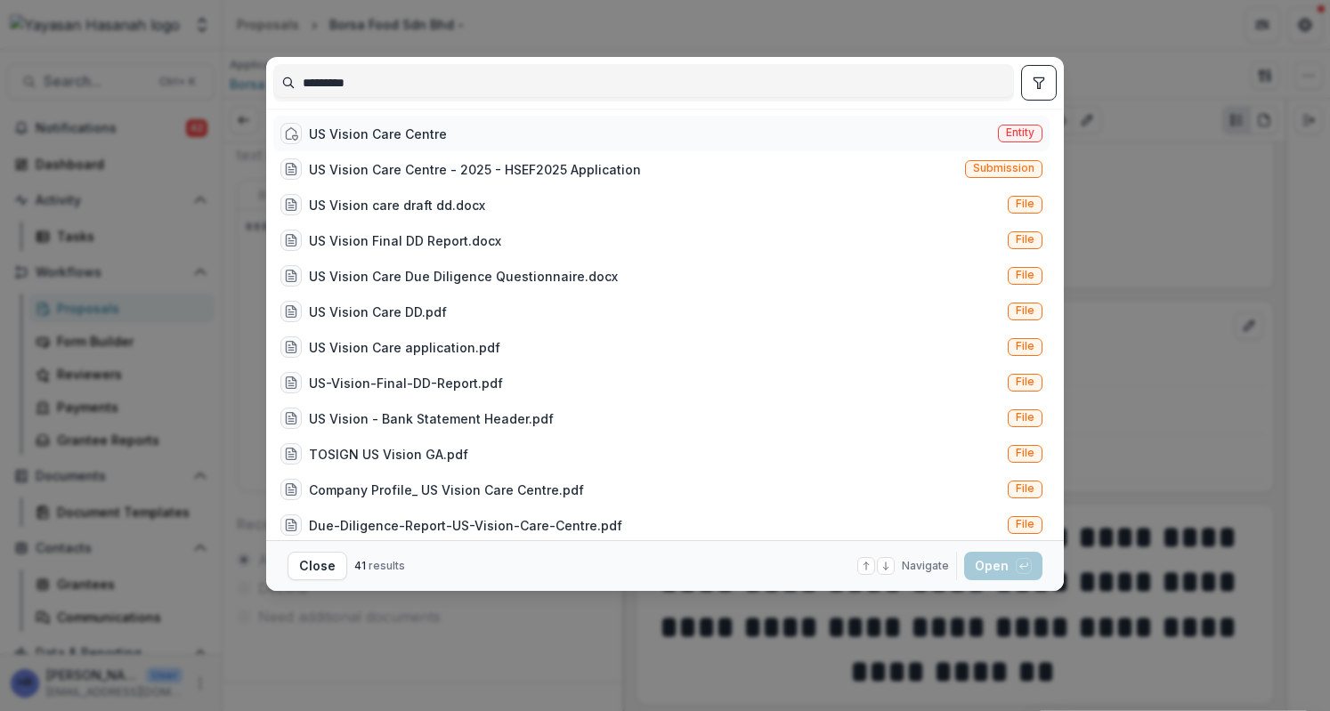
click at [507, 125] on div "US Vision Care Centre Entity" at bounding box center [661, 134] width 776 height 36
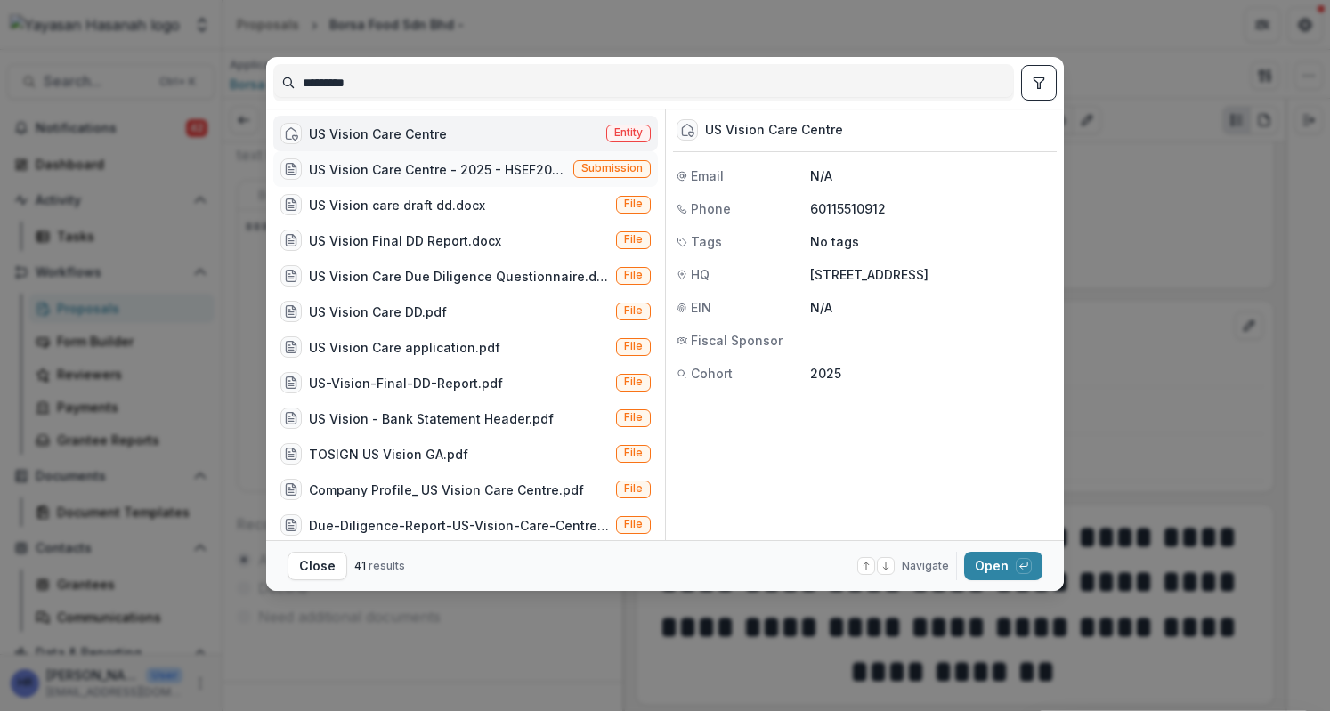
click at [508, 154] on div "US Vision Care Centre - 2025 - HSEF2025 Application Submission" at bounding box center [465, 169] width 384 height 36
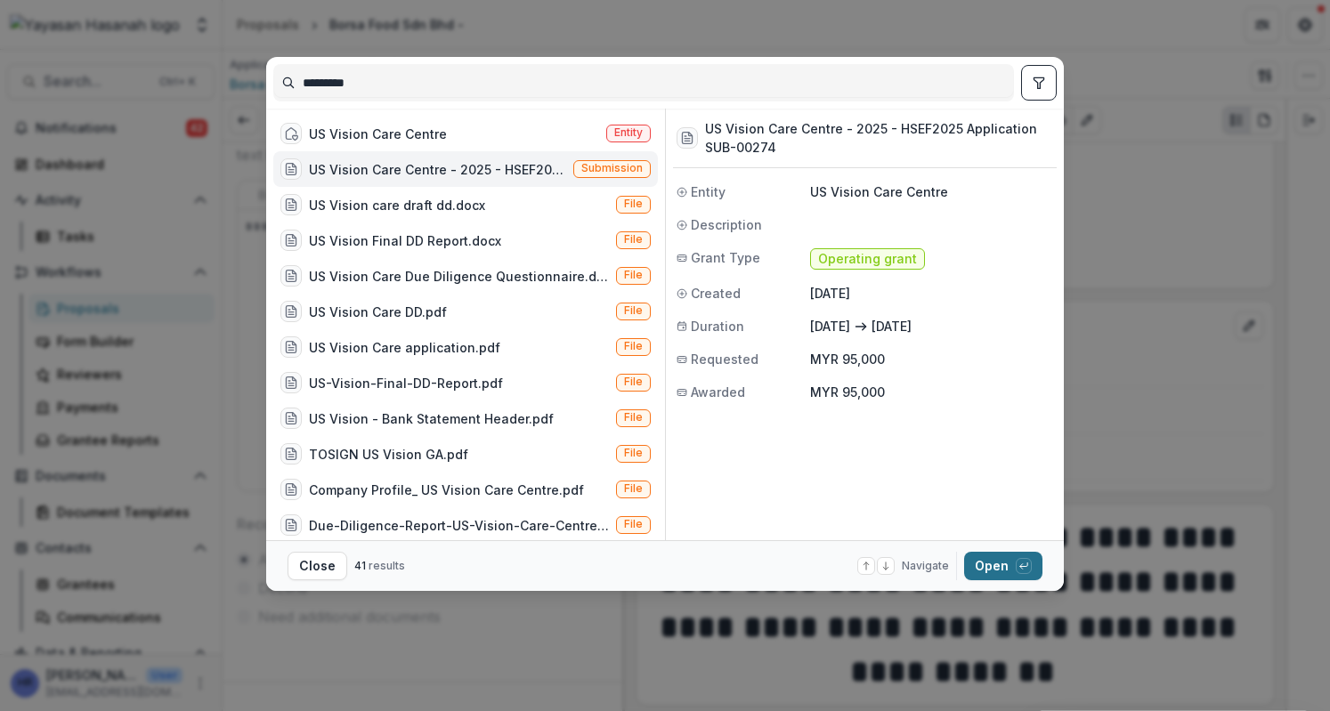
click at [983, 568] on button "Open with enter key" at bounding box center [1003, 566] width 78 height 28
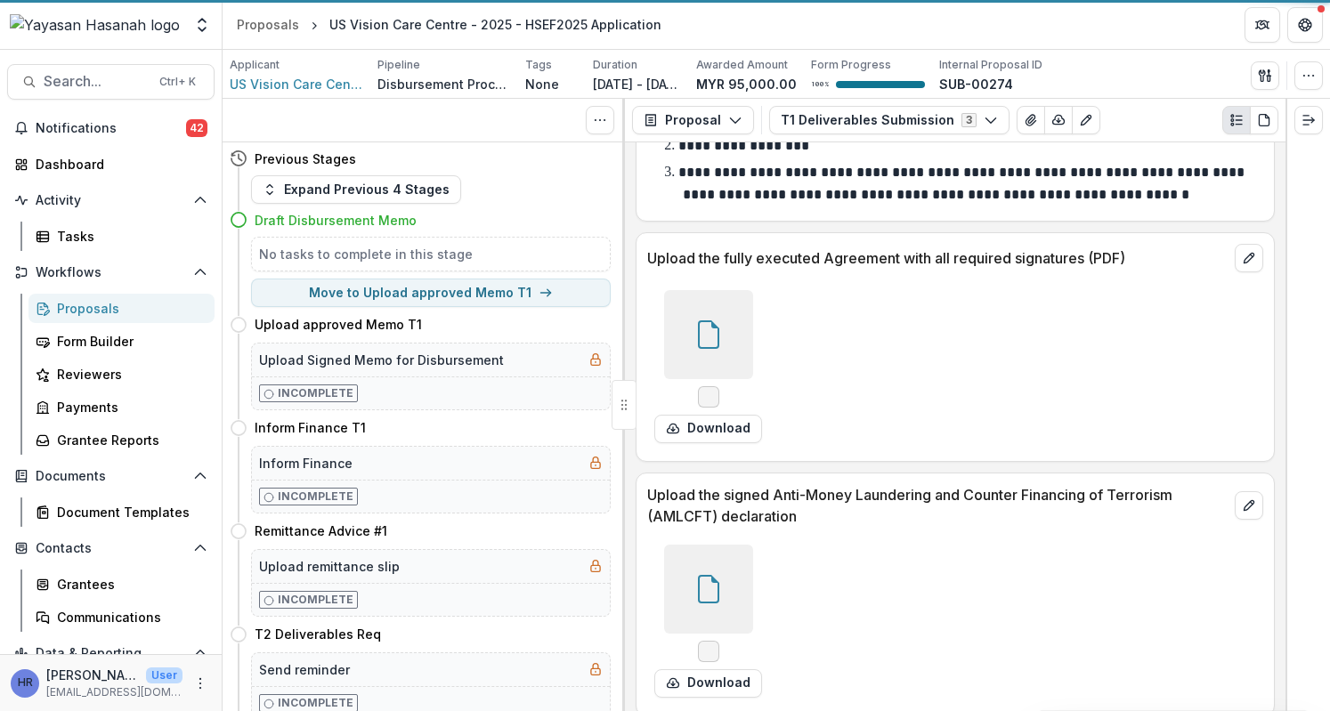
scroll to position [1306, 0]
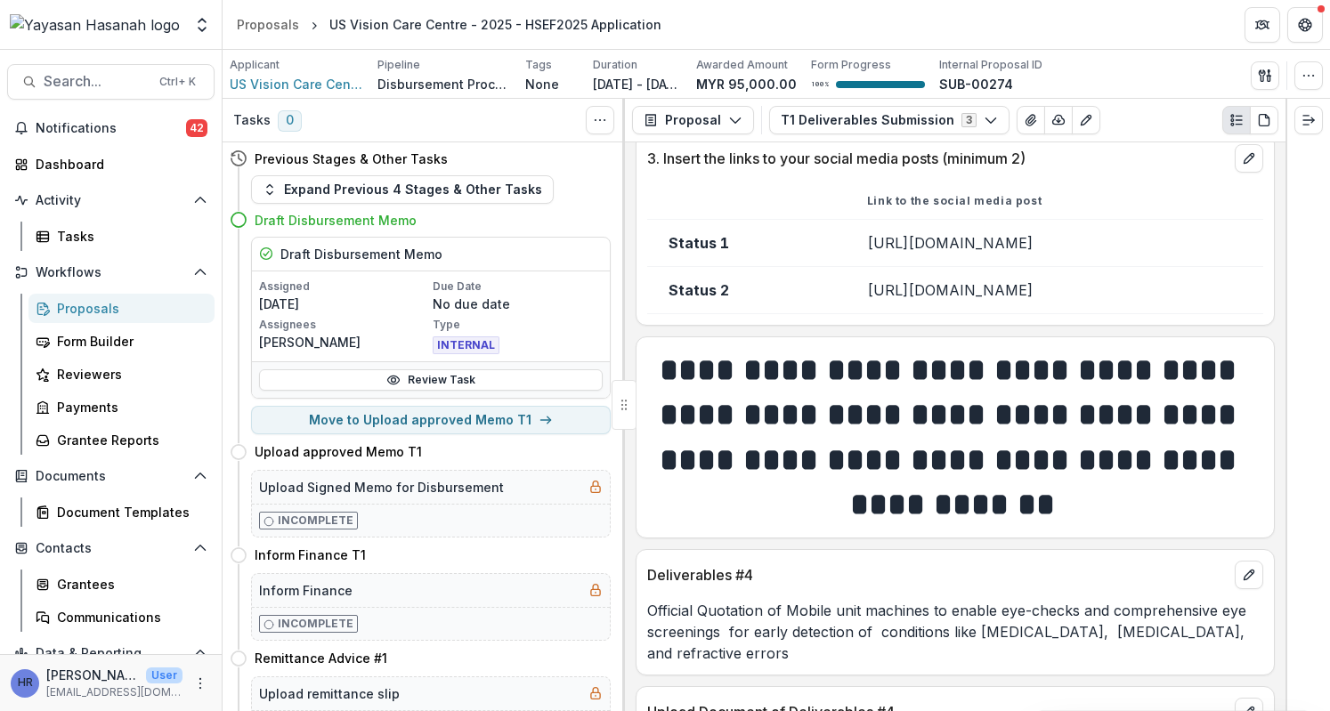
drag, startPoint x: 1144, startPoint y: 256, endPoint x: 756, endPoint y: 233, distance: 387.8
click at [845, 233] on td "https://www.instagram.com/p/DMm08LoTFUb/?igsh=MWp2ZjRrZnZpM2RsMw%3D%3D&img_inde…" at bounding box center [1053, 242] width 417 height 47
copy td "https://www.instagram.com/p/DMm08LoTFUb/?igsh=MWp2ZjRrZnZpM2RsMw%3D%3D&img_inde…"
click at [133, 83] on span "Search..." at bounding box center [96, 81] width 105 height 17
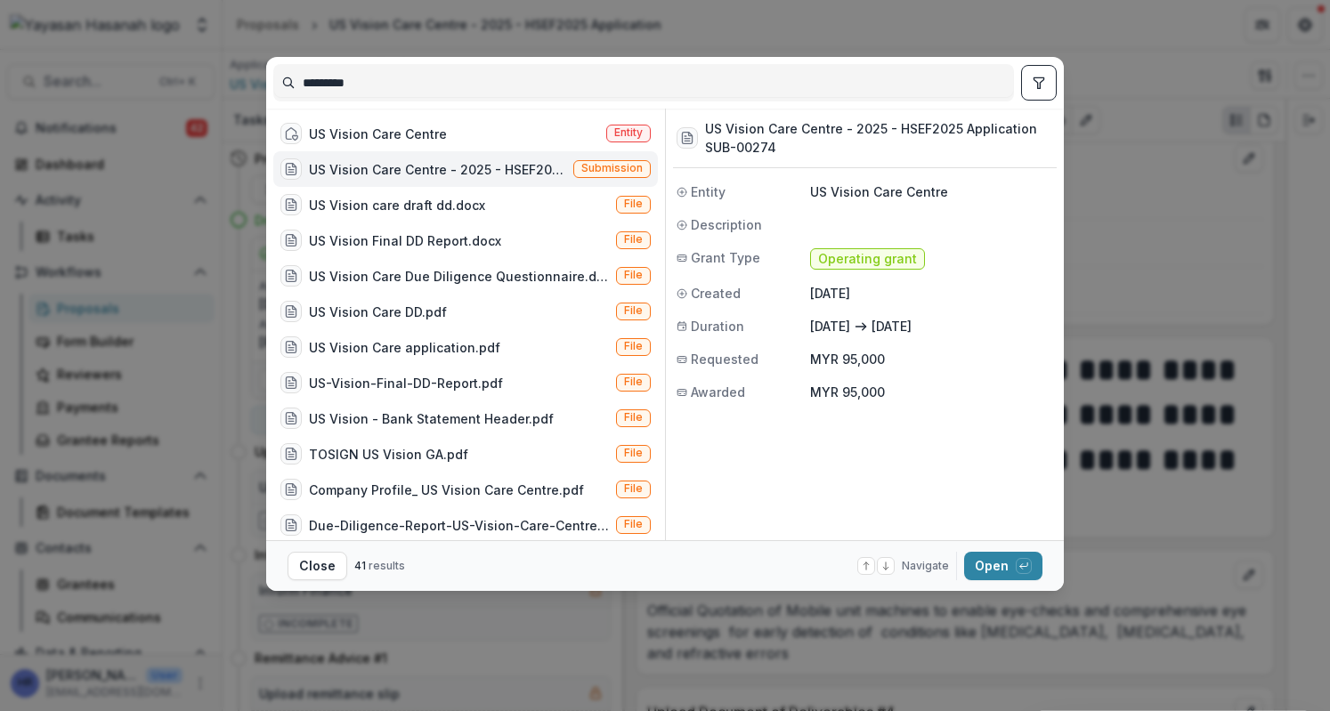
drag, startPoint x: 412, startPoint y: 81, endPoint x: 235, endPoint y: 65, distance: 177.8
click at [235, 65] on div "********* US Vision Care Centre Entity US Vision Care Centre - 2025 - HSEF2025 …" at bounding box center [665, 355] width 1330 height 711
type input "*"
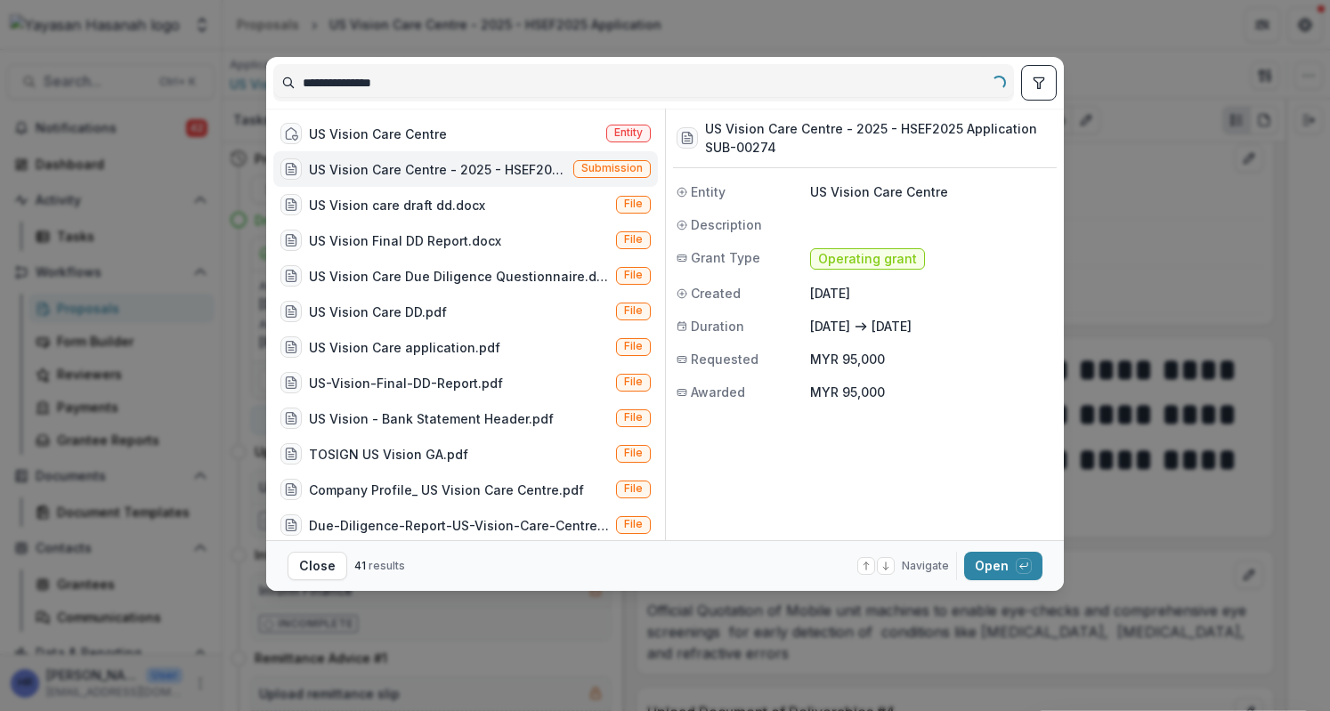
type input "**********"
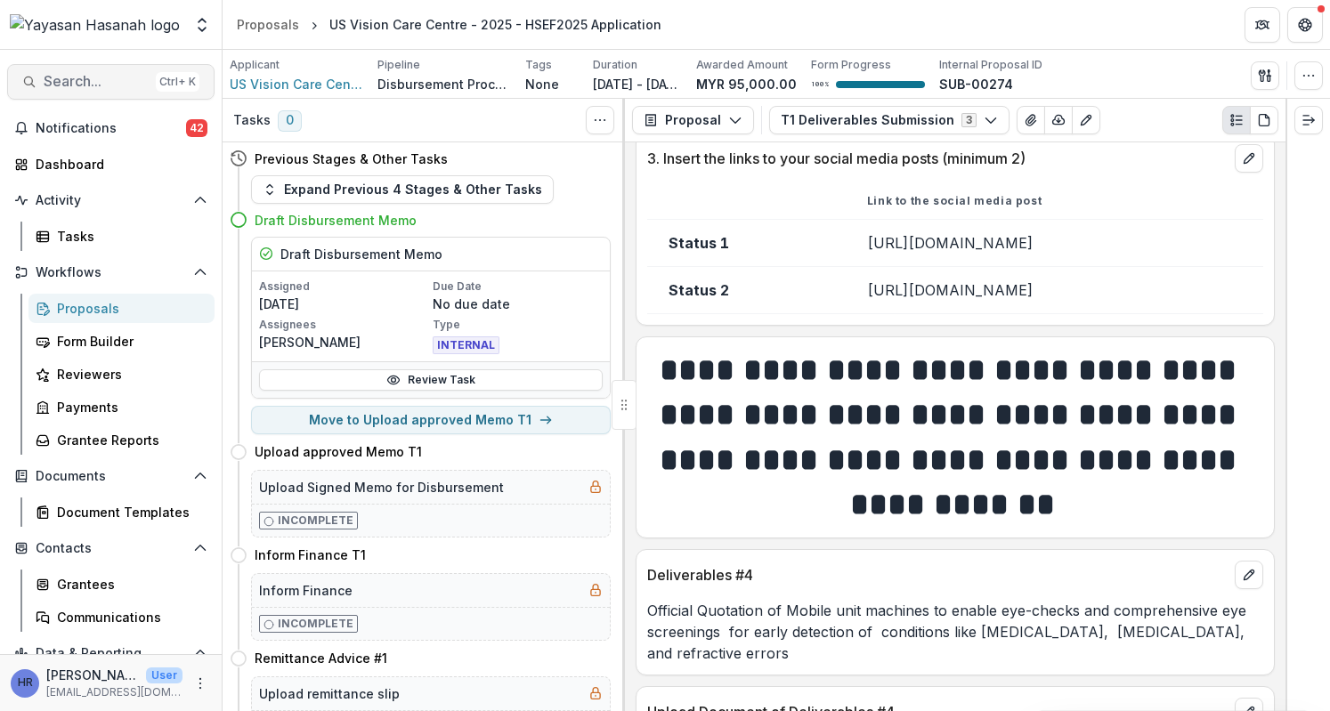
click at [122, 81] on span "Search..." at bounding box center [96, 81] width 105 height 17
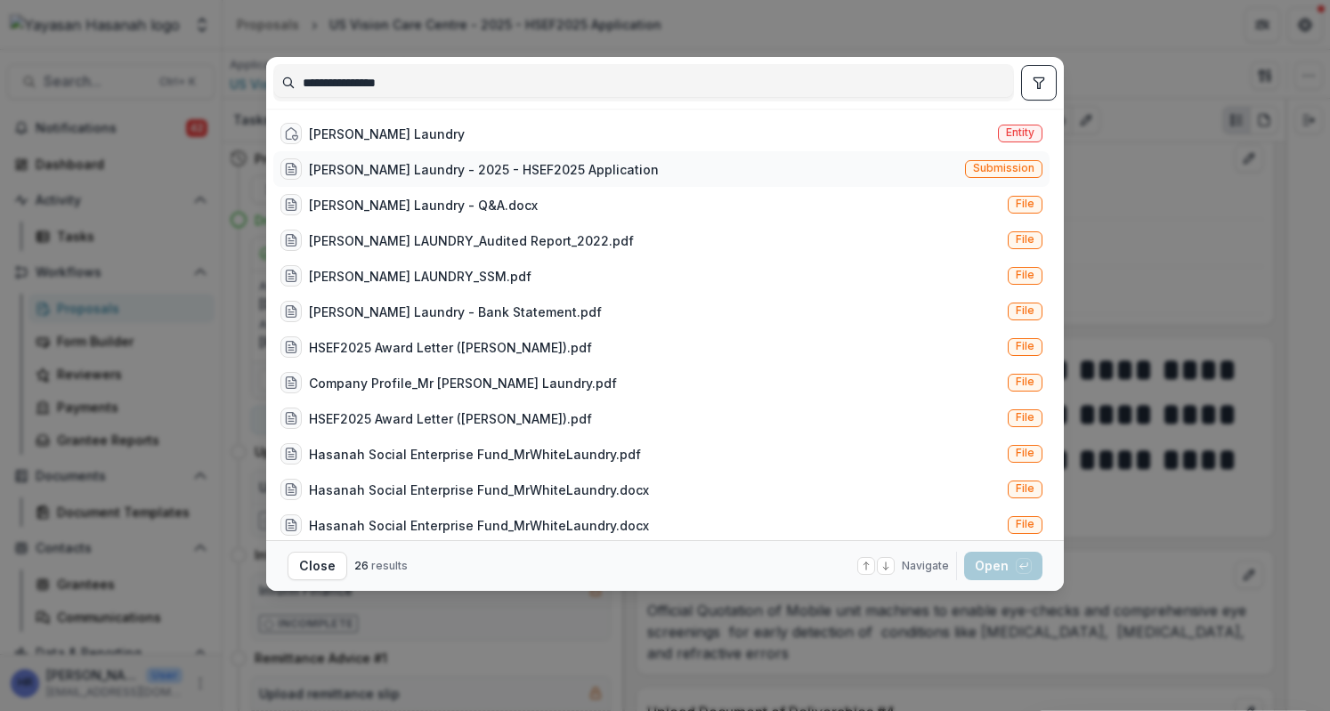
click at [958, 171] on div "Mr White Laundry - 2025 - HSEF2025 Application Submission" at bounding box center [661, 169] width 776 height 36
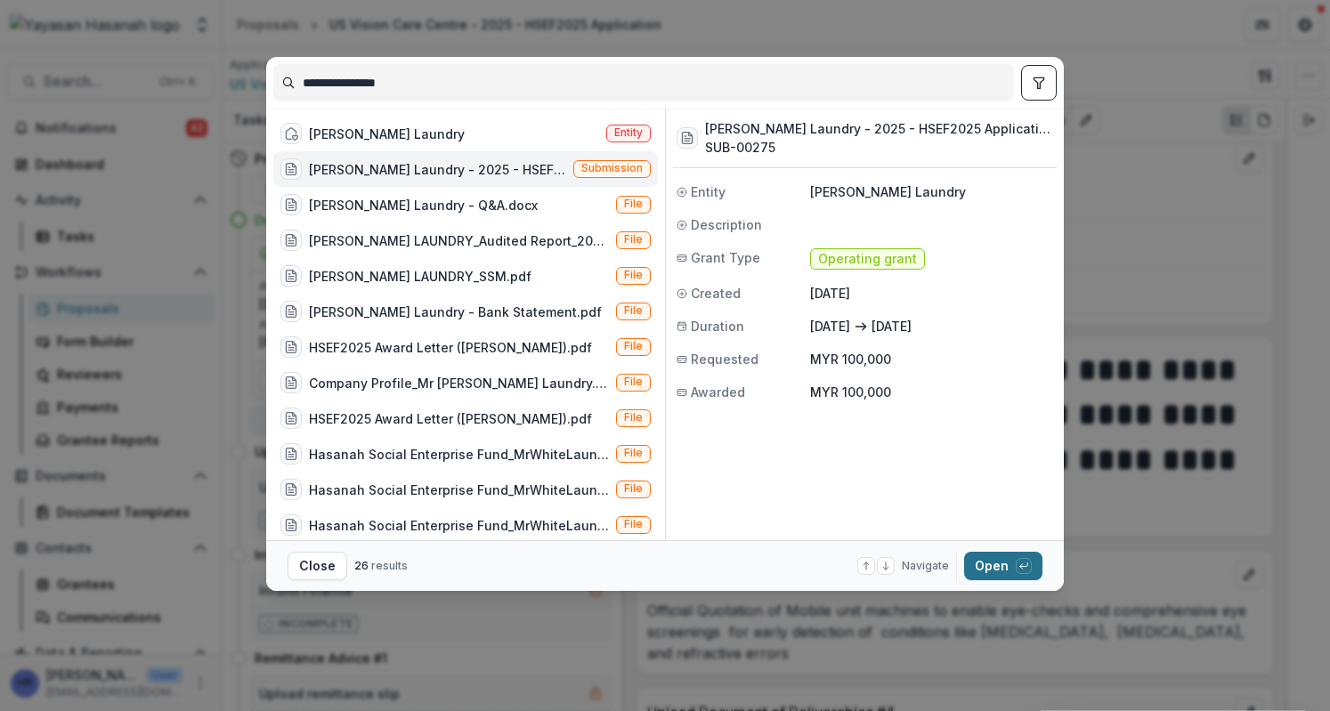
click at [983, 558] on button "Open with enter key" at bounding box center [1003, 566] width 78 height 28
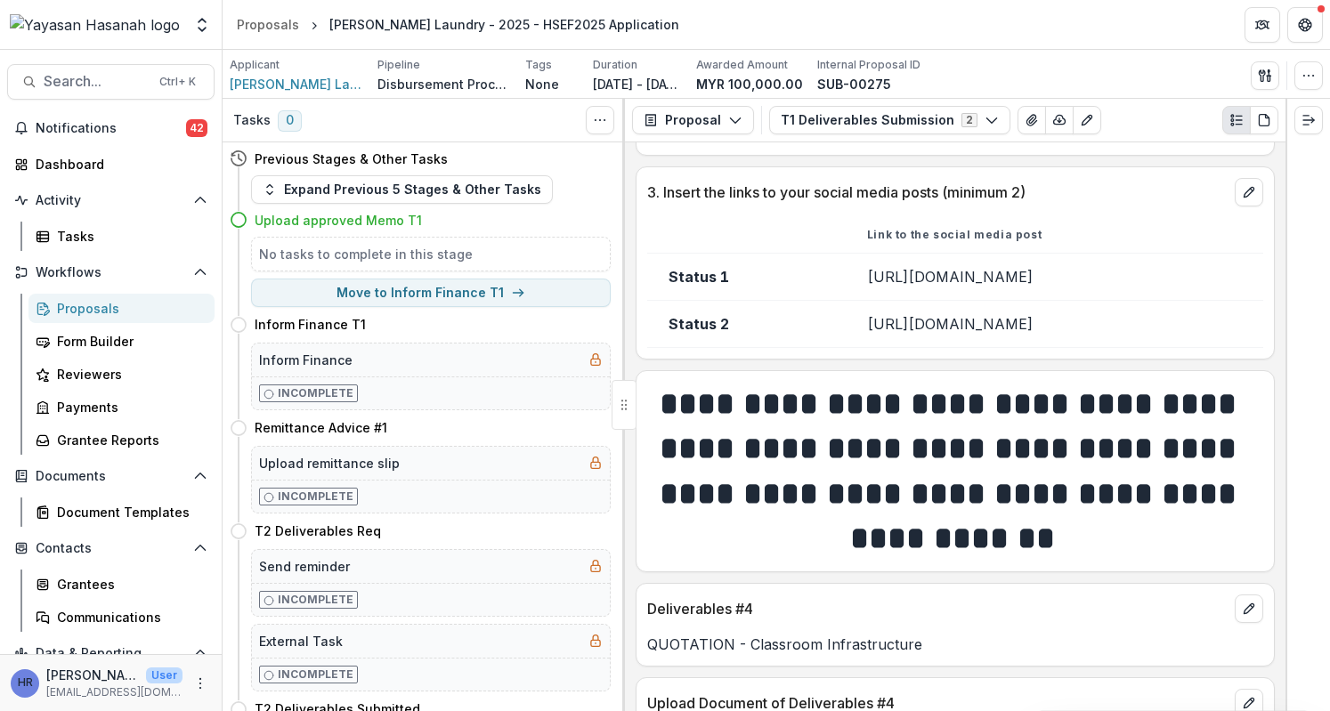
scroll to position [1281, 0]
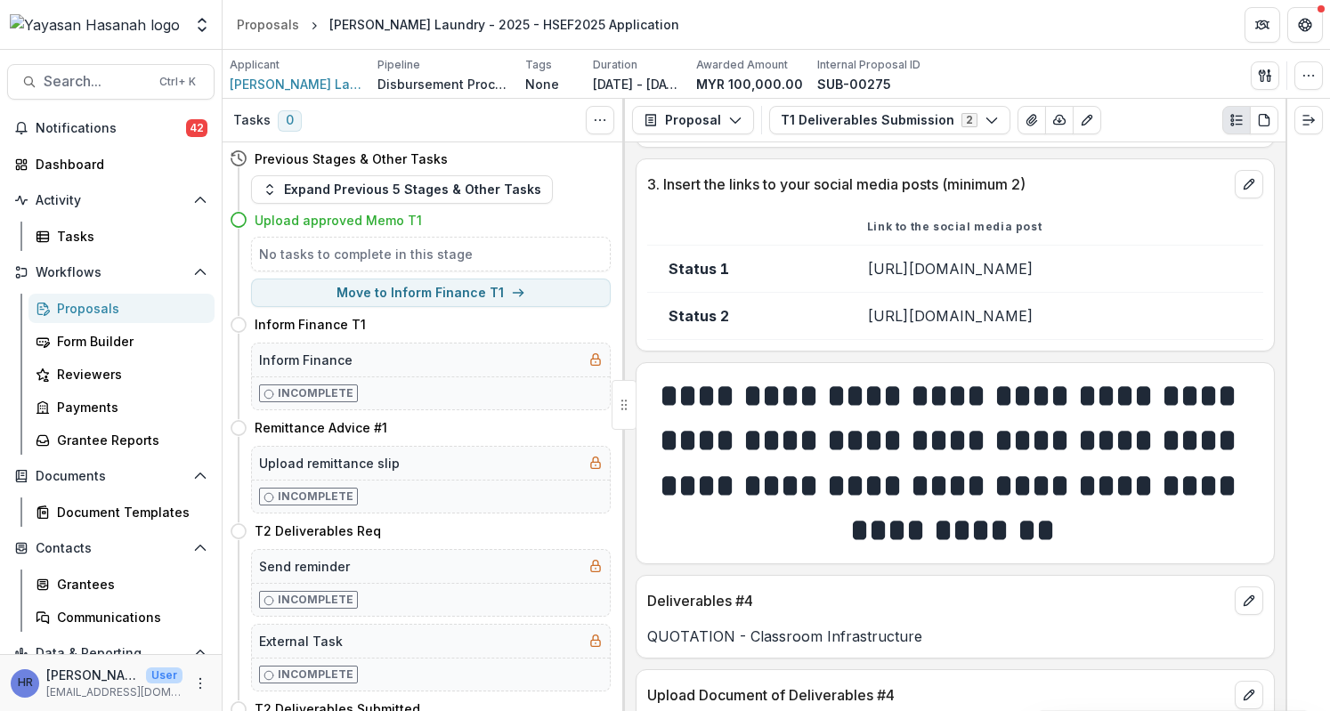
drag, startPoint x: 990, startPoint y: 282, endPoint x: 766, endPoint y: 258, distance: 224.7
click at [845, 258] on td "https://www.instagram.com/p/DMm7b0cvrY-/?utm_source=ig_web_copy_link" at bounding box center [1053, 268] width 417 height 47
copy td "https://www.instagram.com/p/DMm7b0cvrY-/?utm_source=ig_web_copy_link"
